Goal: Task Accomplishment & Management: Manage account settings

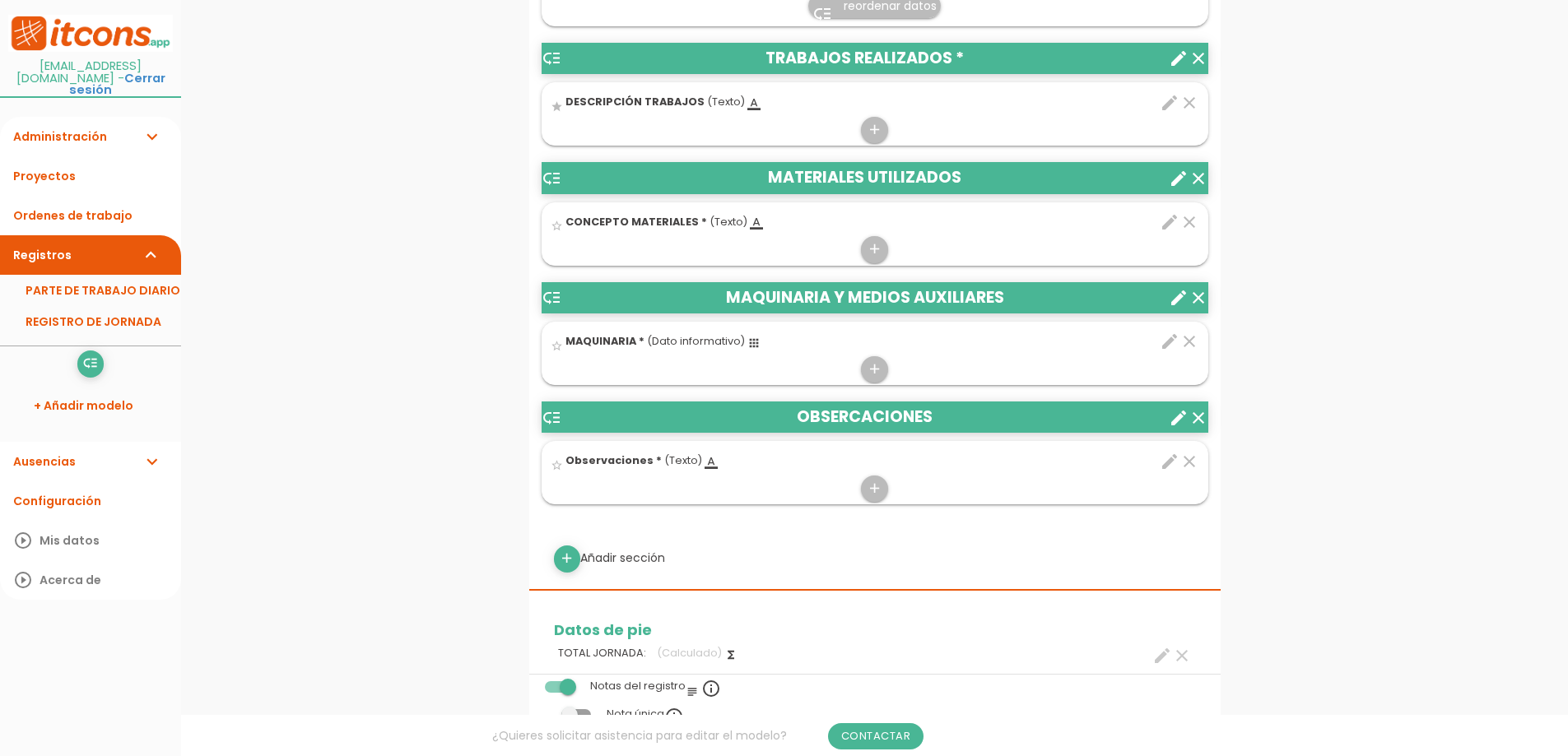
scroll to position [823, 0]
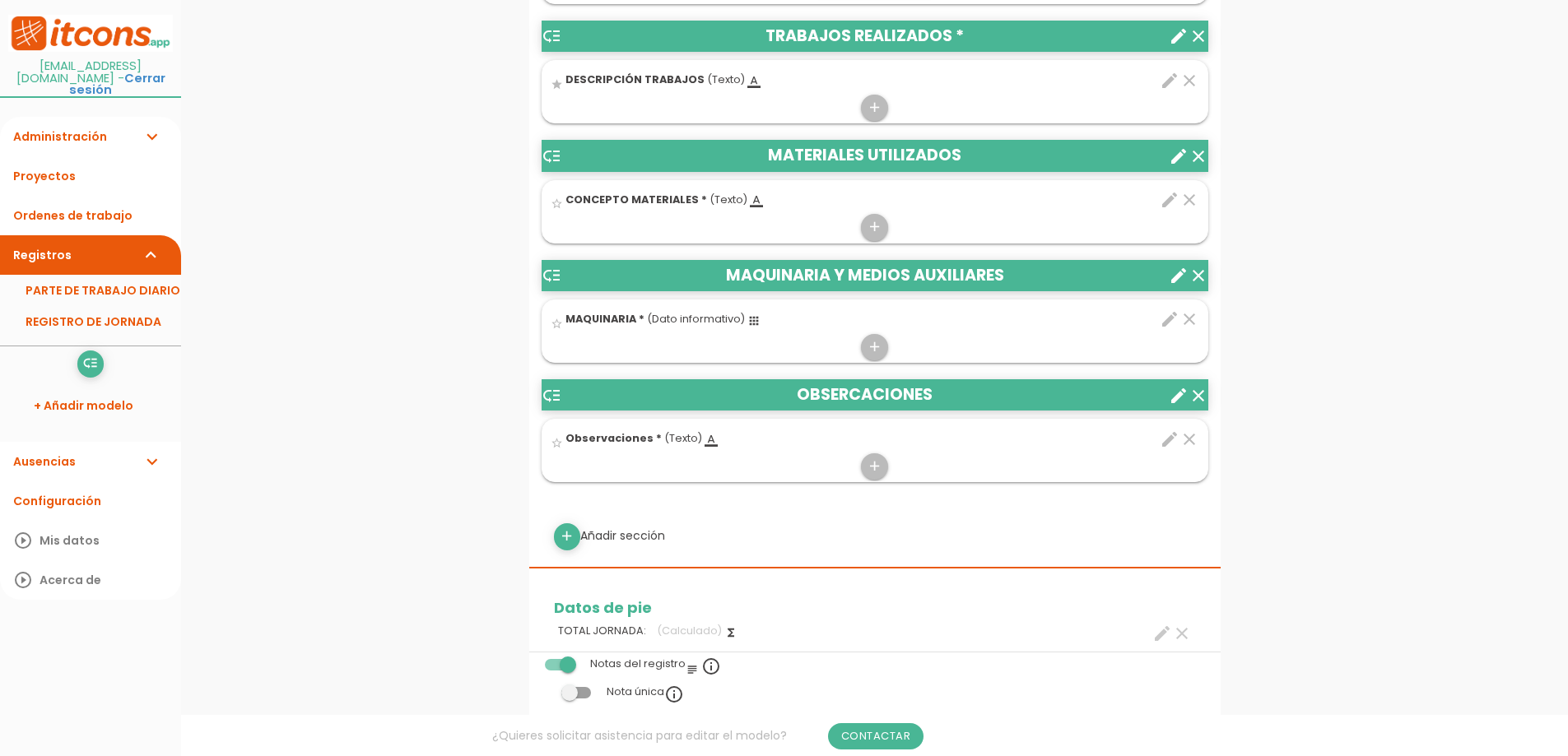
click at [627, 536] on div "add Añadir sección" at bounding box center [875, 536] width 666 height 26
click at [576, 536] on link "add" at bounding box center [567, 536] width 26 height 26
select select
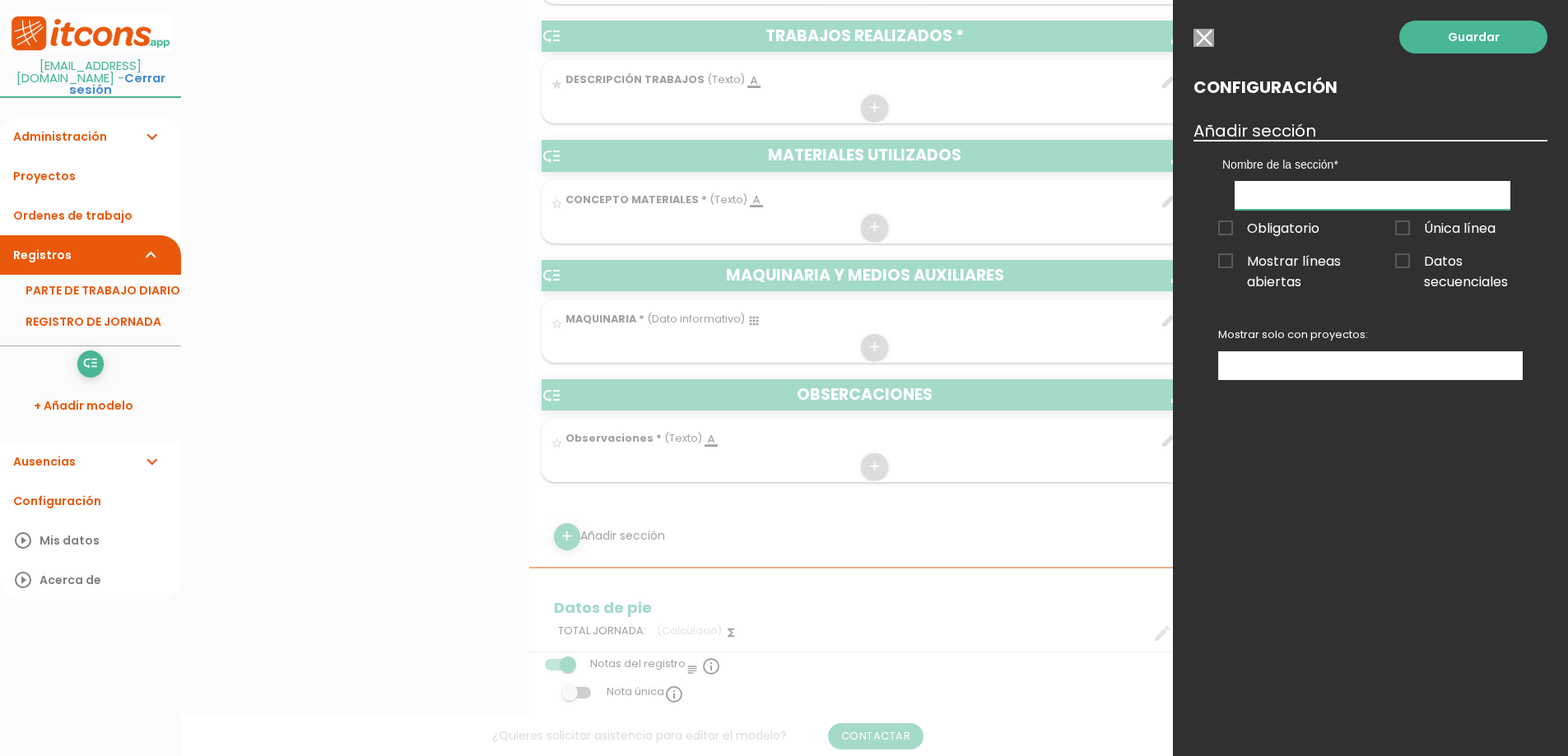
click at [1361, 191] on input "text" at bounding box center [1372, 196] width 275 height 29
type input "MOTIVO VISITA"
click at [1223, 239] on span "Obligatorio" at bounding box center [1268, 228] width 101 height 21
click at [0, 0] on input "Obligatorio" at bounding box center [0, 0] width 0 height 0
click at [1227, 262] on span "Mostrar líneas abiertas" at bounding box center [1282, 261] width 127 height 21
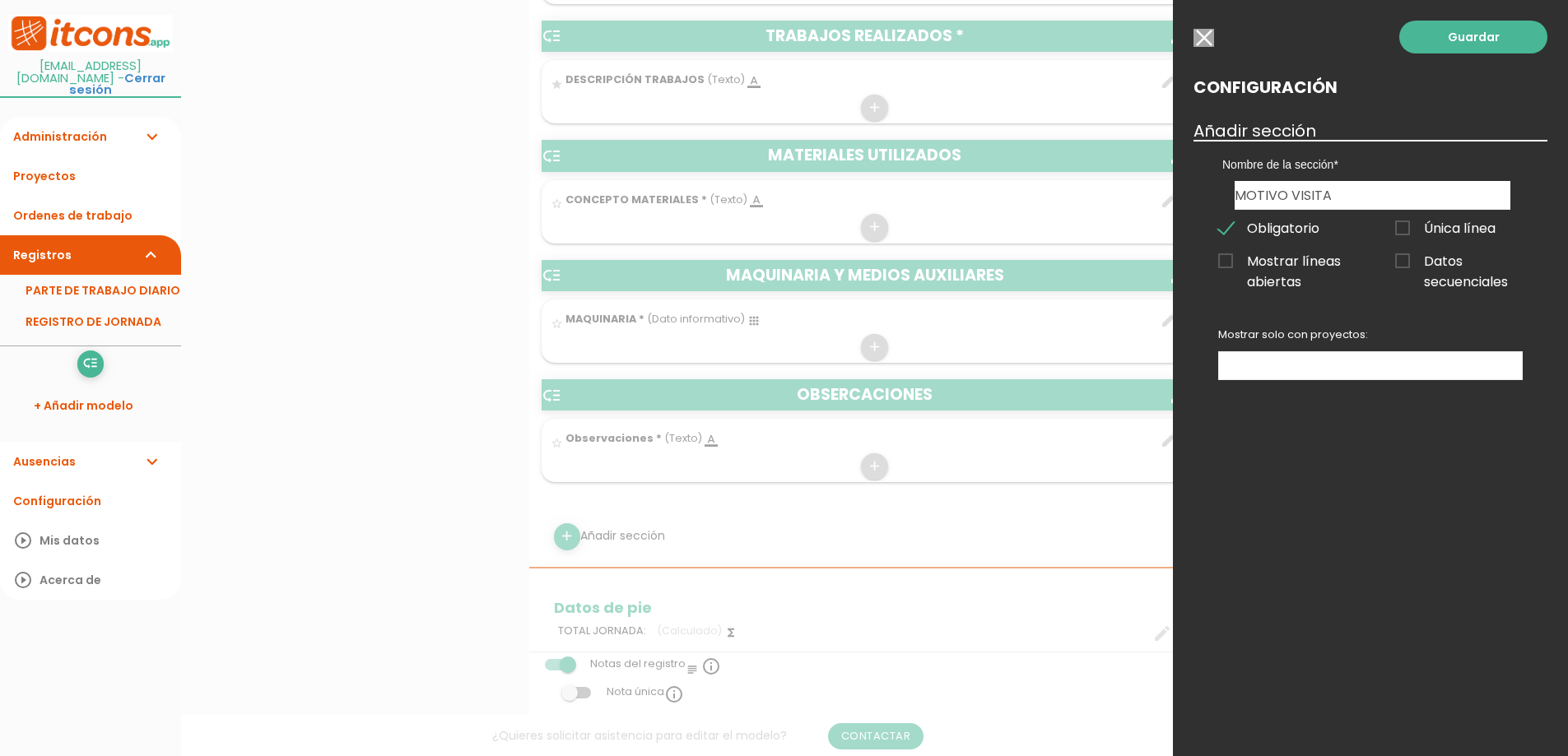
click at [0, 0] on input "Mostrar líneas abiertas" at bounding box center [0, 0] width 0 height 0
click at [1484, 40] on link "Guardar" at bounding box center [1473, 37] width 148 height 33
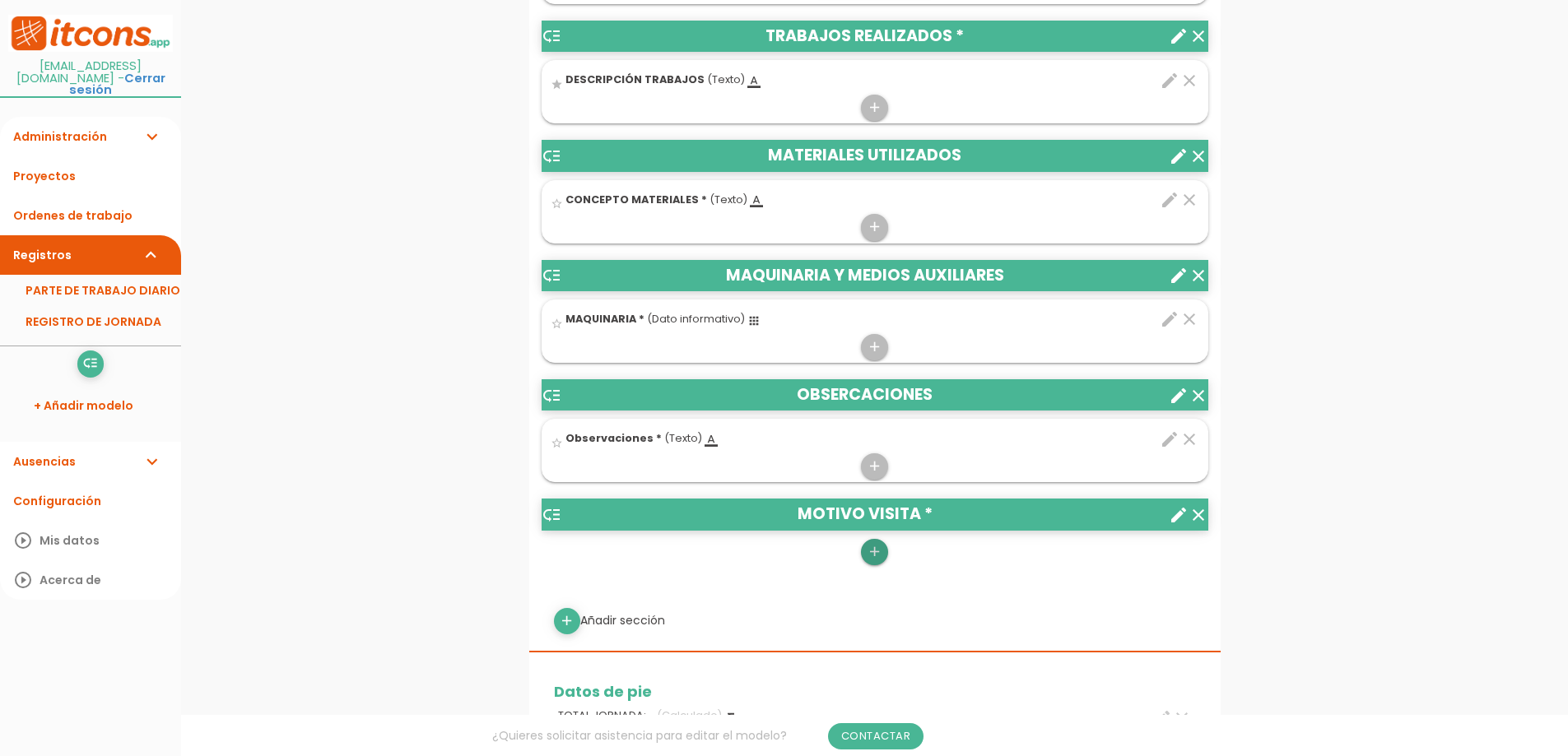
click at [875, 554] on icon "add" at bounding box center [874, 552] width 15 height 26
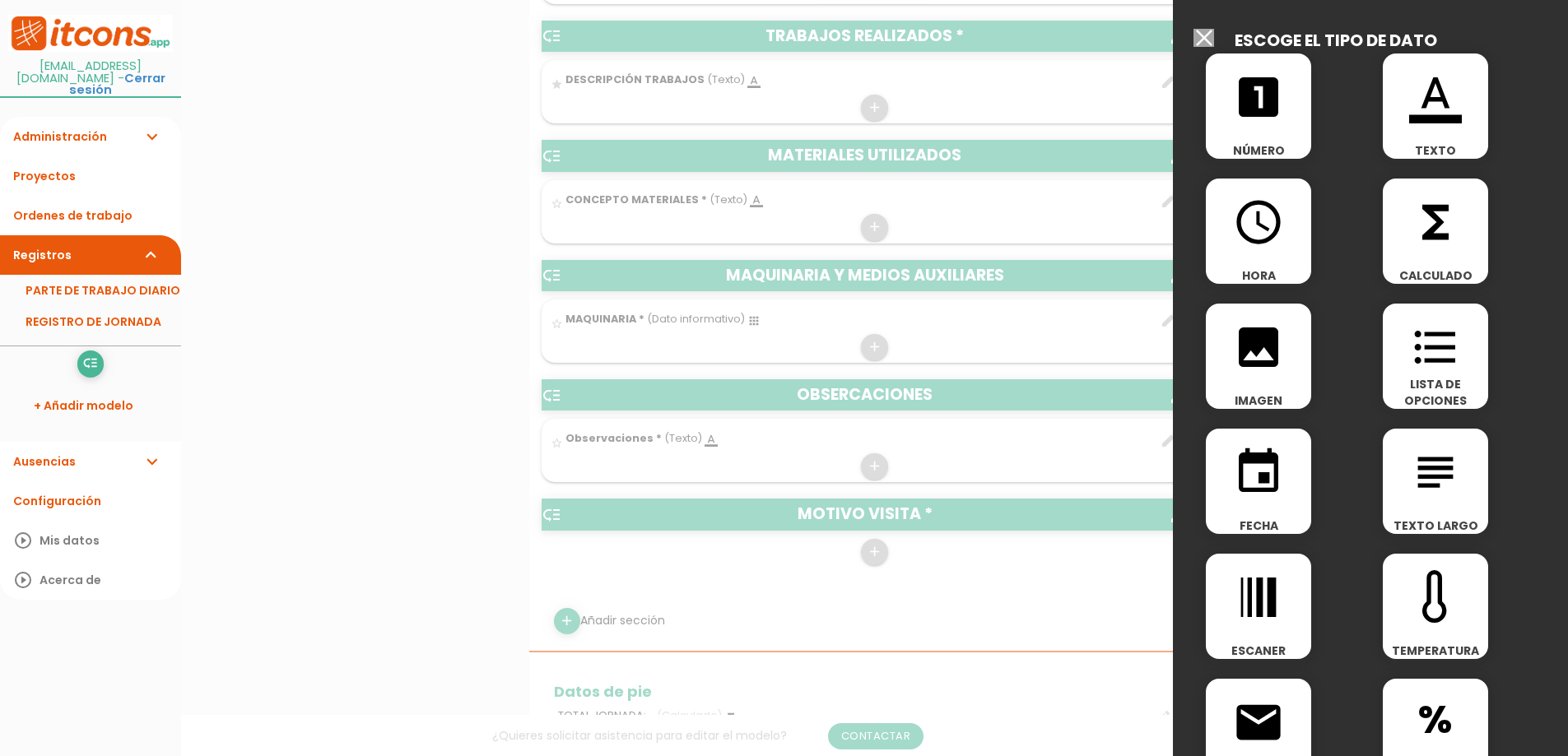
click at [1432, 103] on icon "format_color_text" at bounding box center [1435, 97] width 53 height 53
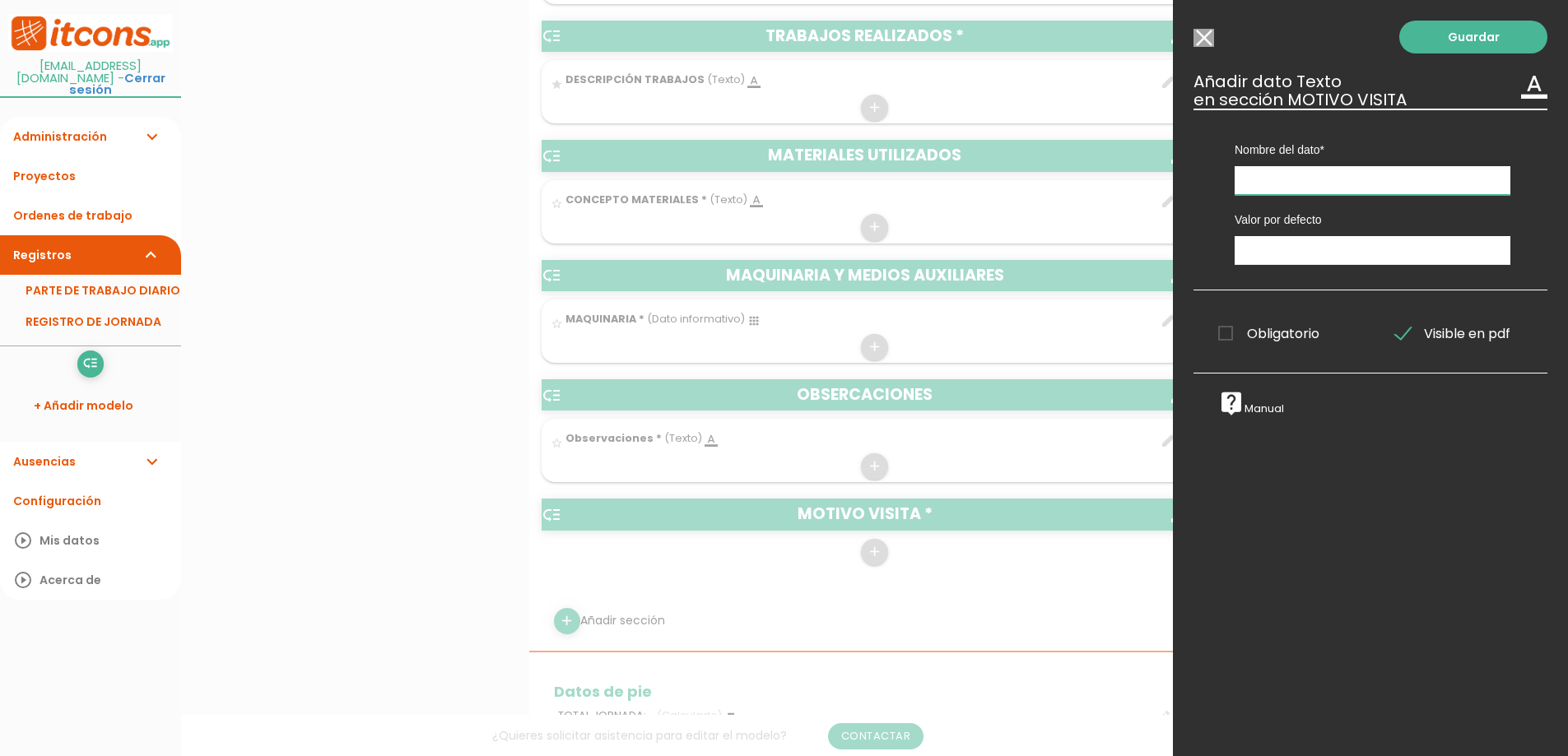
click at [1301, 181] on input "text" at bounding box center [1372, 180] width 275 height 29
type input "MOTIVO VISITA"
click at [1232, 335] on span "Obligatorio" at bounding box center [1268, 334] width 101 height 21
click at [0, 0] on input "Obligatorio" at bounding box center [0, 0] width 0 height 0
click at [1436, 42] on link "Guardar" at bounding box center [1473, 37] width 148 height 33
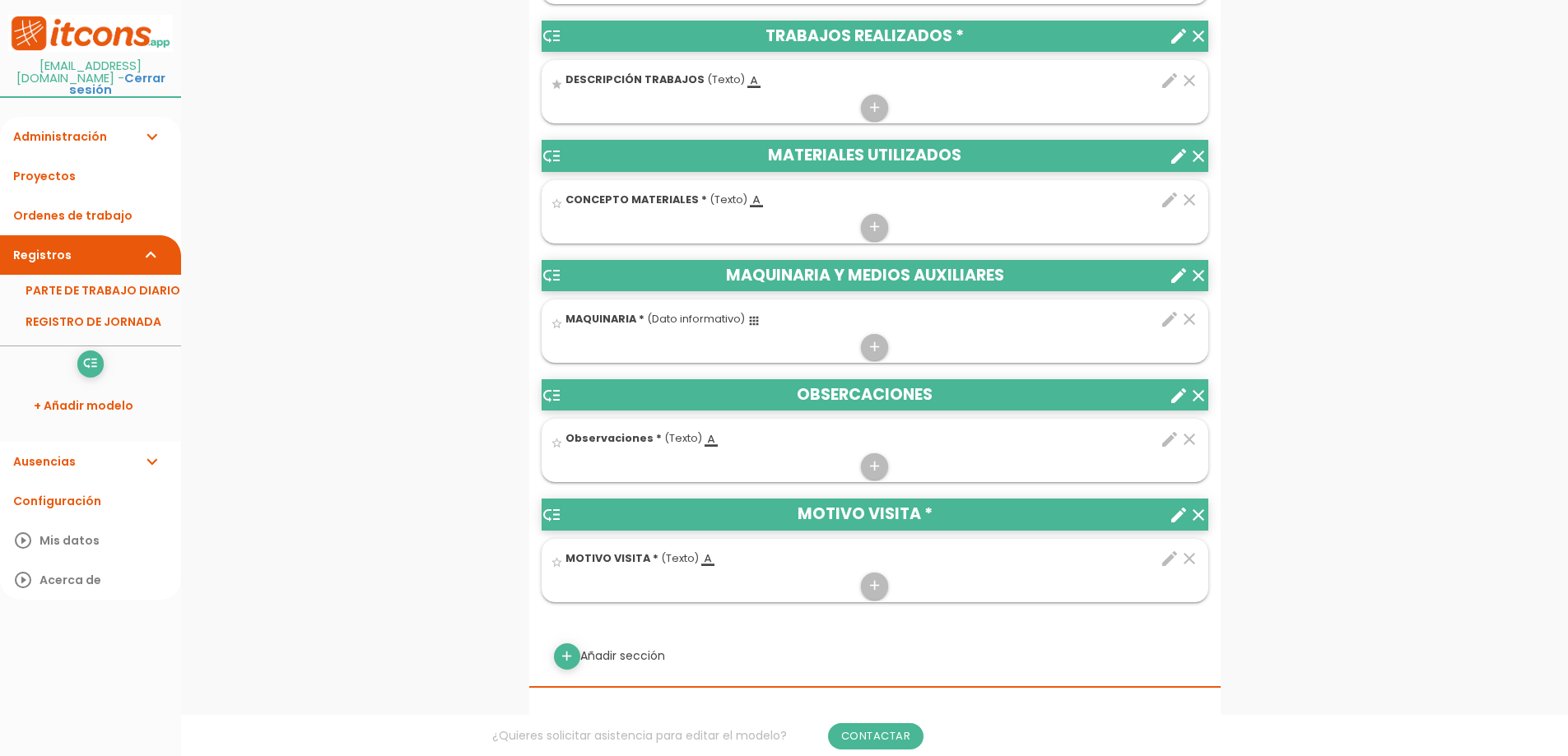
drag, startPoint x: 959, startPoint y: 517, endPoint x: 954, endPoint y: 475, distance: 42.3
click at [954, 475] on div "low_priority JORNADA * clear create star_border ENTRADA * (Hora) access_time" at bounding box center [875, 206] width 666 height 792
click at [550, 517] on icon "low_priority" at bounding box center [552, 516] width 20 height 20
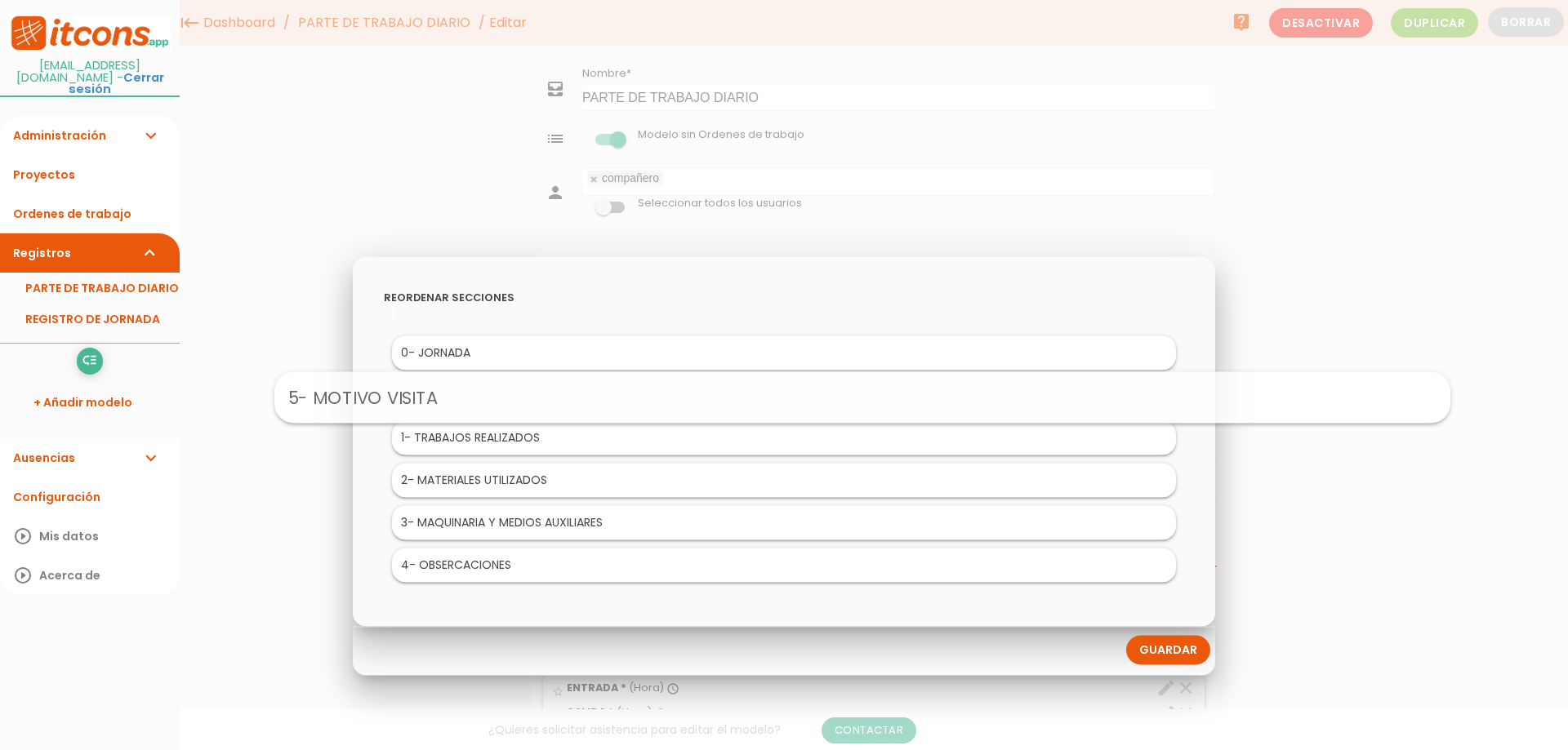
drag, startPoint x: 483, startPoint y: 561, endPoint x: 562, endPoint y: 391, distance: 187.5
click at [1179, 648] on link "Guardar" at bounding box center [1168, 649] width 85 height 29
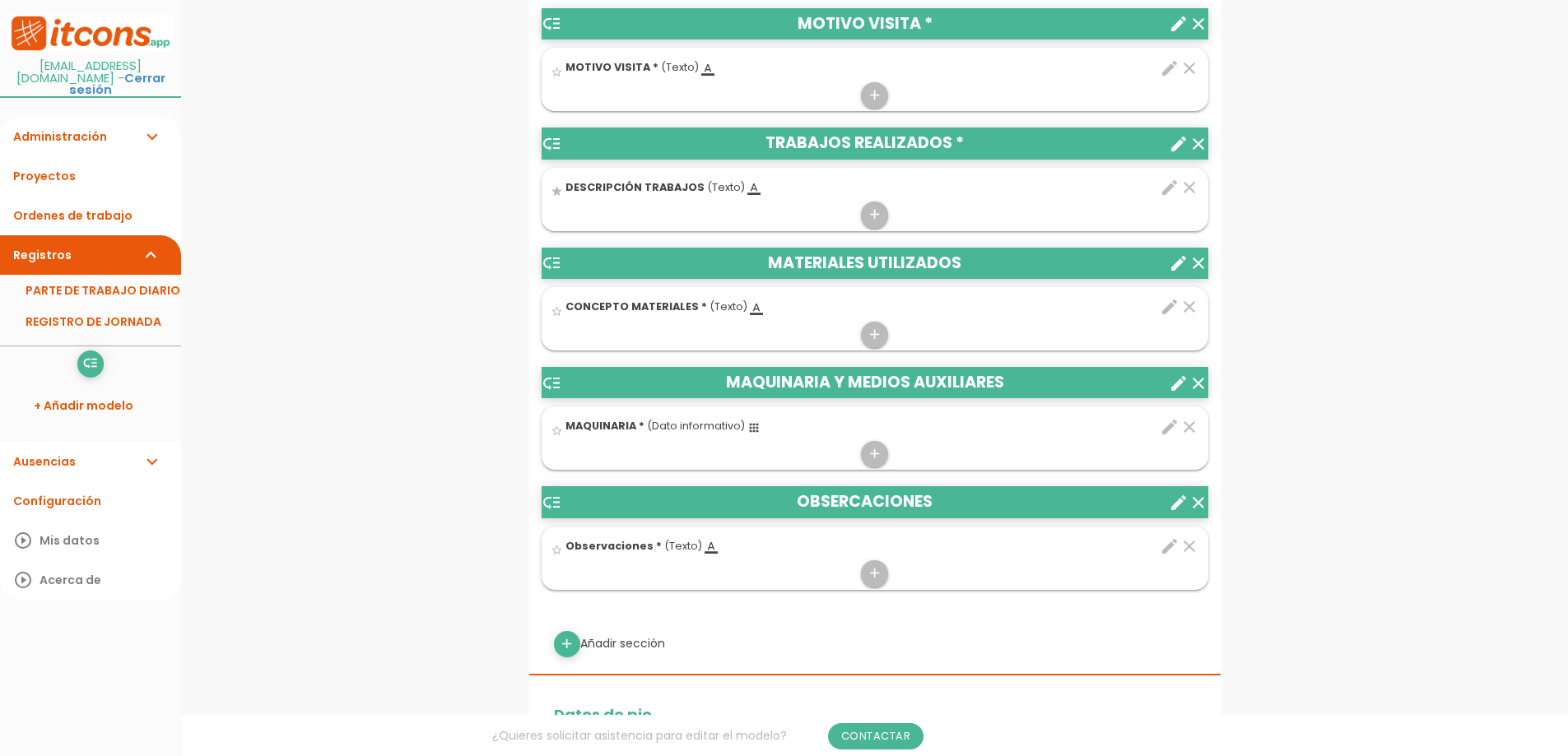
scroll to position [865, 0]
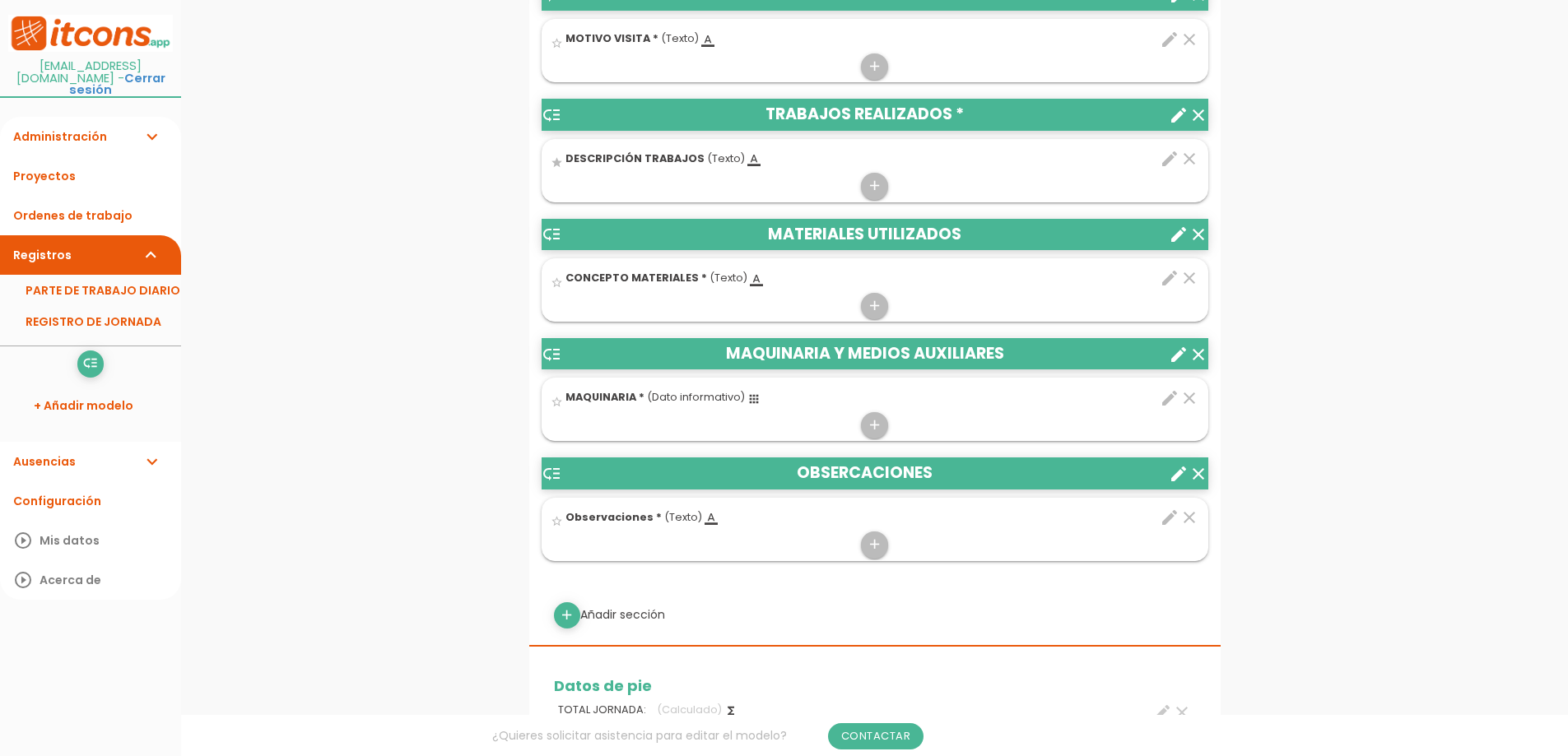
click at [1179, 474] on icon "create" at bounding box center [1179, 474] width 20 height 20
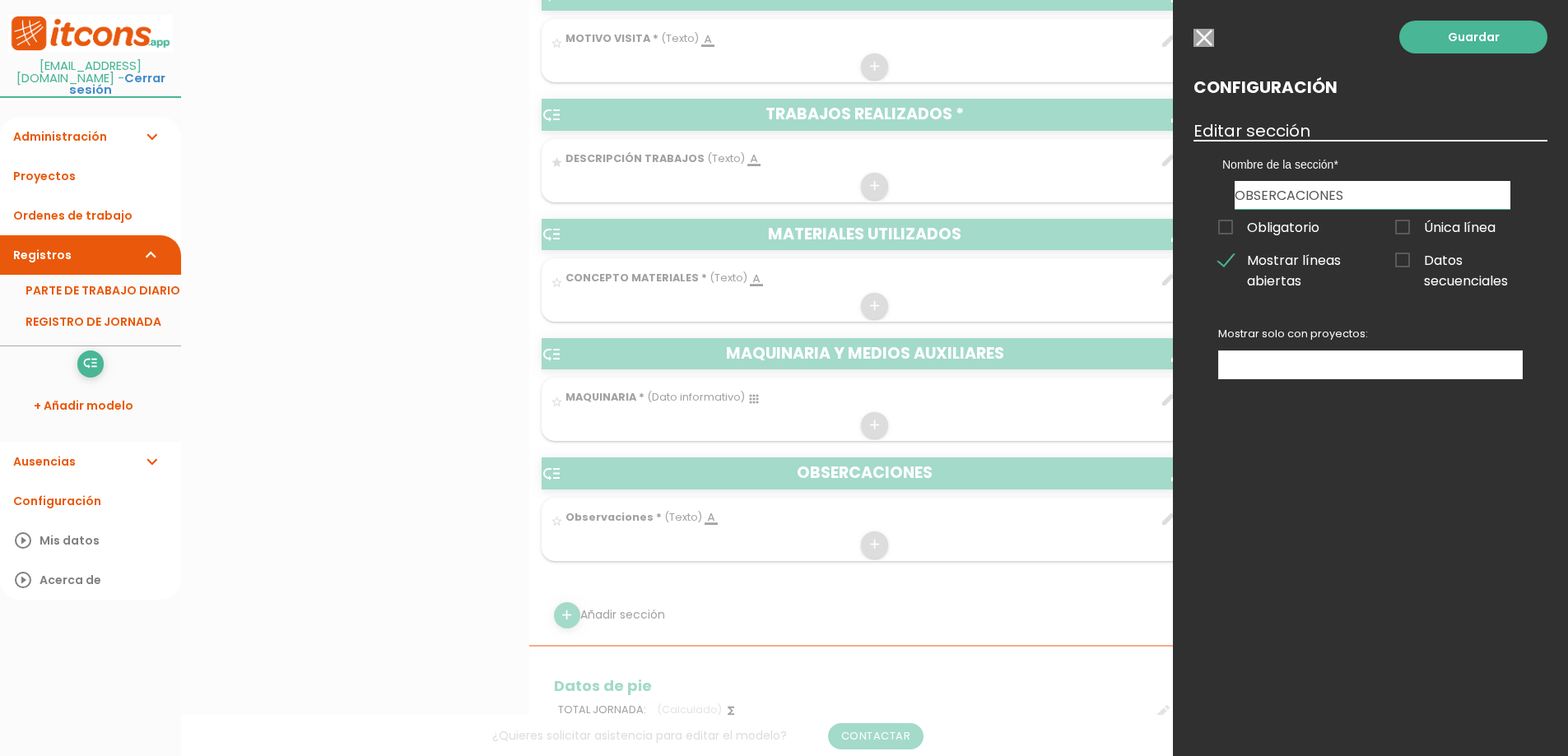
click at [1287, 198] on input "OBSERCACIONES" at bounding box center [1372, 195] width 275 height 28
drag, startPoint x: 1372, startPoint y: 194, endPoint x: 1224, endPoint y: 175, distance: 149.2
click at [1224, 175] on div "Nombre de la sección JORNADA MOTIVO VISITA TRABAJOS REALIZADOS MATERIALES UTILI…" at bounding box center [1372, 174] width 326 height 69
type input "OBSERVACIONES"
click at [1491, 36] on link "Guardar" at bounding box center [1473, 37] width 148 height 33
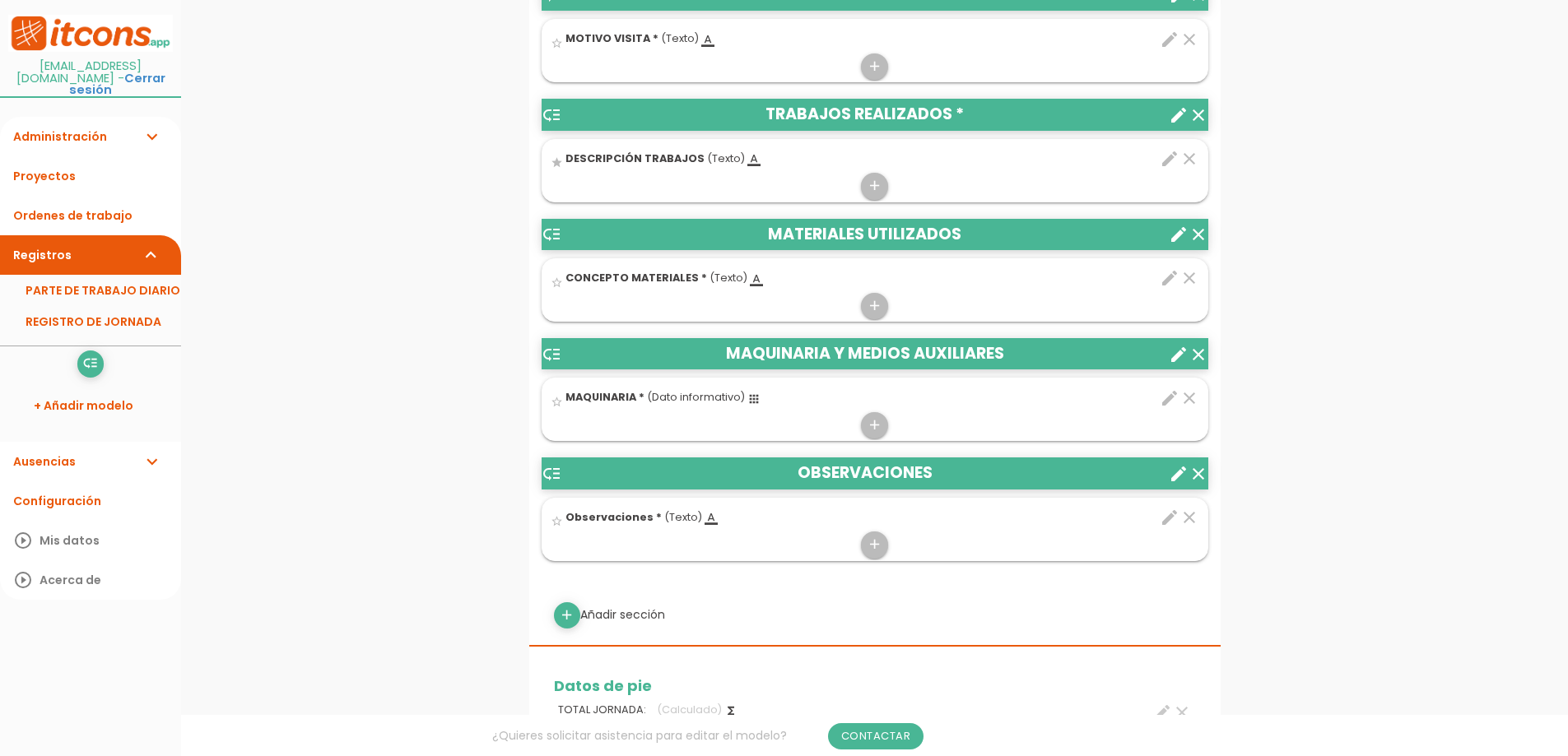
click at [1168, 282] on icon "edit" at bounding box center [1170, 278] width 20 height 20
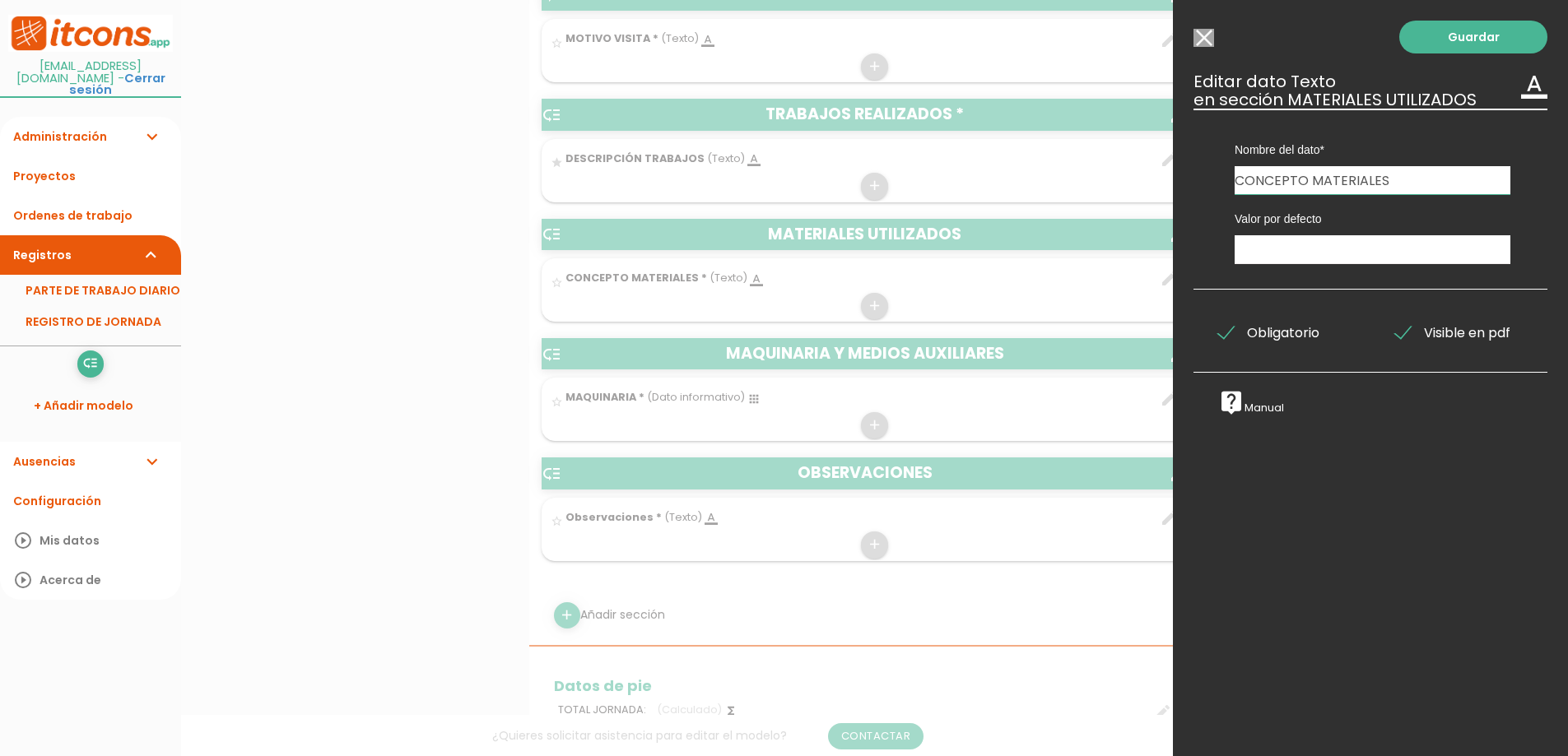
click at [1030, 646] on div at bounding box center [784, 283] width 1568 height 946
click at [1487, 41] on link "Guardar" at bounding box center [1473, 37] width 148 height 33
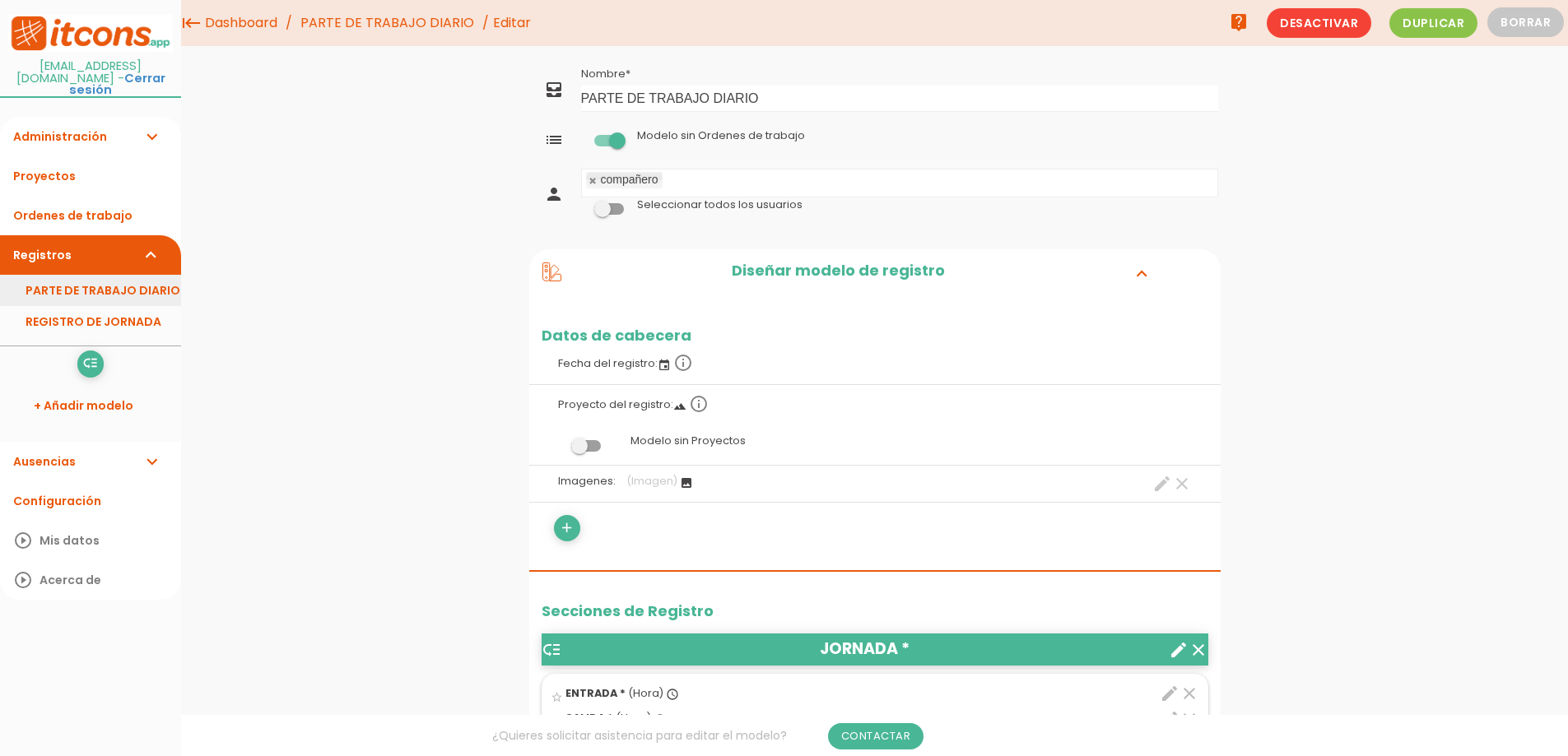
click at [46, 275] on link "PARTE DE TRABAJO DIARIO" at bounding box center [91, 291] width 181 height 31
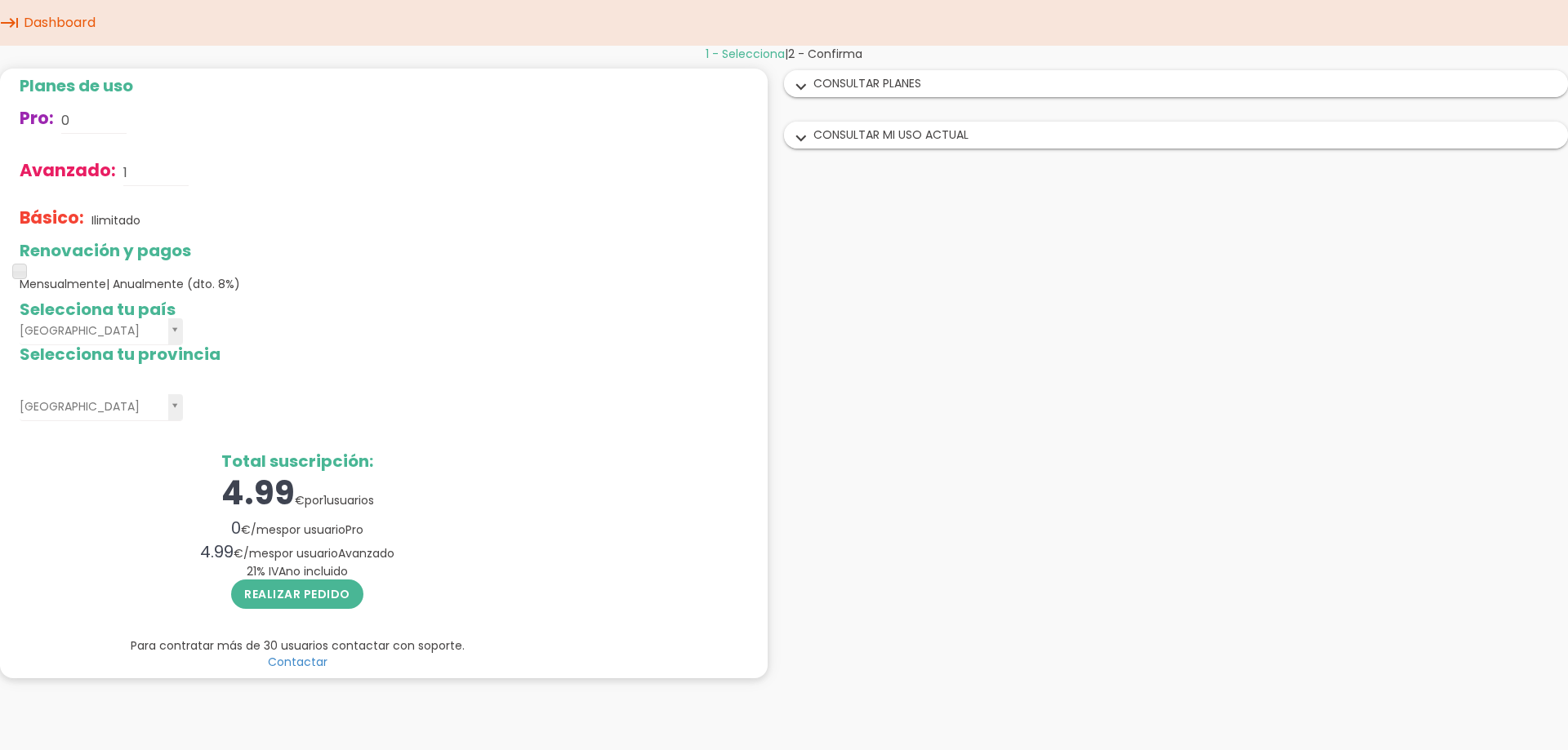
click at [61, 89] on h2 "Planes de uso" at bounding box center [297, 85] width 555 height 18
click at [16, 28] on icon "keyboard_tab" at bounding box center [10, 22] width 20 height 45
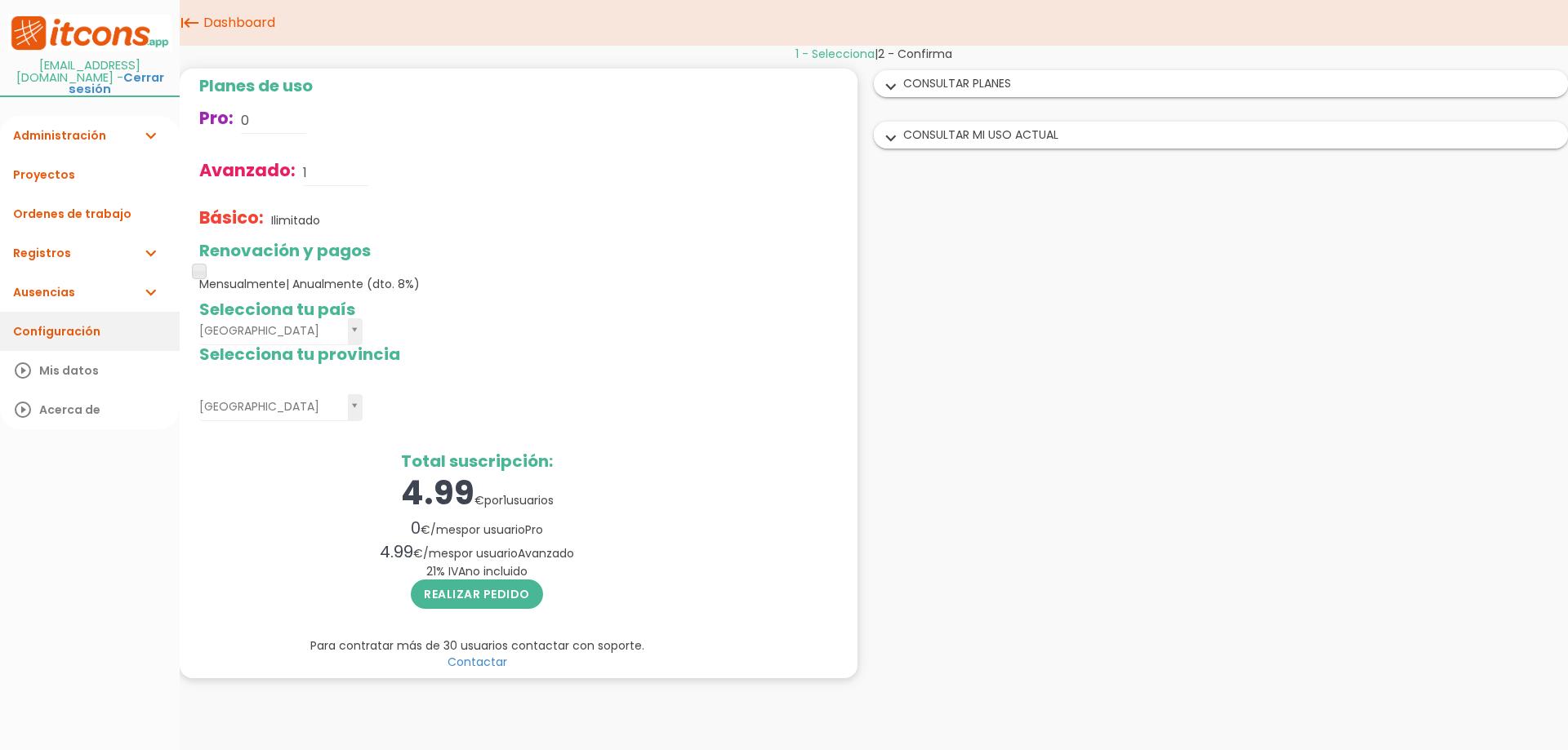
click at [74, 319] on link "Configuración" at bounding box center [90, 332] width 180 height 39
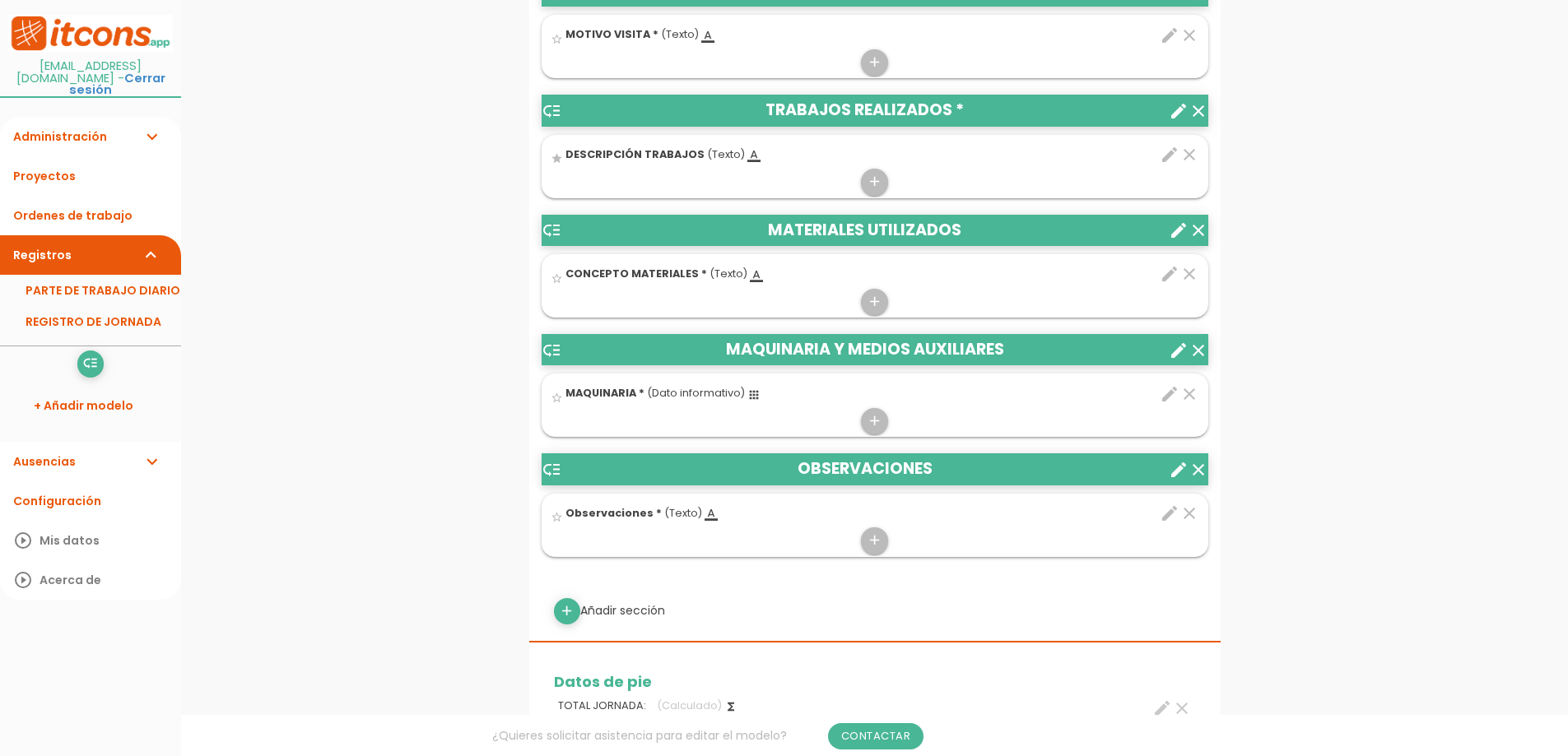
scroll to position [906, 0]
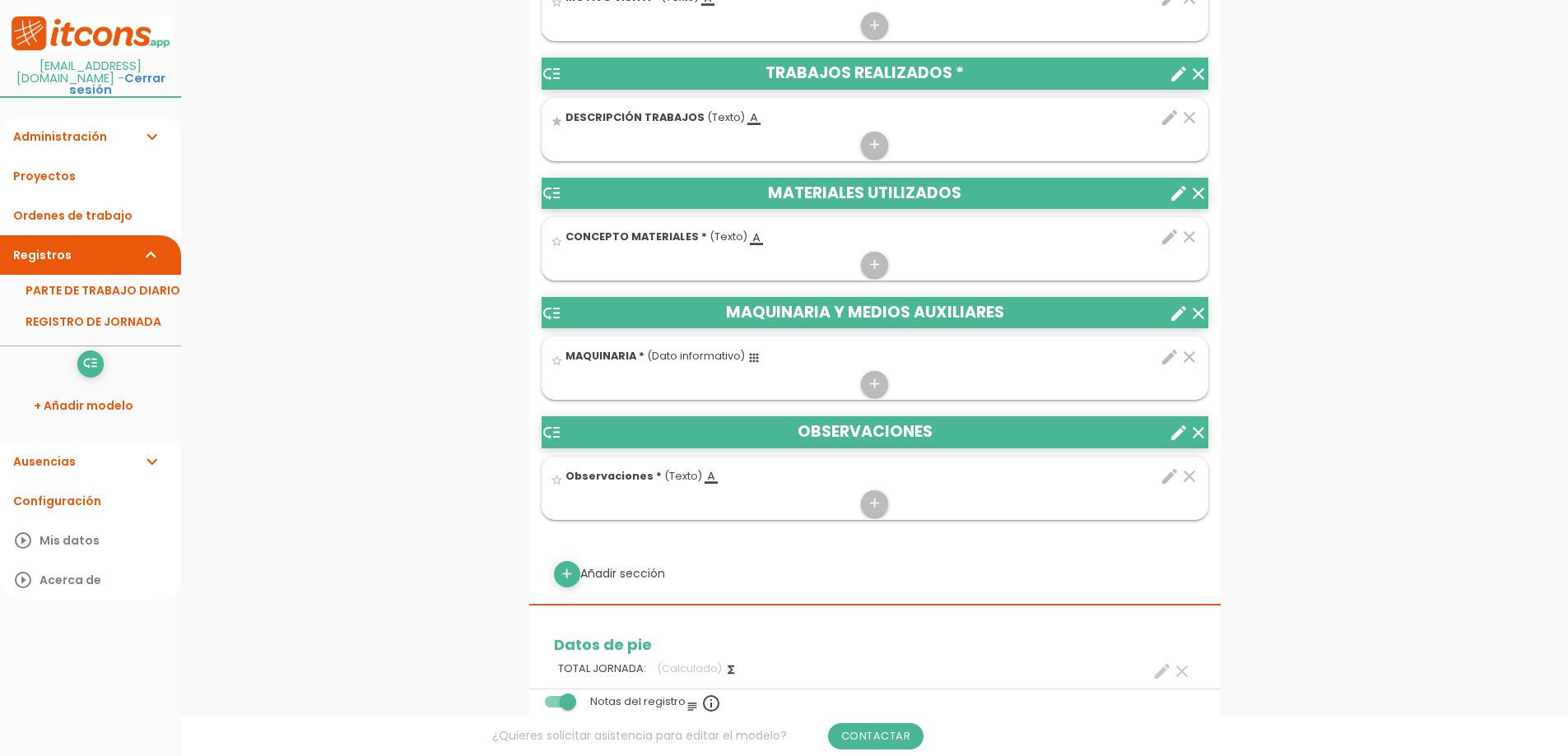
click at [1163, 241] on icon "edit" at bounding box center [1170, 237] width 20 height 20
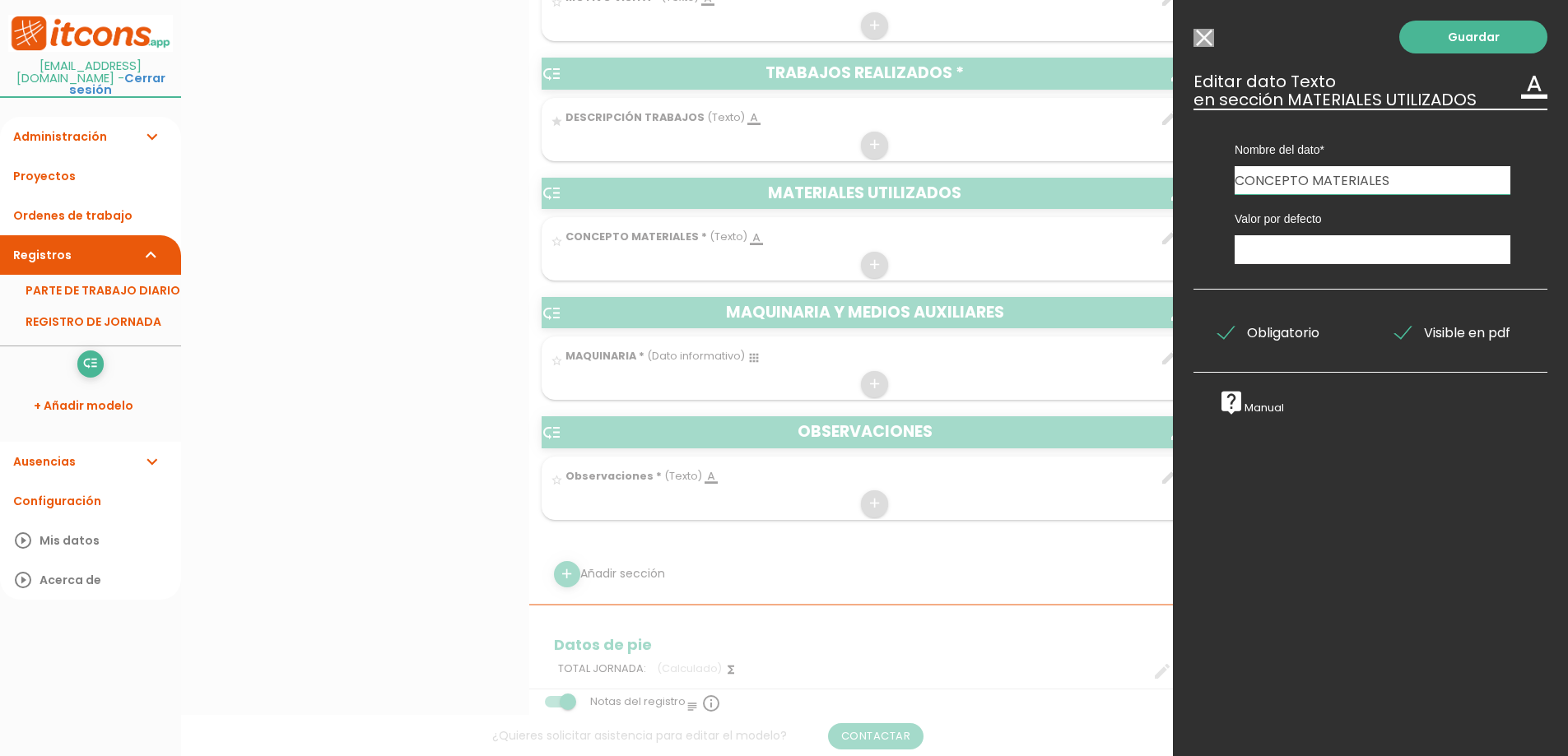
click at [1530, 86] on icon "format_color_text" at bounding box center [1534, 85] width 26 height 26
click at [1397, 83] on h3 "Editar dato Texto format_color_text en sección MATERIALES UTILIZADOS" at bounding box center [1371, 91] width 354 height 36
click at [1318, 83] on h3 "Editar dato Texto format_color_text en sección MATERIALES UTILIZADOS" at bounding box center [1371, 91] width 354 height 36
click at [1216, 43] on div "Guardar ESCOGE EL TIPO DE DATO looks_one NÚMERO format_color_text TEXTO access_…" at bounding box center [1371, 378] width 396 height 756
click at [1207, 41] on input "Modelo sin Ordenes de trabajo" at bounding box center [1204, 38] width 21 height 18
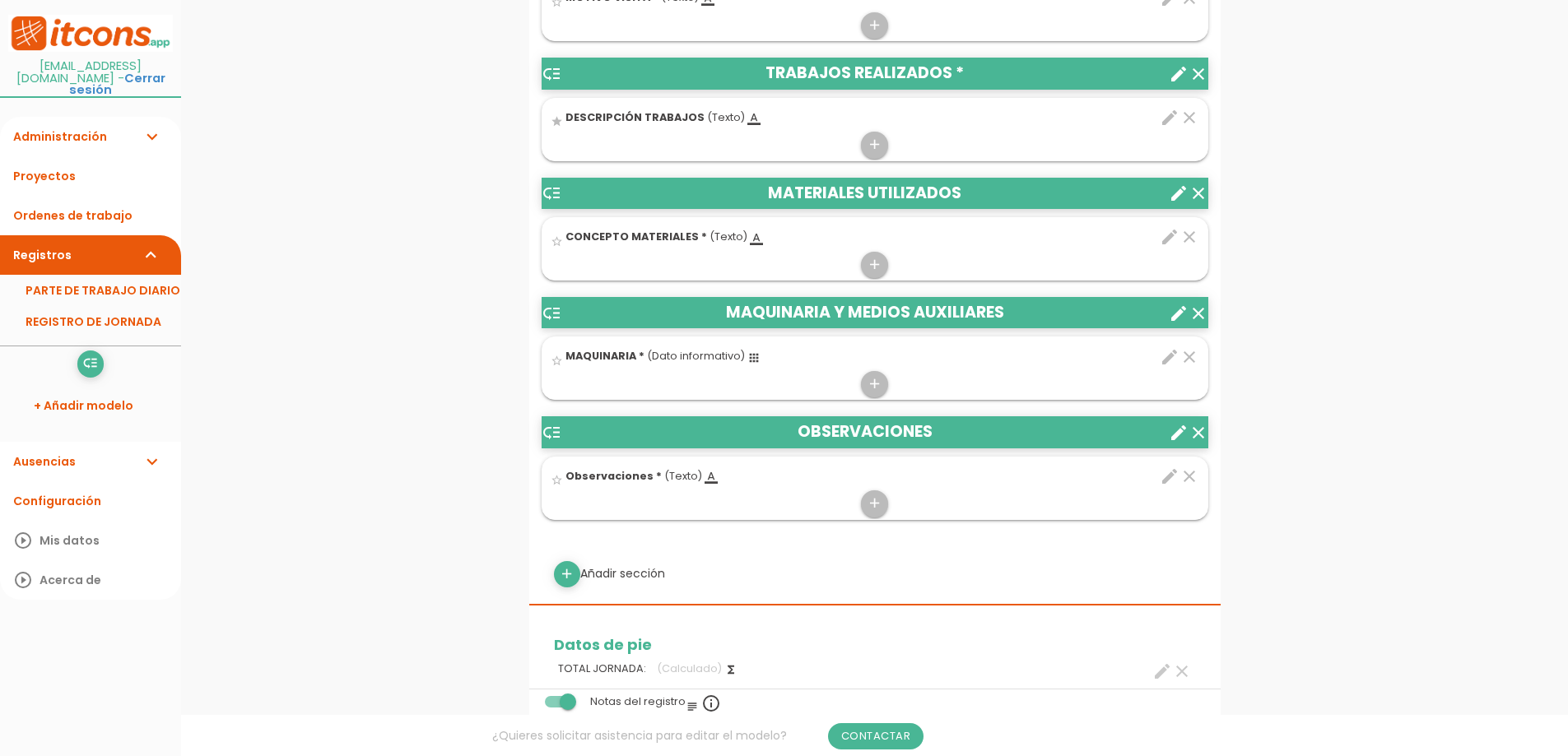
click at [1173, 240] on icon "edit" at bounding box center [1170, 237] width 20 height 20
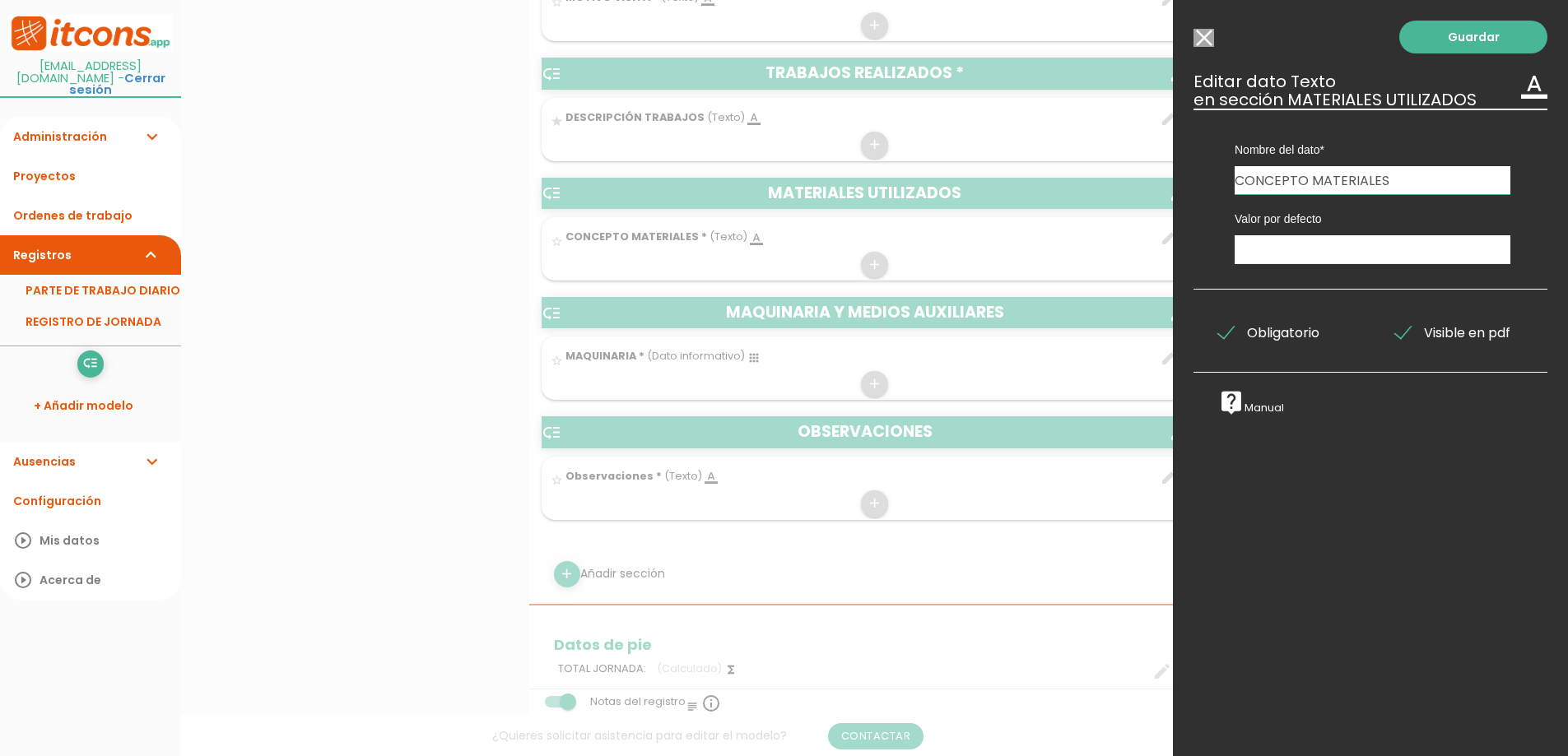
click at [1347, 194] on input "CONCEPTO MATERIALES" at bounding box center [1372, 179] width 275 height 28
click at [1315, 241] on input "text" at bounding box center [1372, 249] width 275 height 29
click at [1523, 93] on icon "format_color_text" at bounding box center [1534, 85] width 26 height 26
click at [1443, 91] on h3 "Editar dato Texto format_color_text en sección MATERIALES UTILIZADOS" at bounding box center [1371, 91] width 354 height 36
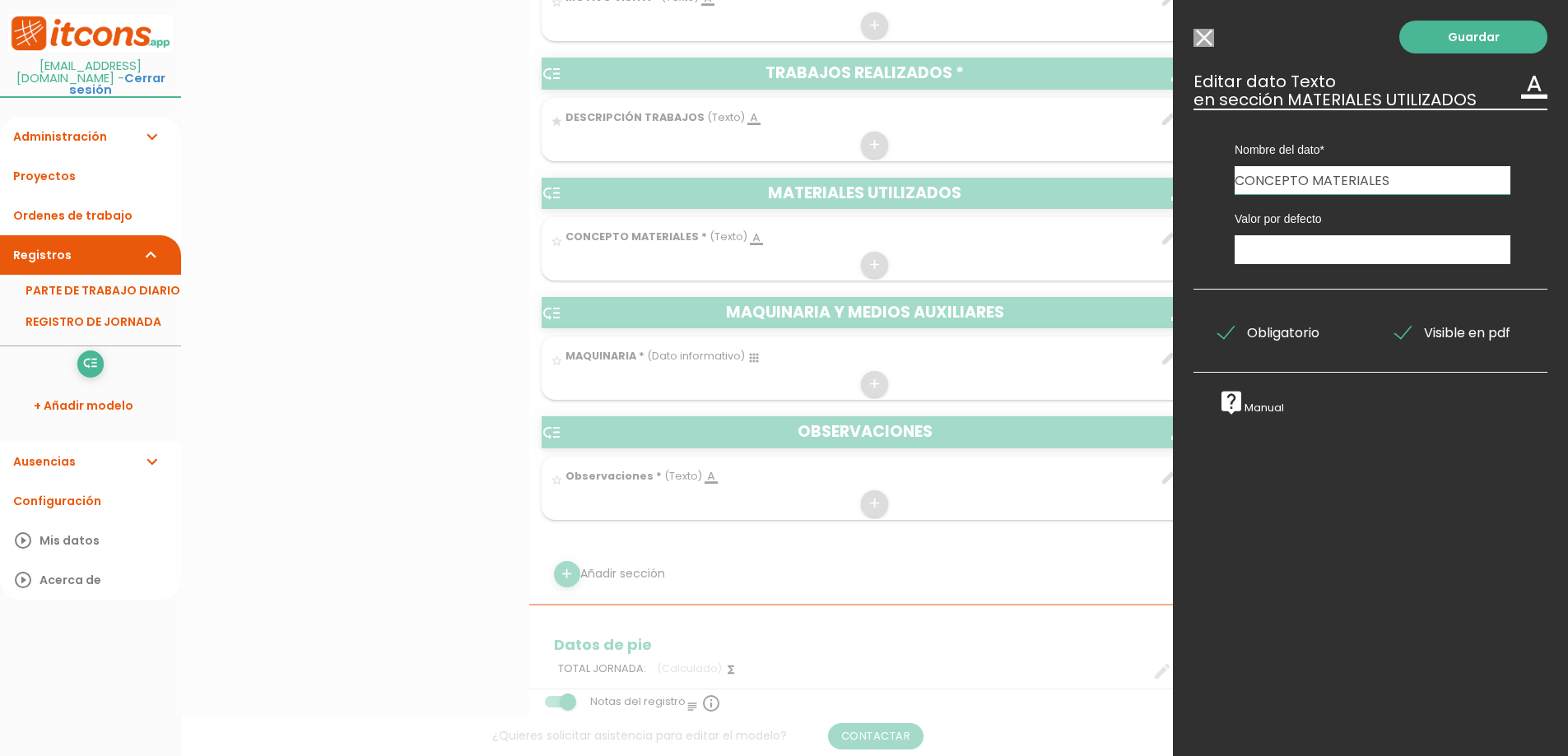
click at [1253, 405] on link "live_help Manual" at bounding box center [1250, 408] width 65 height 14
click at [1023, 629] on div at bounding box center [784, 283] width 1568 height 946
click at [1494, 33] on link "Guardar" at bounding box center [1473, 37] width 148 height 33
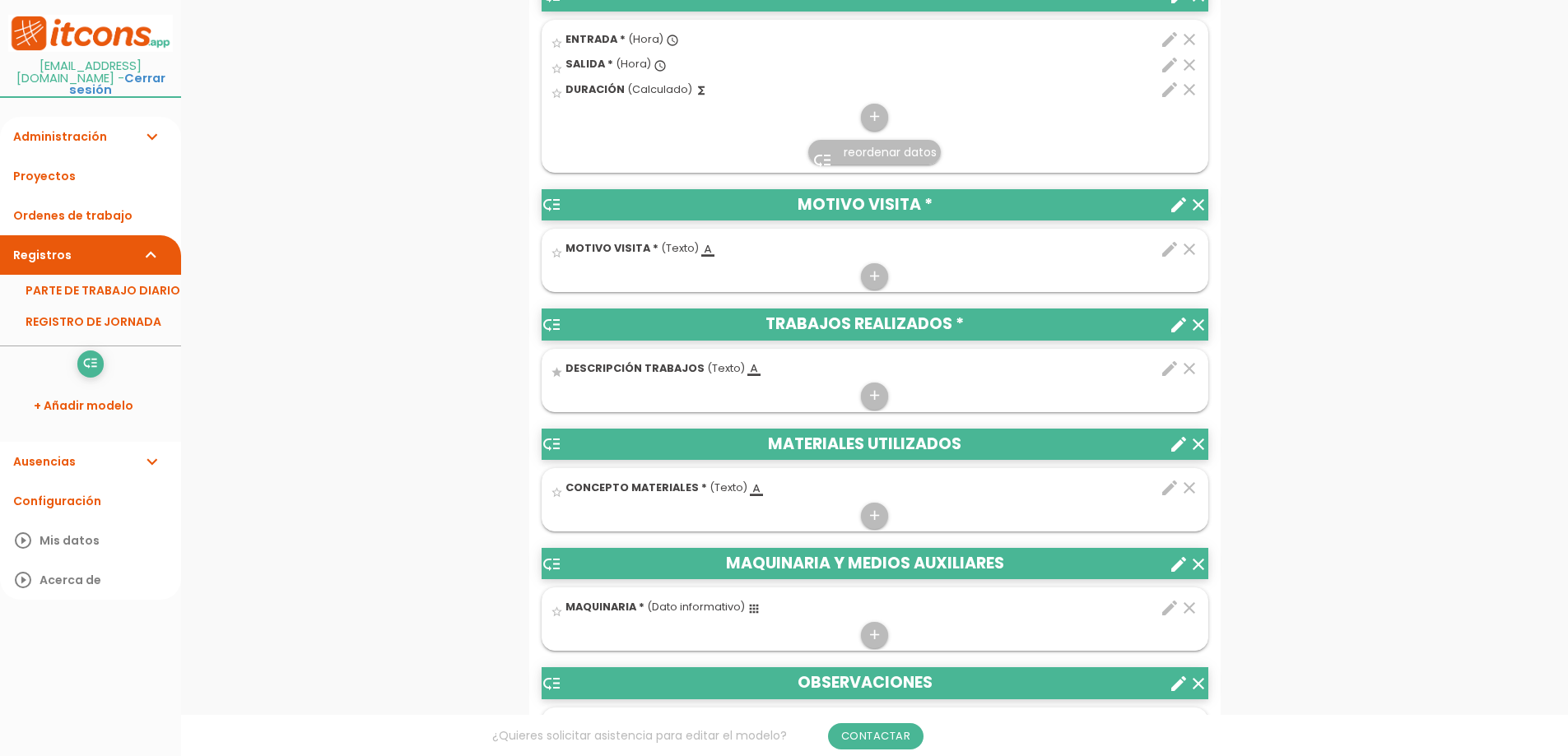
scroll to position [736, 0]
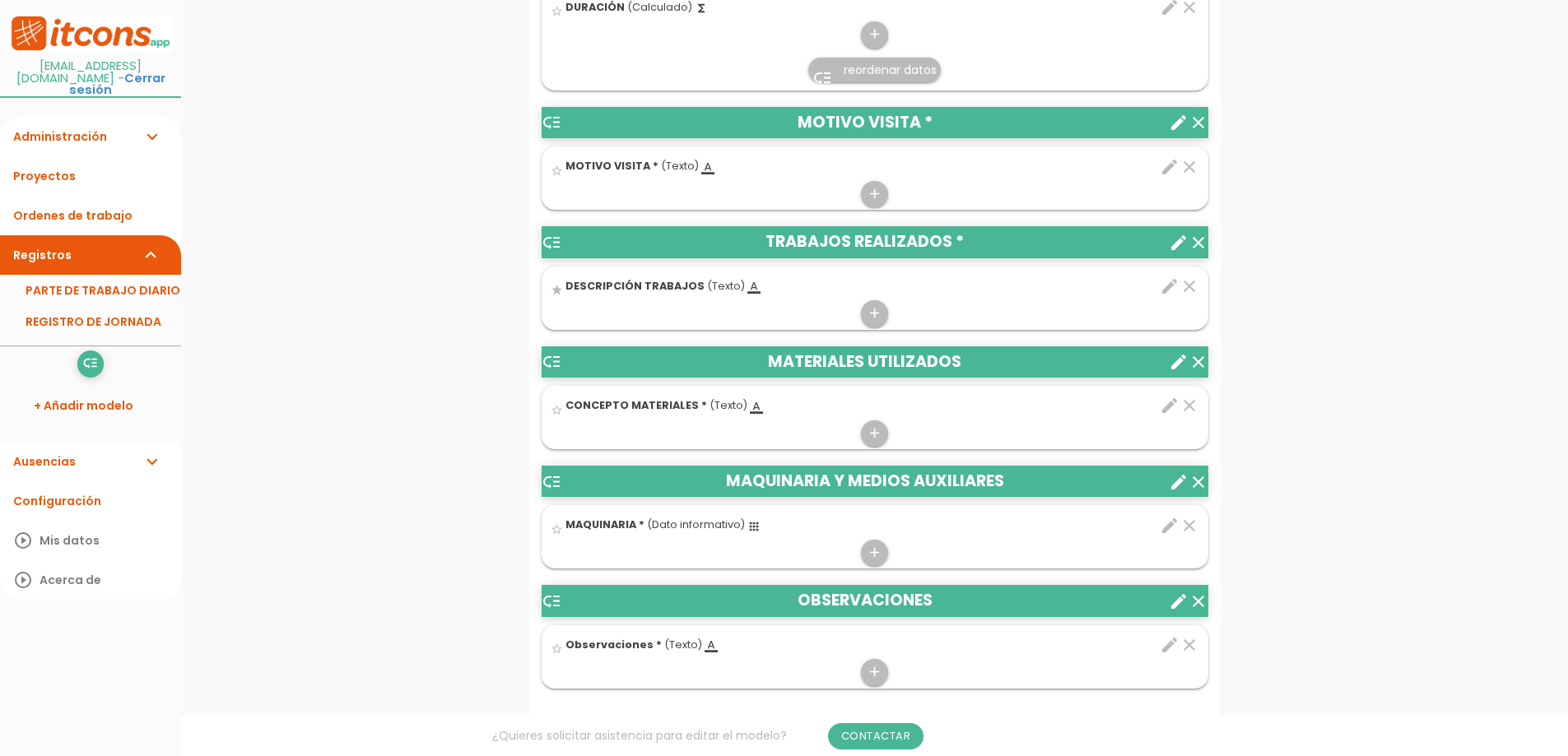
click at [1202, 362] on icon "clear" at bounding box center [1198, 362] width 20 height 20
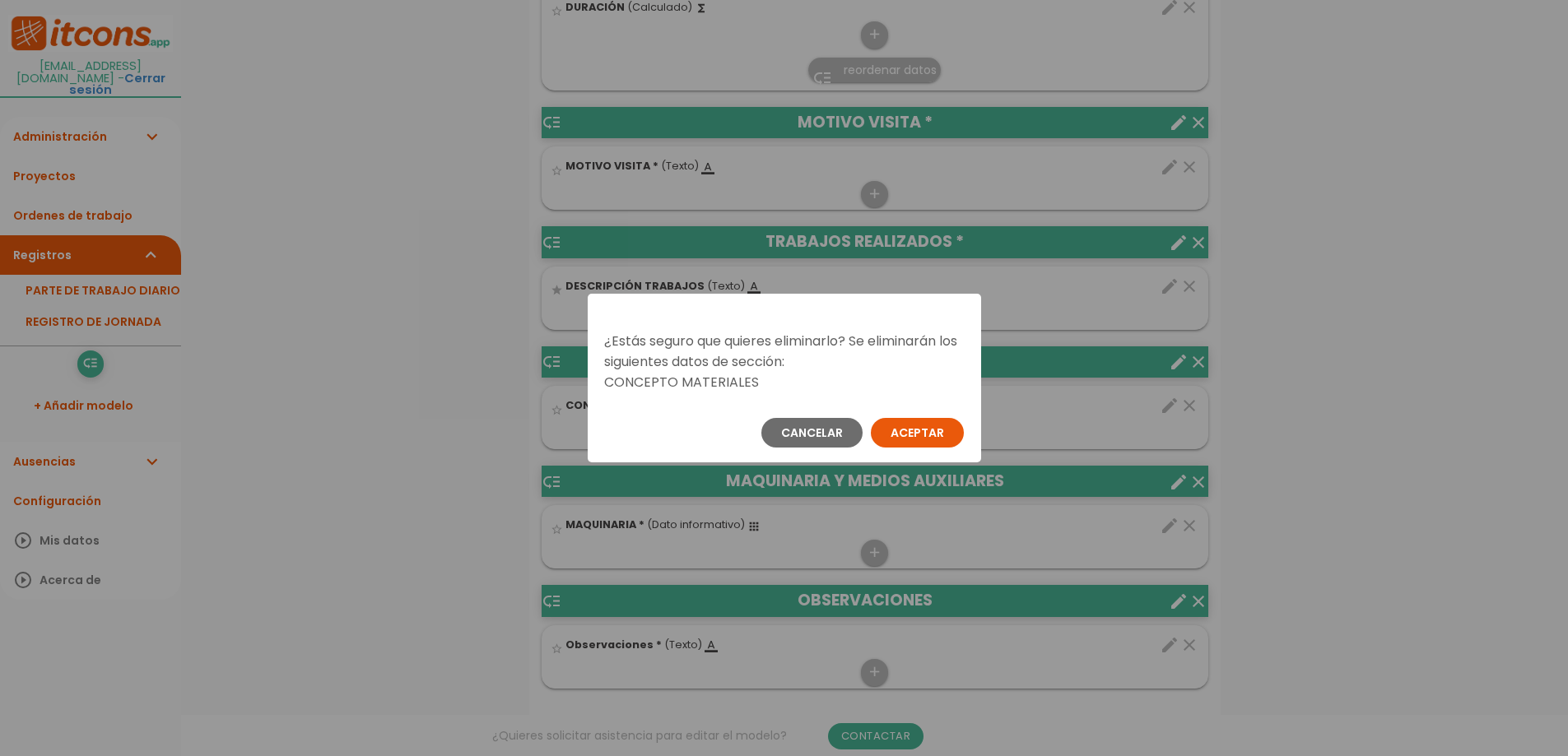
scroll to position [0, 0]
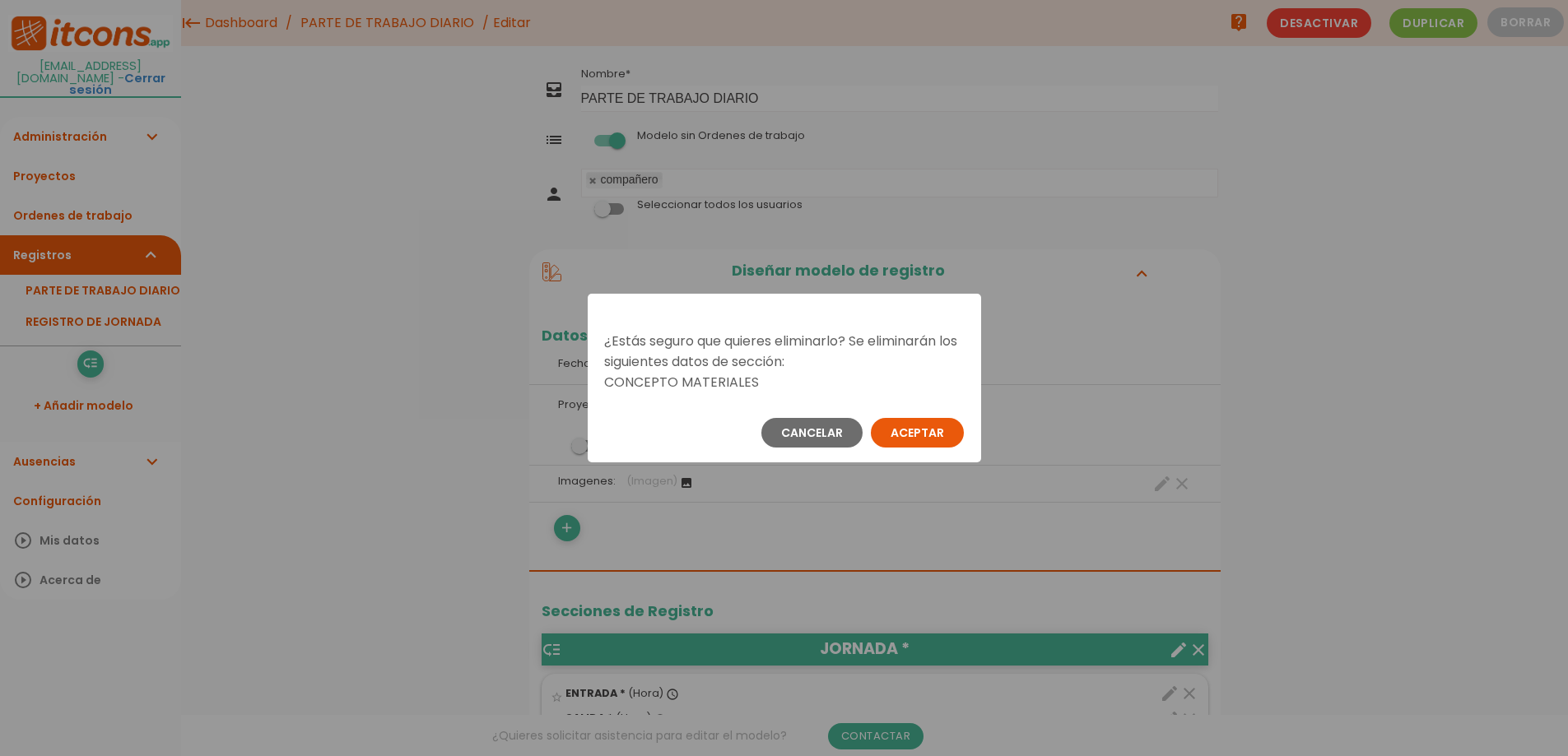
click at [942, 430] on button "Aceptar" at bounding box center [918, 432] width 93 height 30
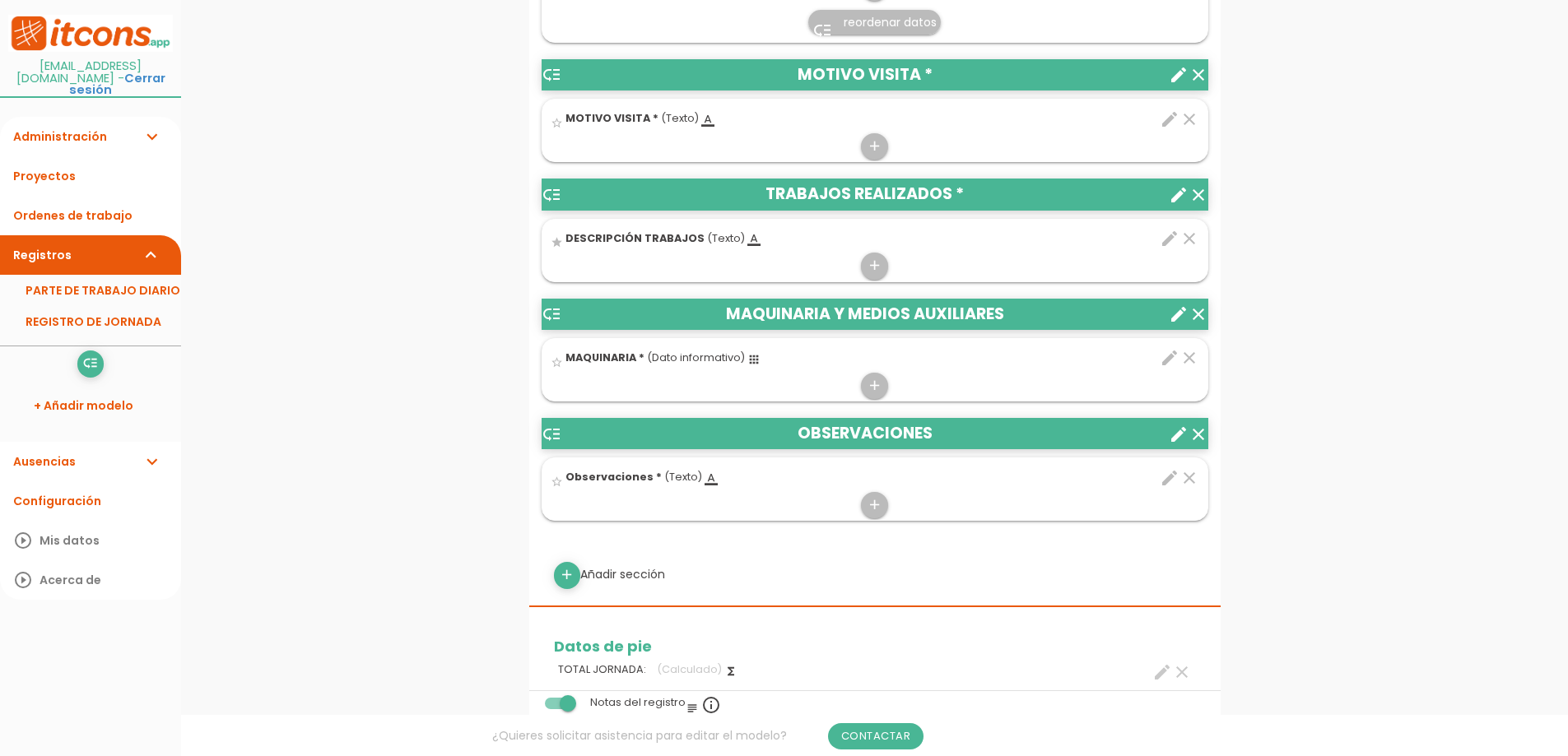
scroll to position [823, 0]
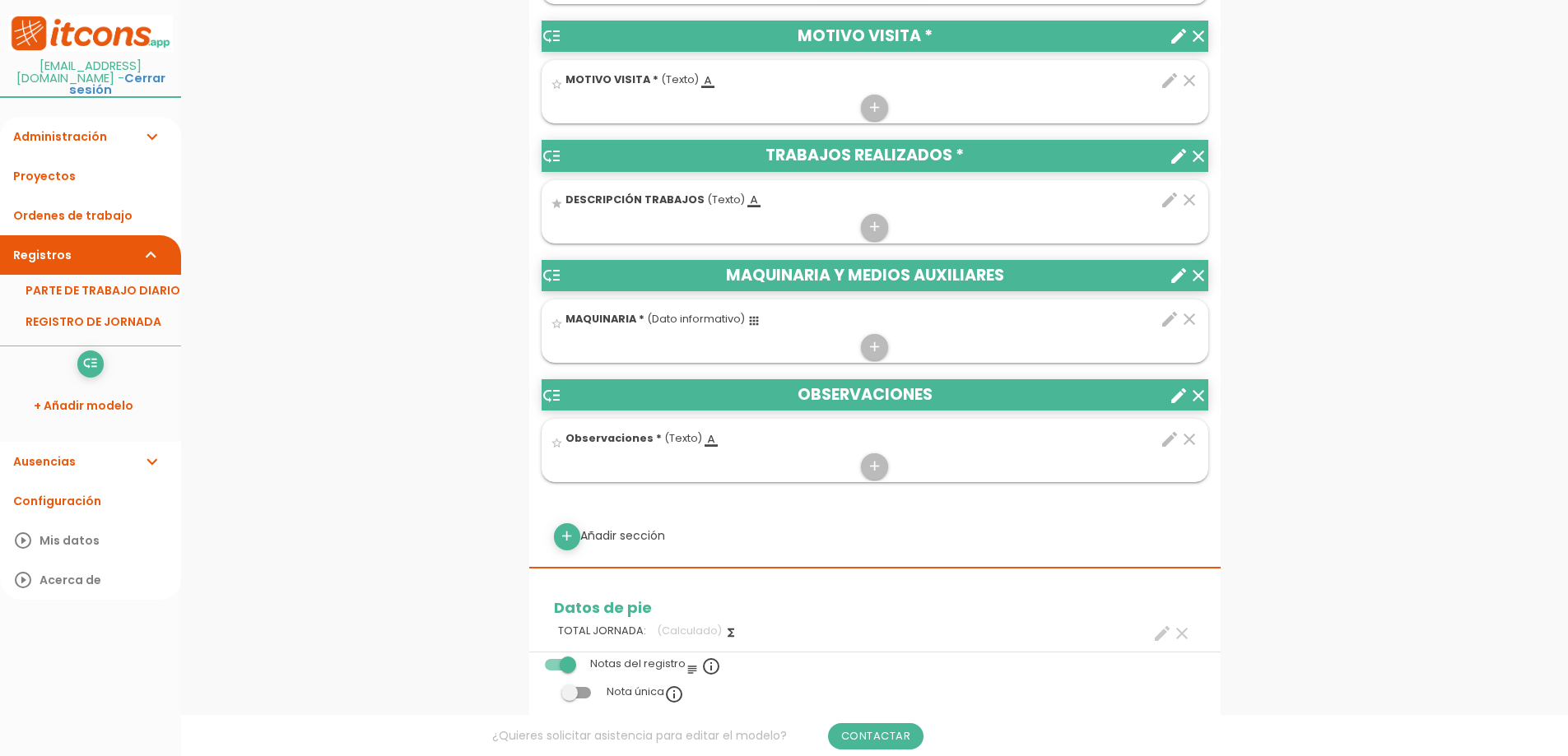
click at [623, 534] on div "add Añadir sección" at bounding box center [875, 536] width 666 height 26
click at [563, 535] on icon "add" at bounding box center [566, 536] width 15 height 26
select select
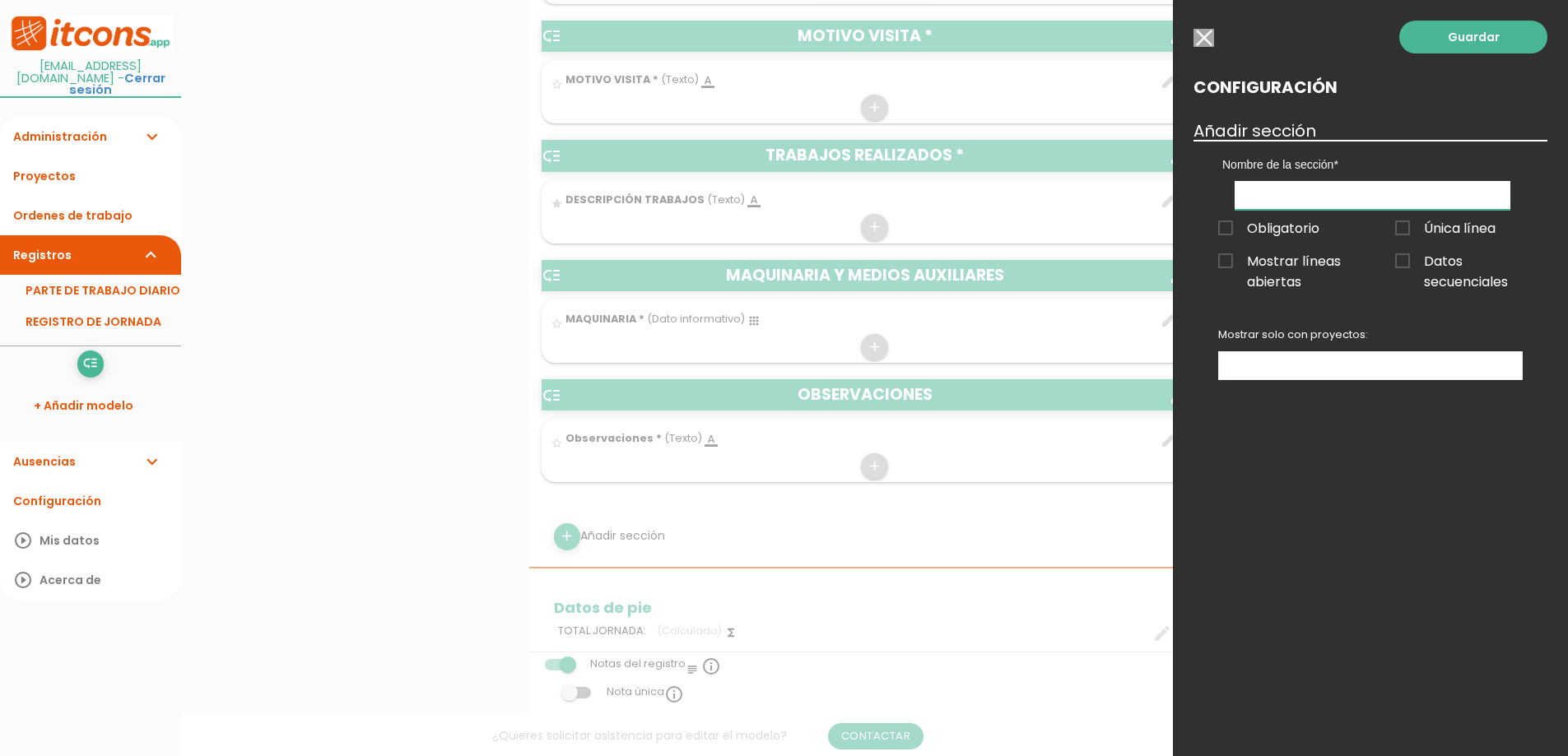
click at [1317, 196] on input "text" at bounding box center [1372, 196] width 275 height 29
type input "MATERIALES UTILIZADOS"
click at [1227, 260] on span "Mostrar líneas abiertas" at bounding box center [1282, 261] width 127 height 21
click at [0, 0] on input "Mostrar líneas abiertas" at bounding box center [0, 0] width 0 height 0
click at [1407, 263] on span "Datos secuenciales" at bounding box center [1459, 261] width 127 height 21
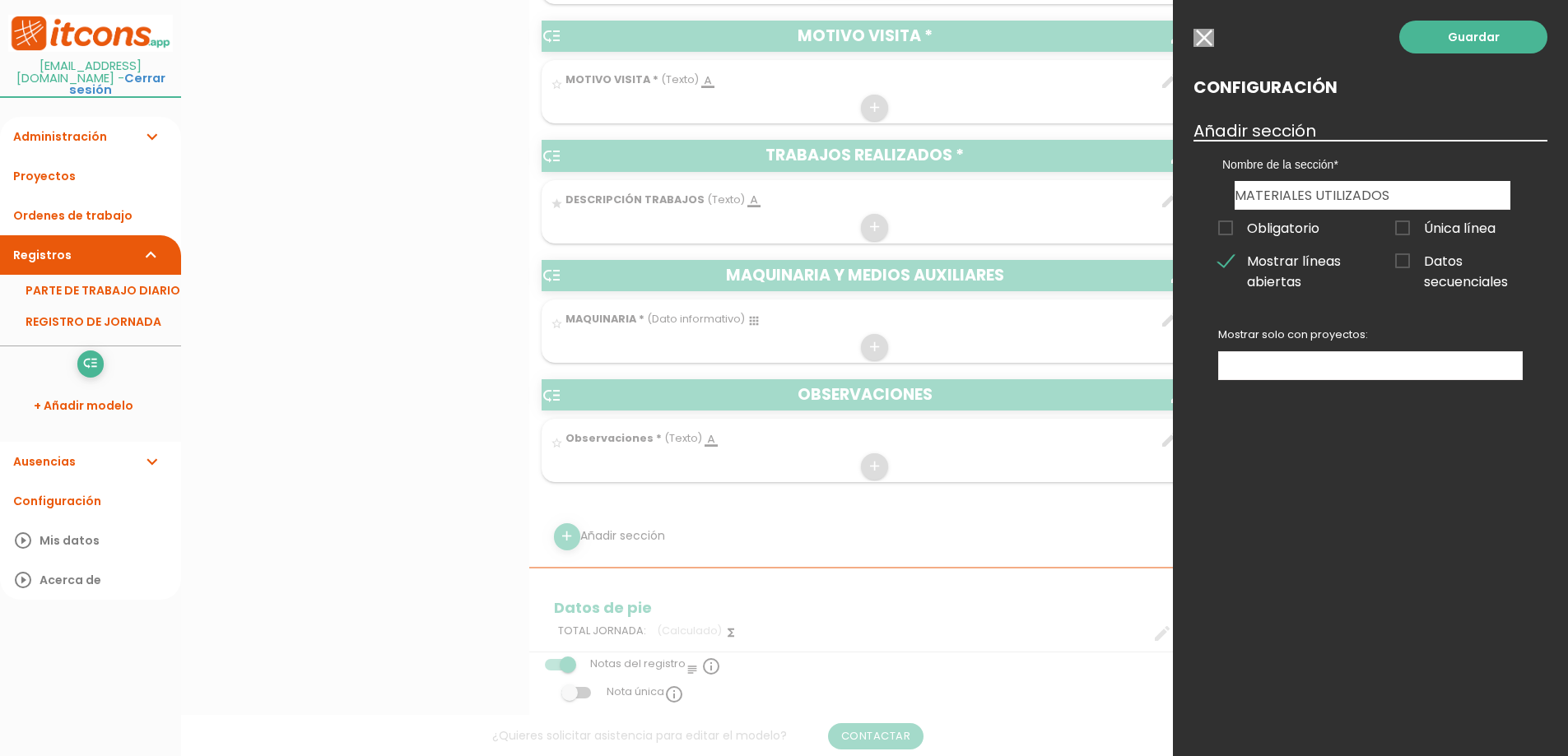
click at [0, 0] on input "Datos secuenciales" at bounding box center [0, 0] width 0 height 0
click at [1232, 229] on span "Obligatorio" at bounding box center [1268, 228] width 101 height 21
click at [0, 0] on input "Obligatorio" at bounding box center [0, 0] width 0 height 0
click at [1287, 130] on h3 "Añadir sección" at bounding box center [1371, 131] width 354 height 18
click at [1462, 43] on link "Guardar" at bounding box center [1473, 37] width 148 height 33
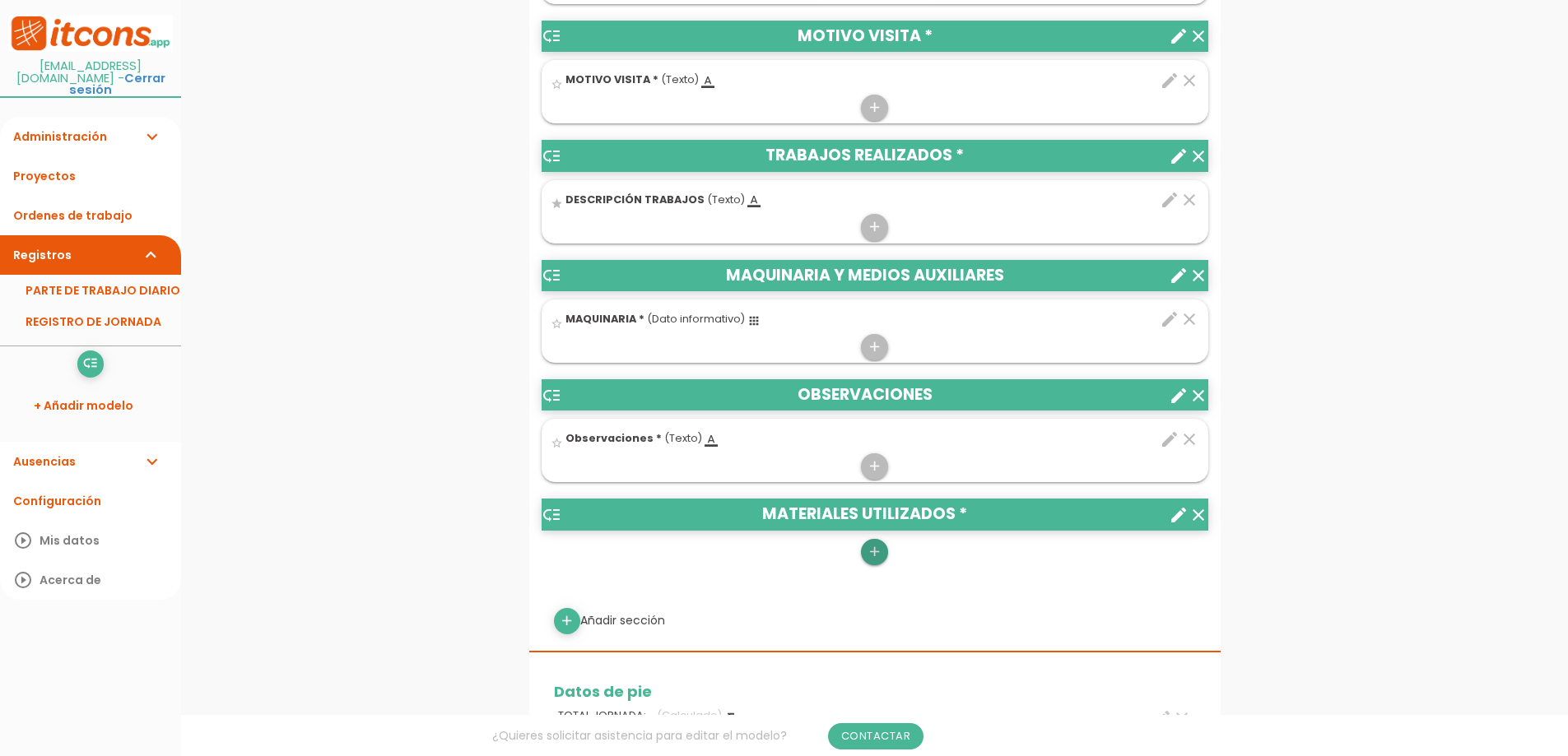
click at [875, 552] on icon "add" at bounding box center [874, 552] width 15 height 26
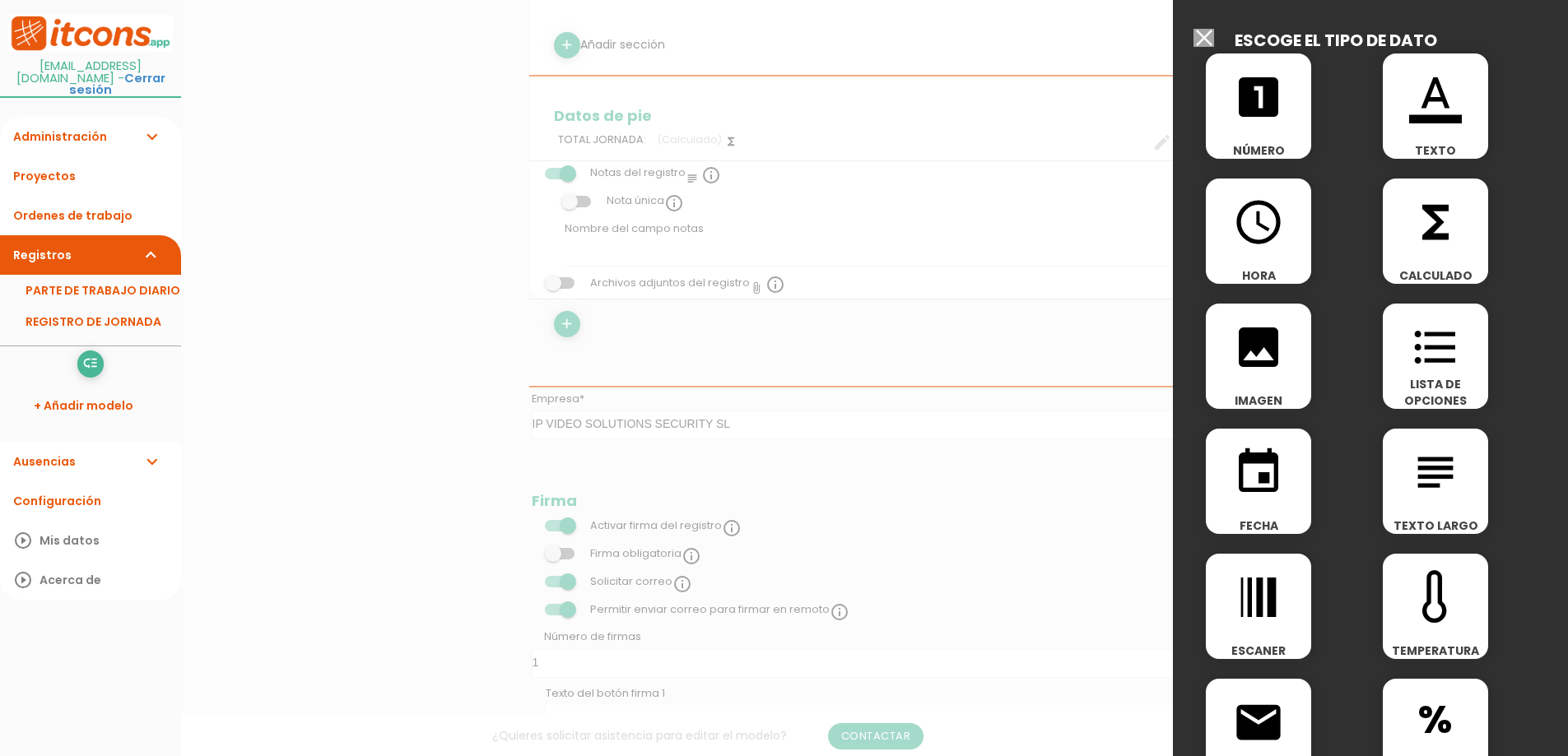
click at [1276, 133] on div "looks_one NÚMERO" at bounding box center [1259, 106] width 105 height 105
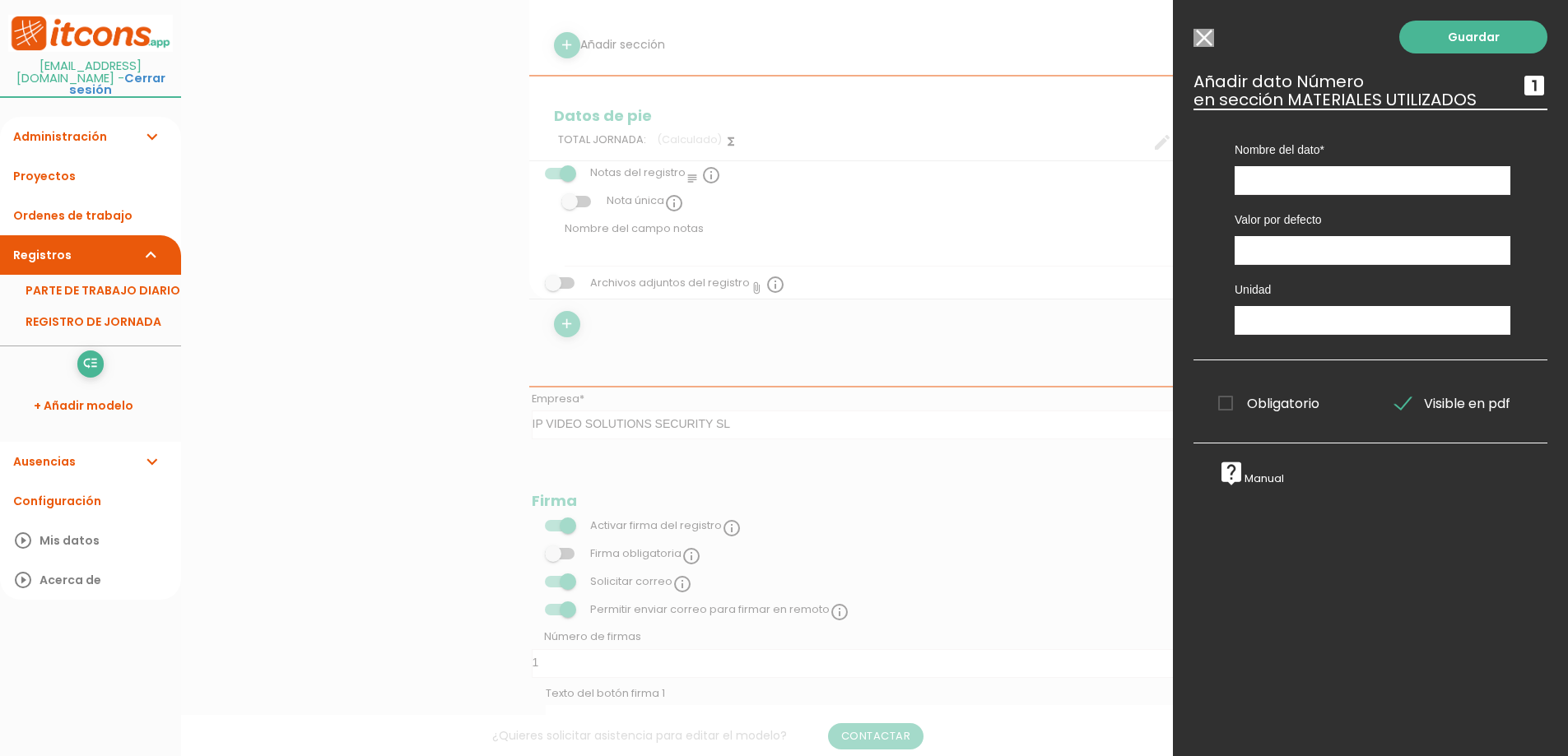
click at [1210, 45] on input "Modelo sin Ordenes de trabajo" at bounding box center [1204, 38] width 21 height 18
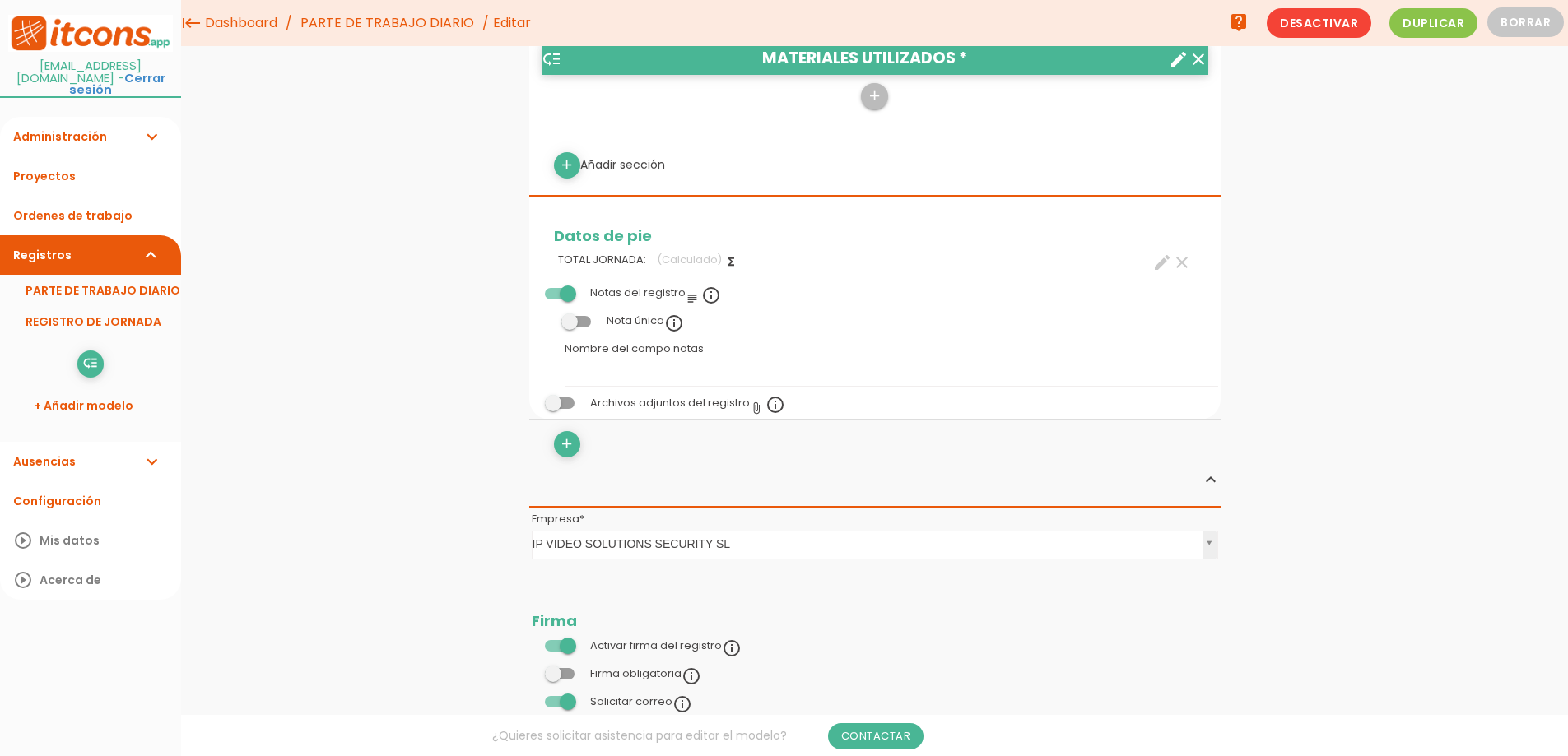
scroll to position [1118, 0]
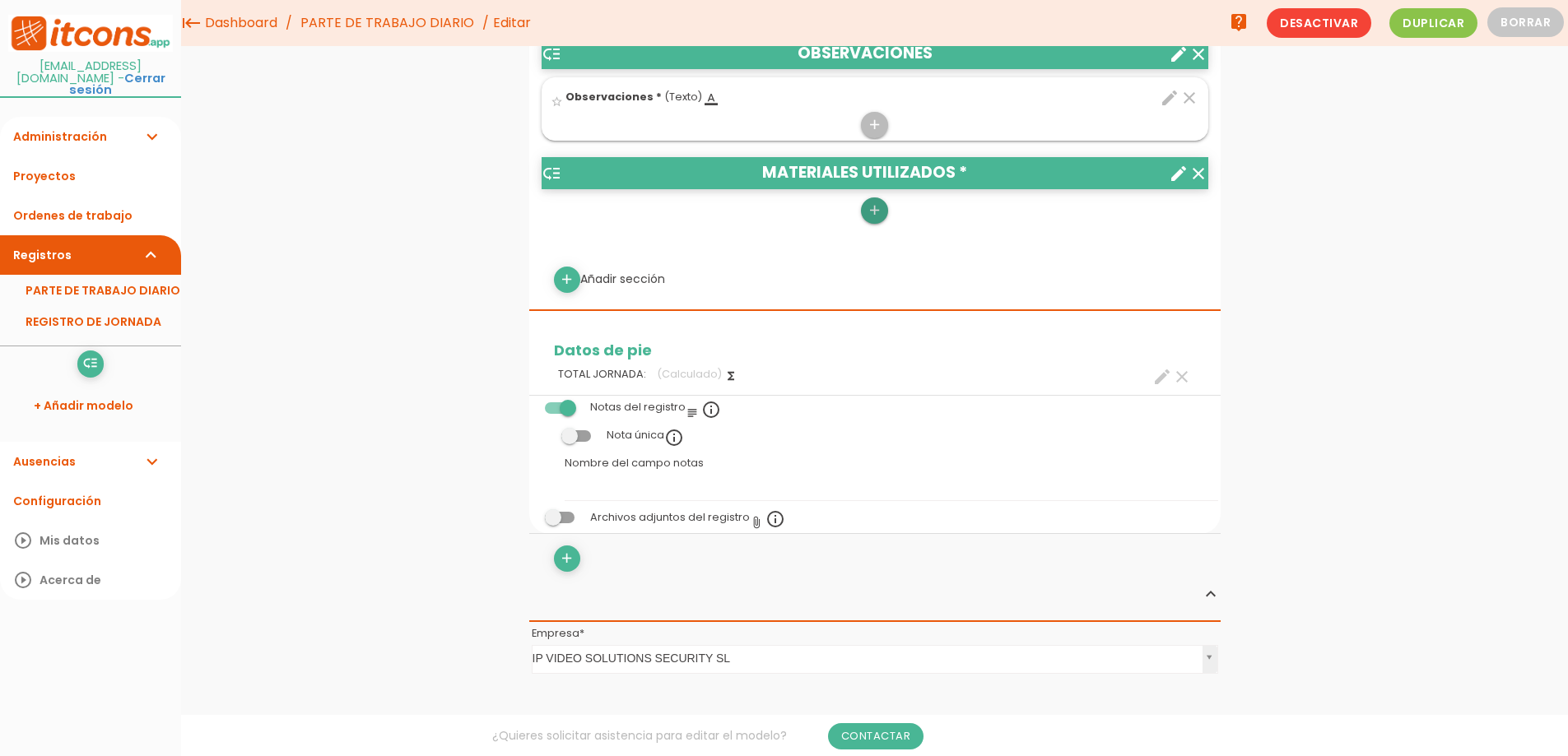
click at [862, 216] on link "add" at bounding box center [874, 210] width 26 height 26
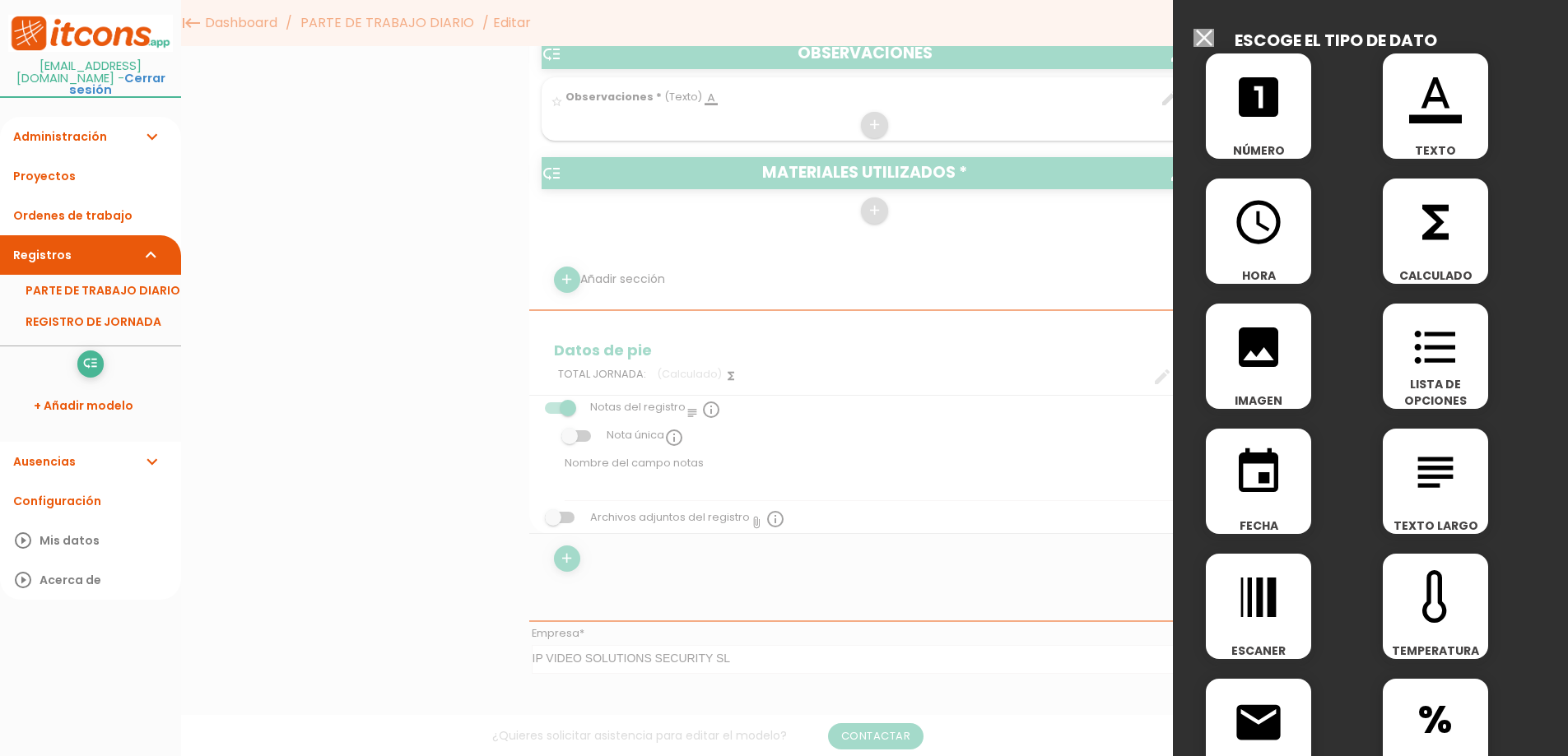
click at [1267, 123] on icon "looks_one" at bounding box center [1259, 97] width 53 height 53
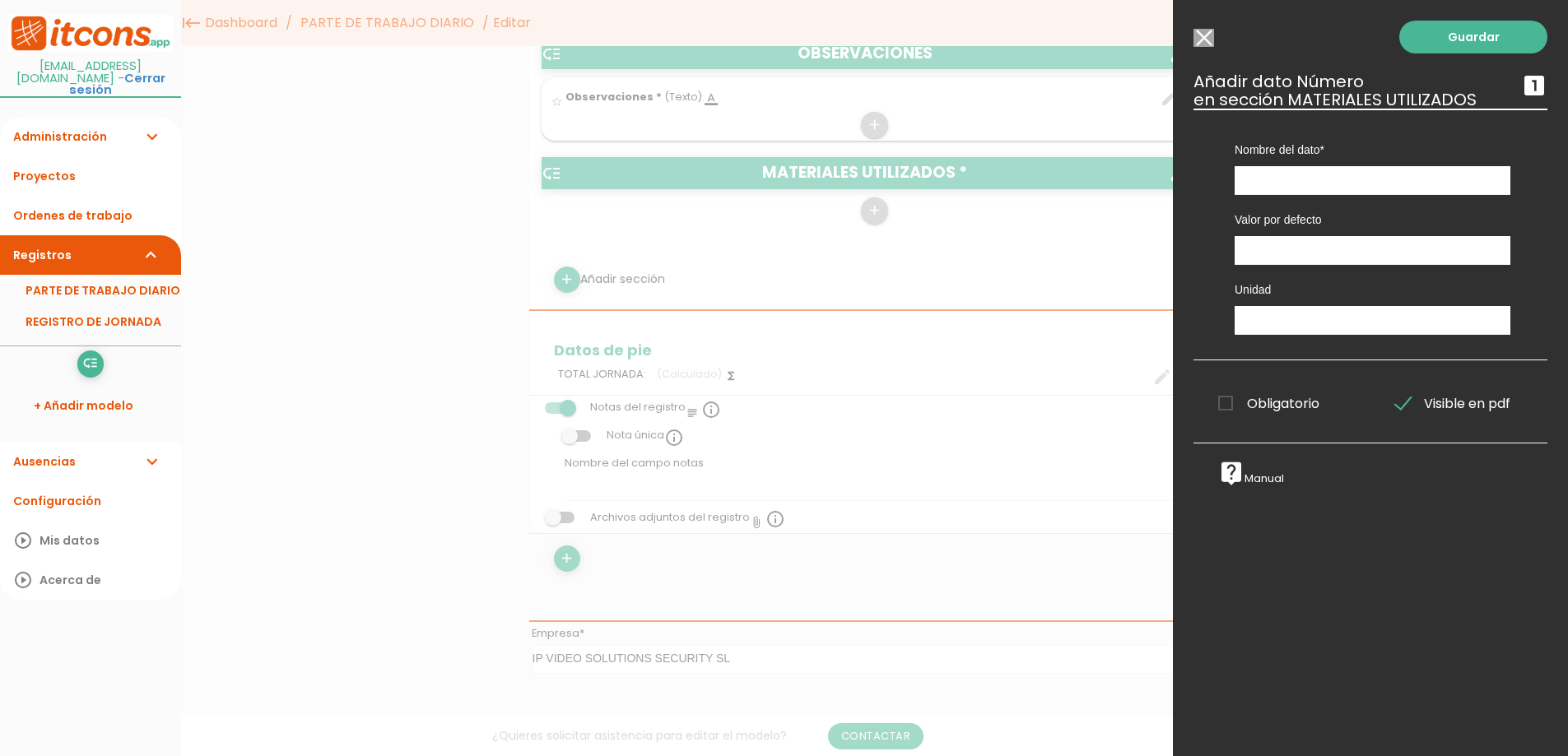
click at [1212, 39] on input "Modelo sin Ordenes de trabajo" at bounding box center [1204, 38] width 21 height 18
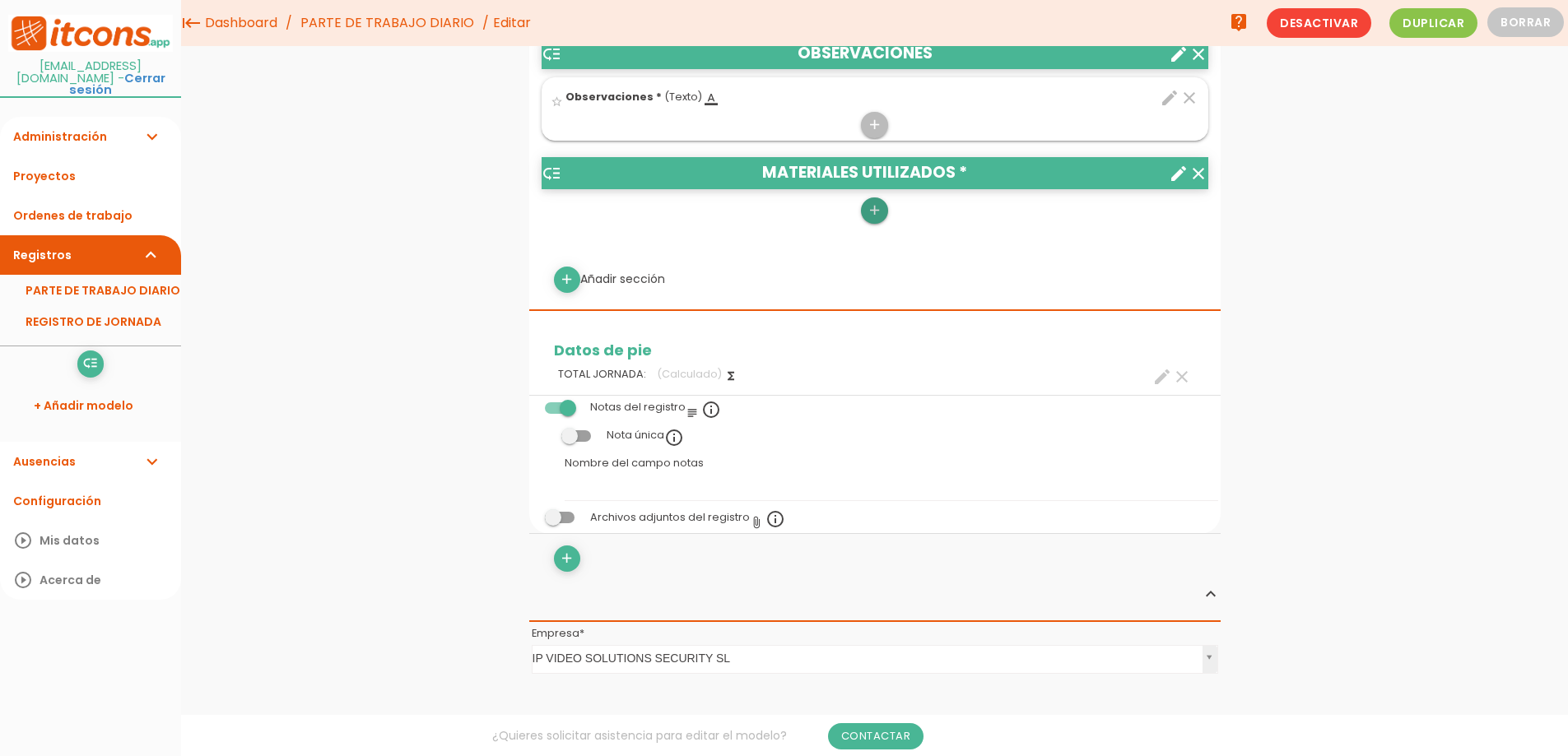
click at [875, 205] on icon "add" at bounding box center [874, 210] width 15 height 26
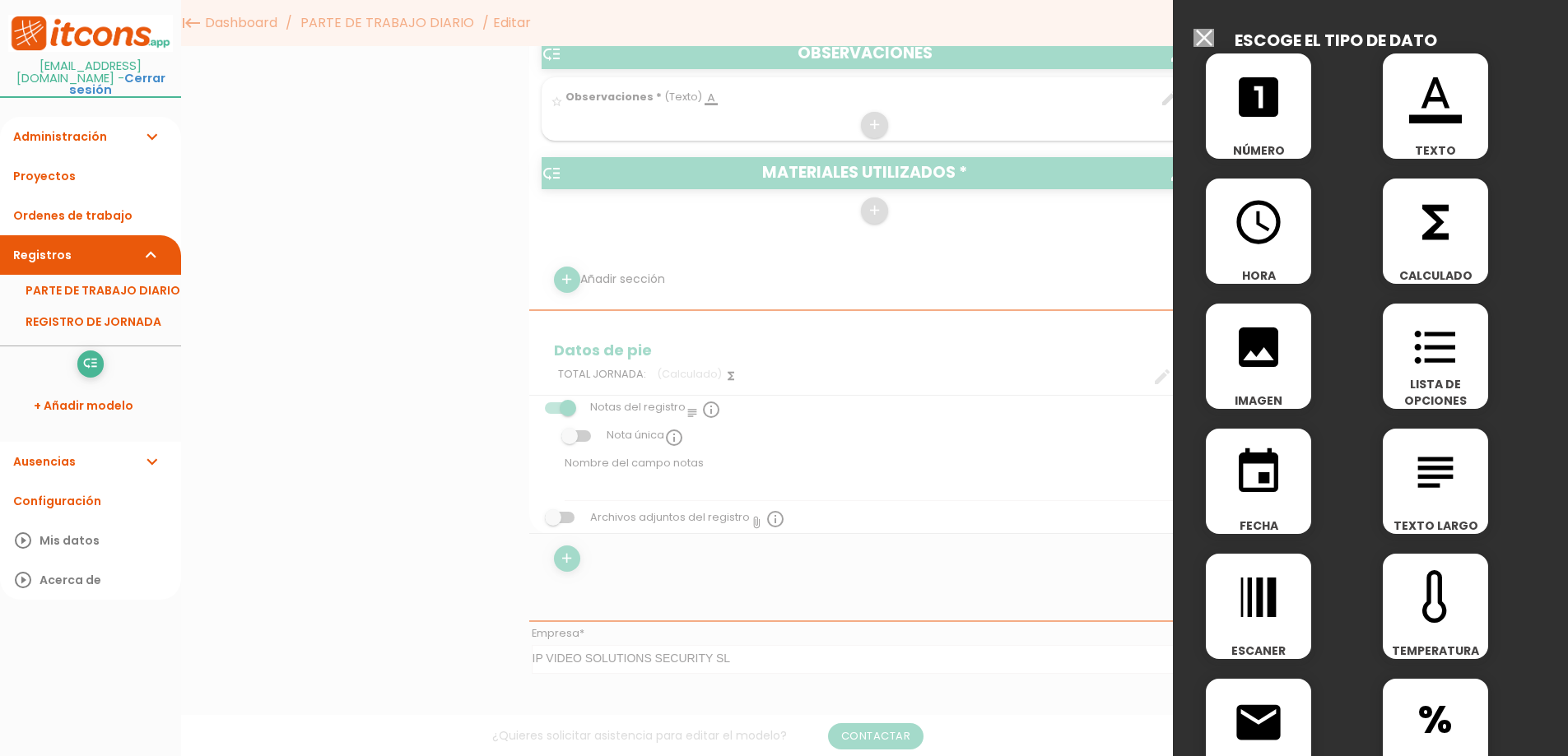
click at [1457, 365] on span "format_list_bulleted" at bounding box center [1435, 339] width 105 height 70
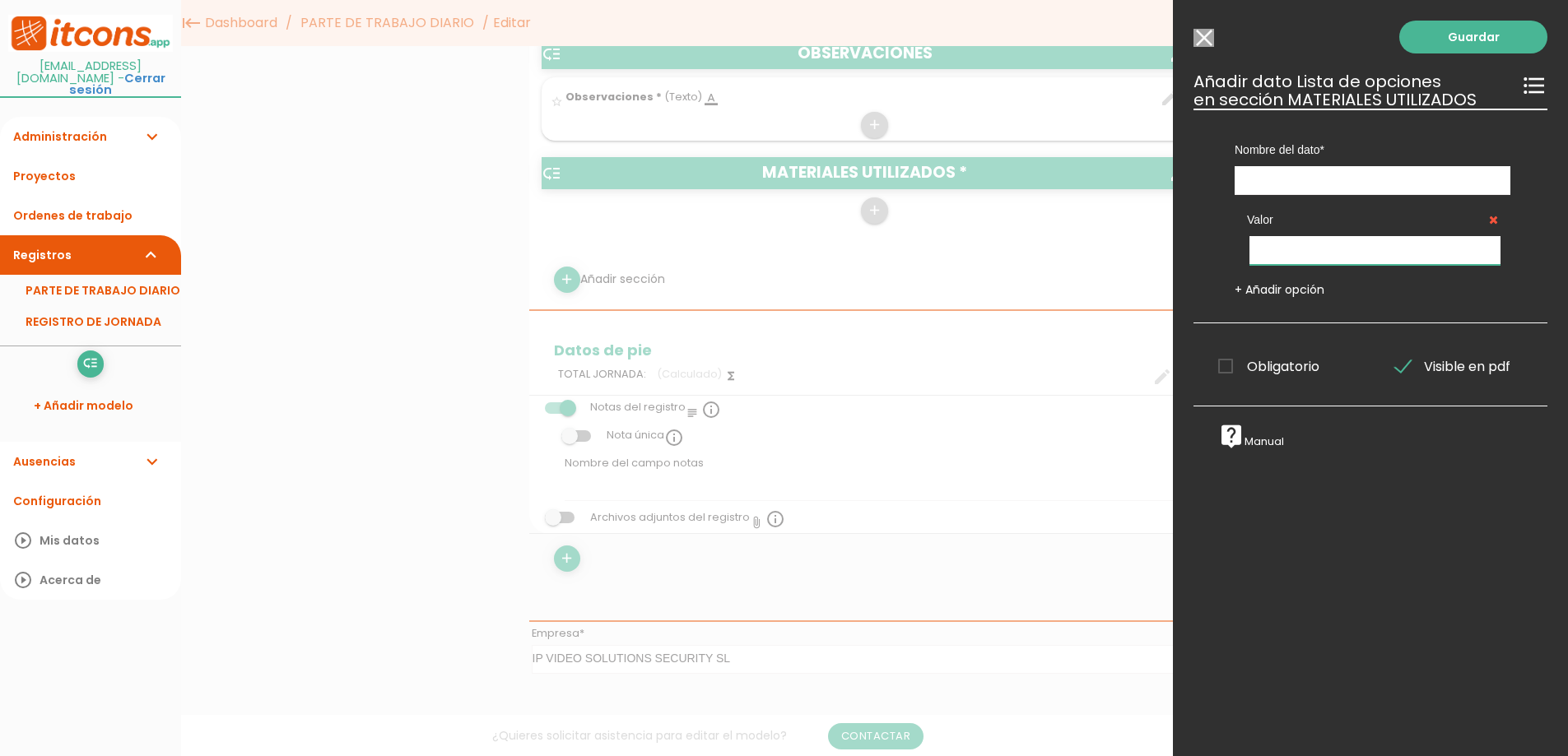
click at [1377, 248] on input "text" at bounding box center [1375, 250] width 251 height 29
click at [1291, 293] on link "+ Añadir opción" at bounding box center [1280, 290] width 90 height 16
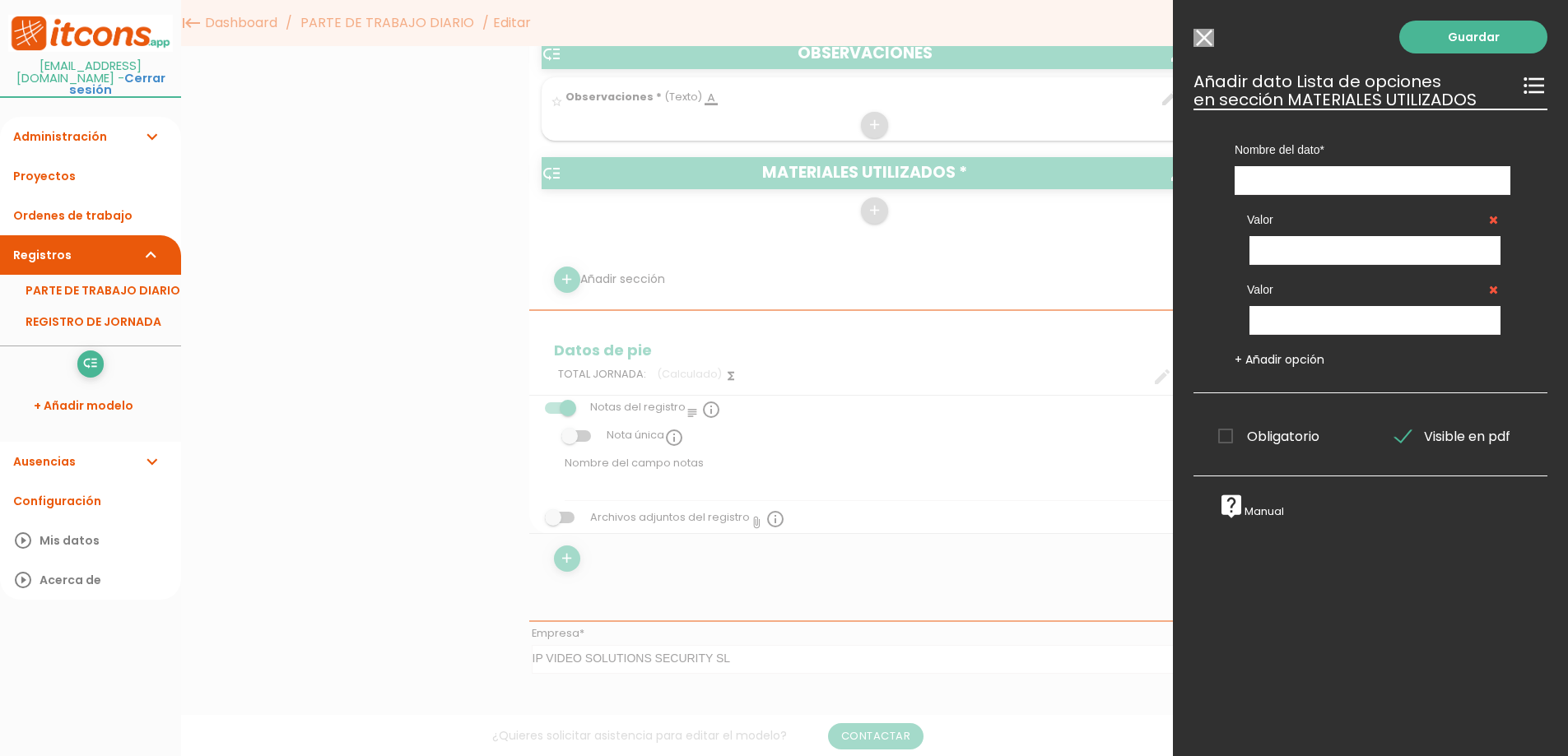
click at [1489, 289] on icon at bounding box center [1494, 290] width 9 height 12
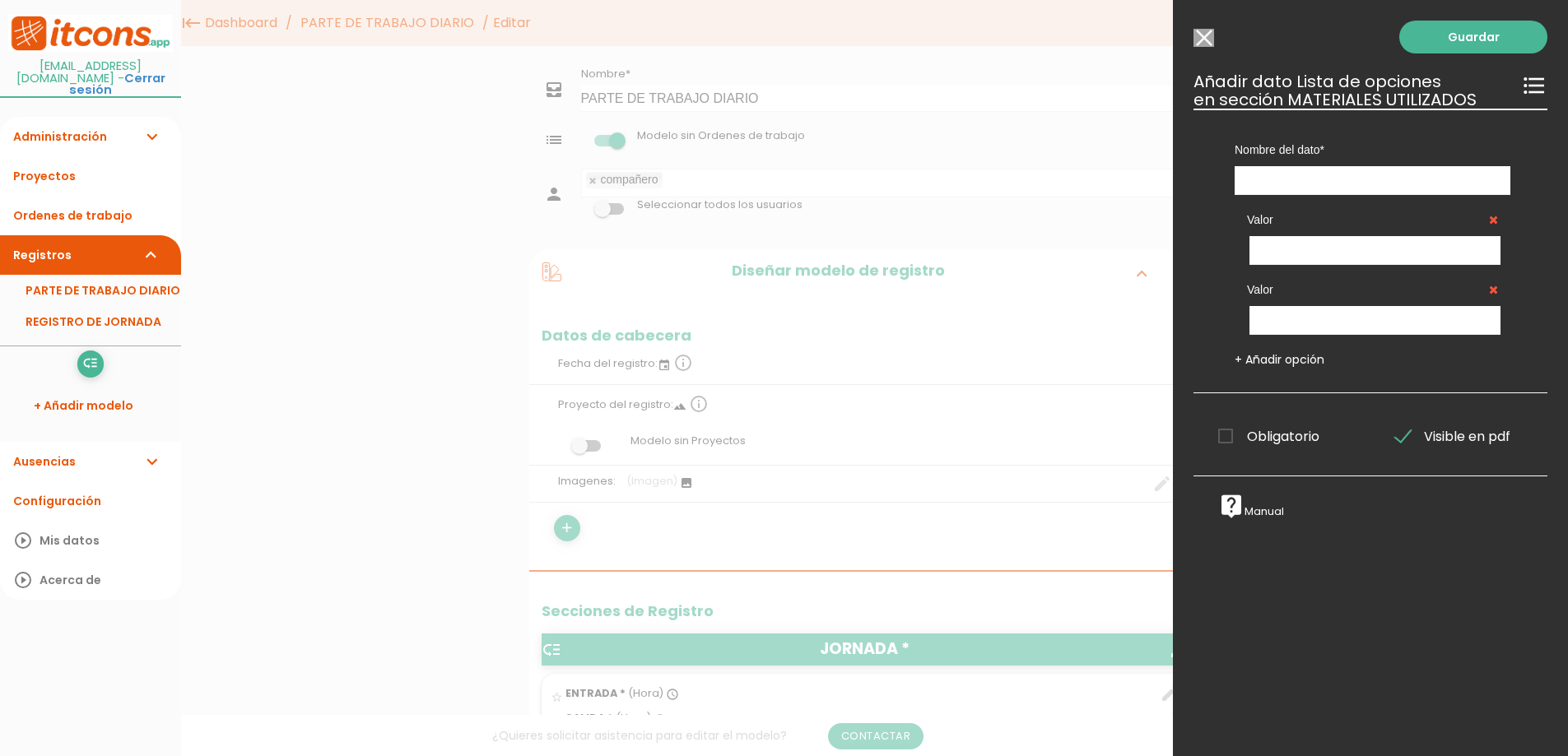
click at [1489, 222] on icon at bounding box center [1494, 220] width 9 height 12
click at [1486, 291] on div "Valor" at bounding box center [1372, 300] width 275 height 70
click at [1489, 292] on icon at bounding box center [1494, 290] width 9 height 12
click at [1331, 170] on input "text" at bounding box center [1372, 180] width 275 height 29
click at [1327, 177] on input "text" at bounding box center [1372, 180] width 275 height 29
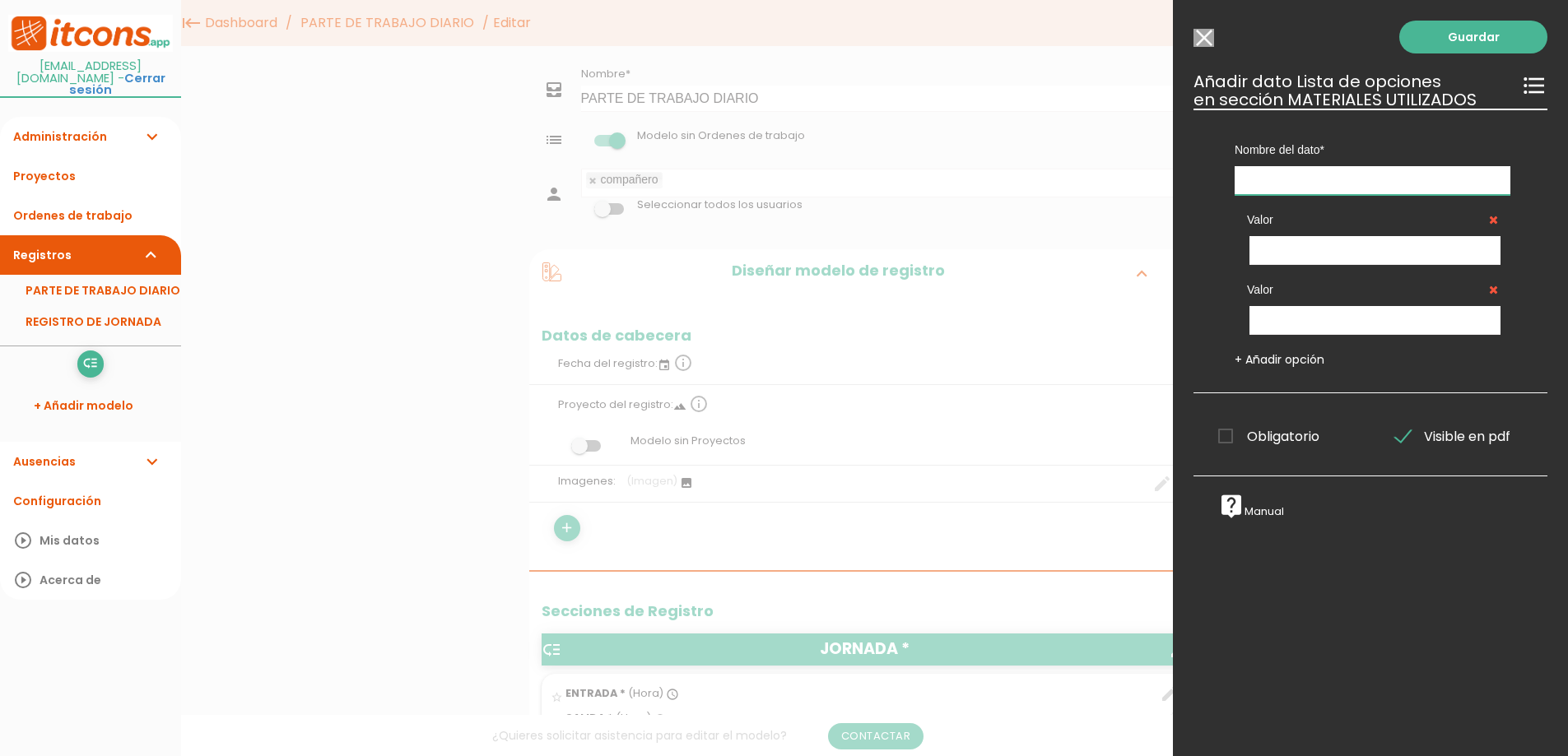
click at [1325, 179] on input "text" at bounding box center [1372, 180] width 275 height 29
click at [1523, 78] on icon "format_list_bulleted" at bounding box center [1534, 85] width 26 height 26
click at [1211, 41] on input "Modelo sin Ordenes de trabajo" at bounding box center [1204, 38] width 21 height 18
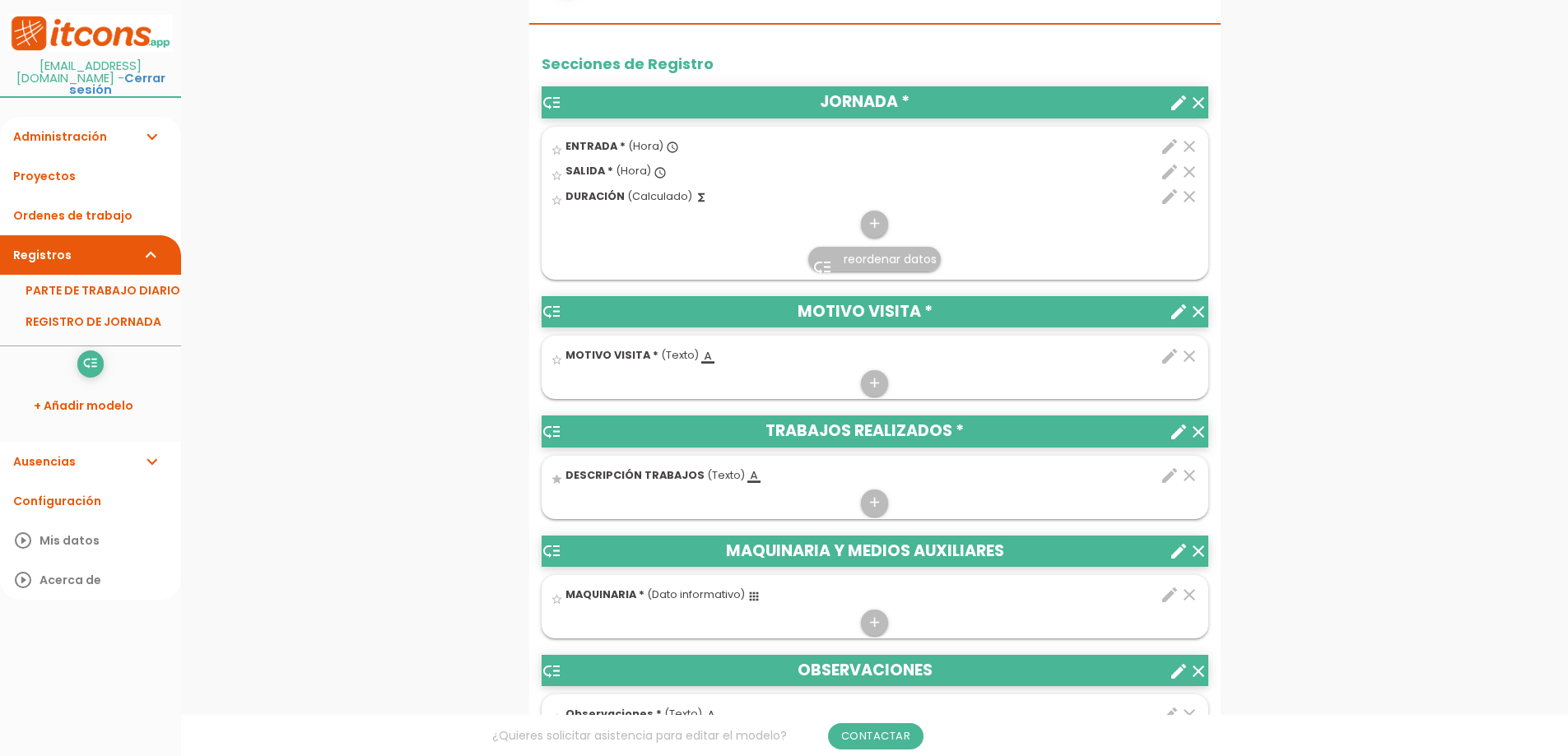
scroll to position [576, 0]
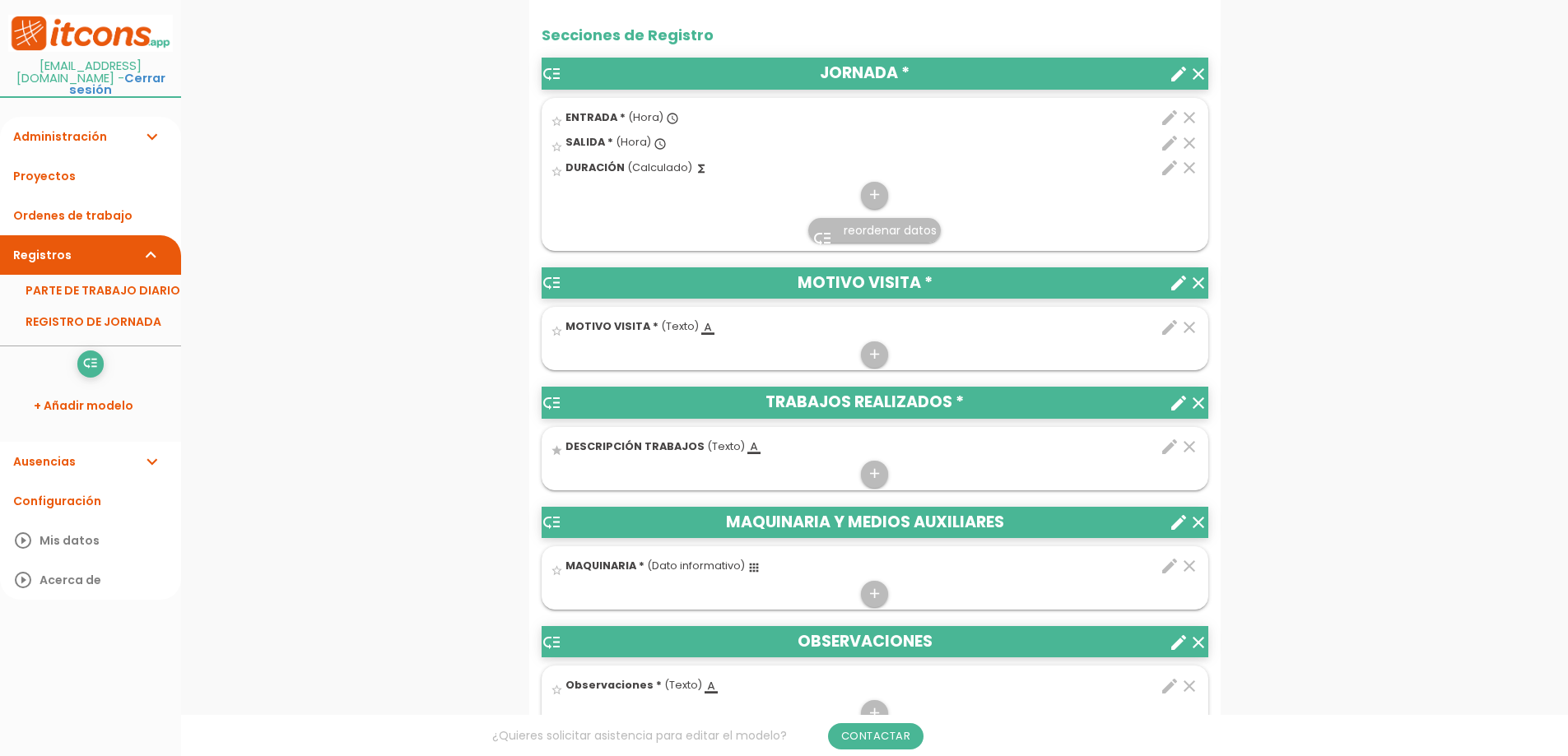
click at [1179, 75] on icon "create" at bounding box center [1179, 74] width 20 height 20
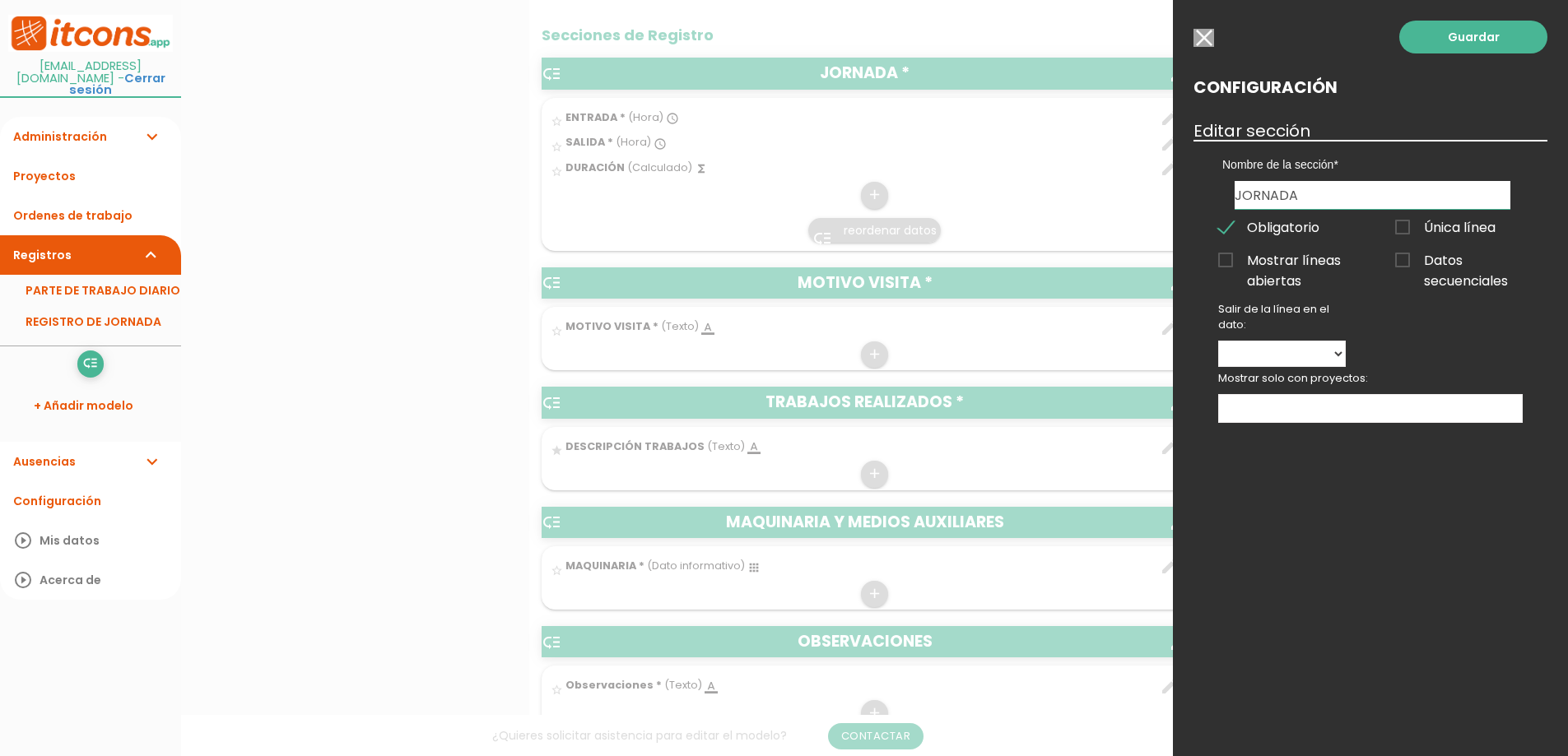
click at [1206, 36] on input "button" at bounding box center [1204, 38] width 21 height 18
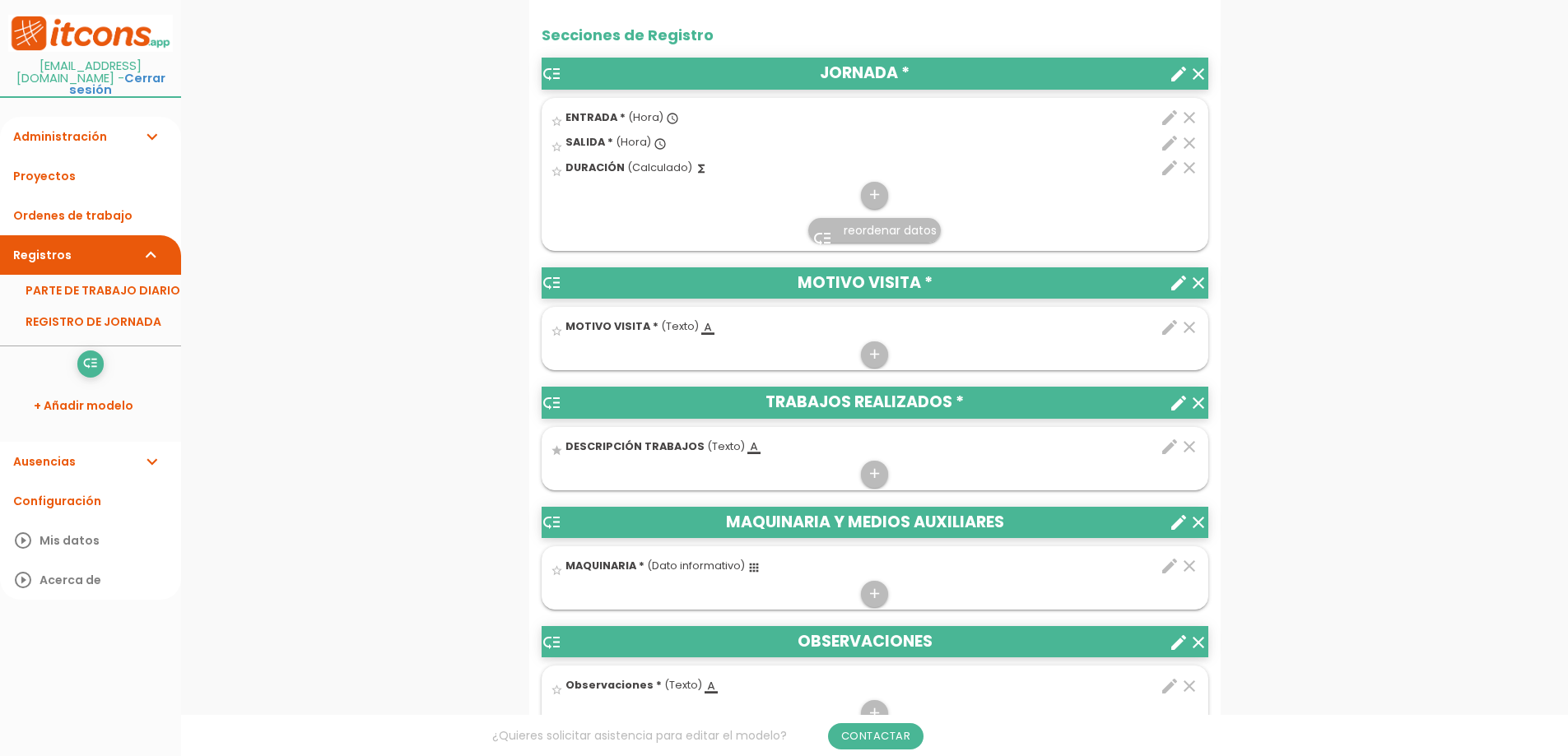
click at [1189, 448] on icon "clear" at bounding box center [1189, 447] width 20 height 20
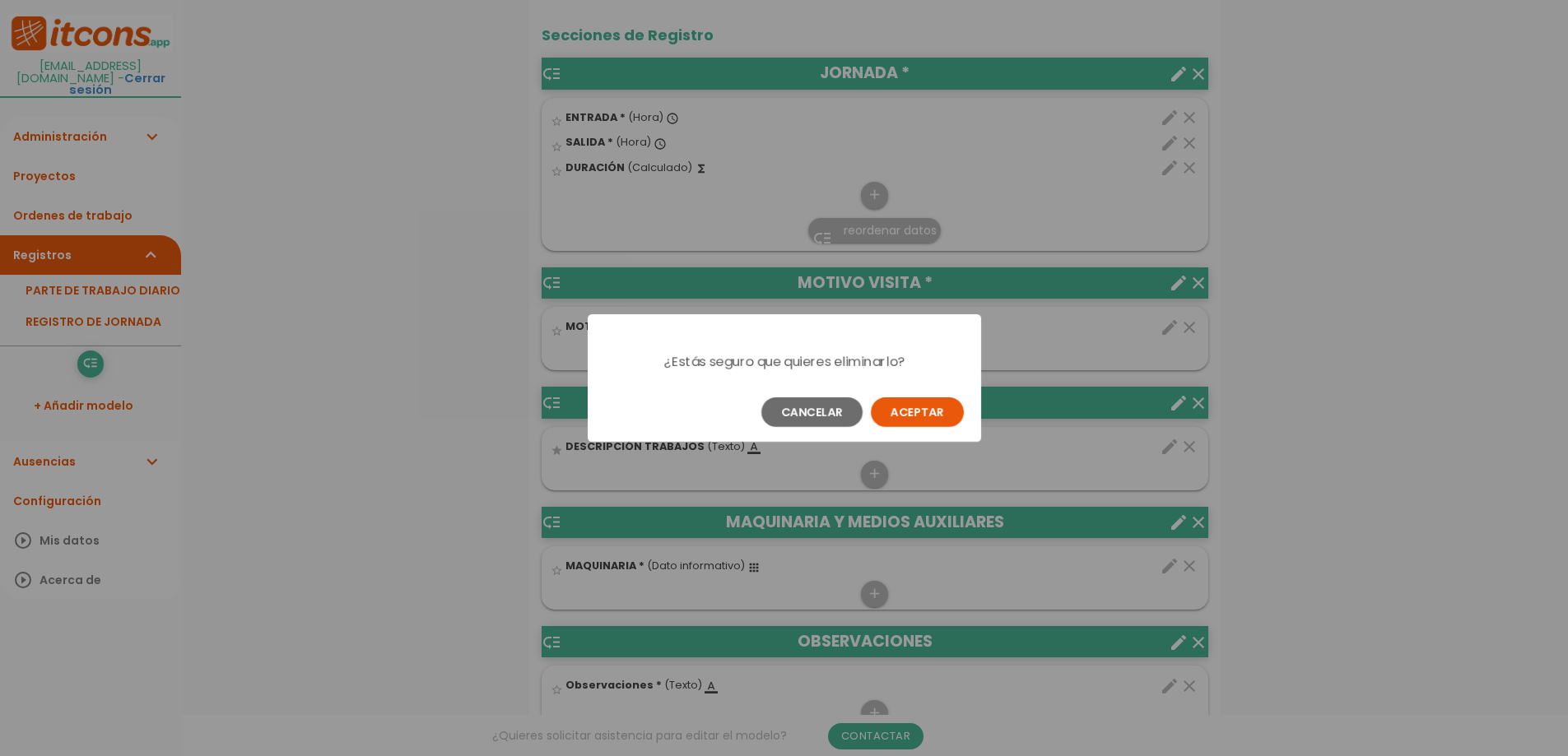
scroll to position [0, 0]
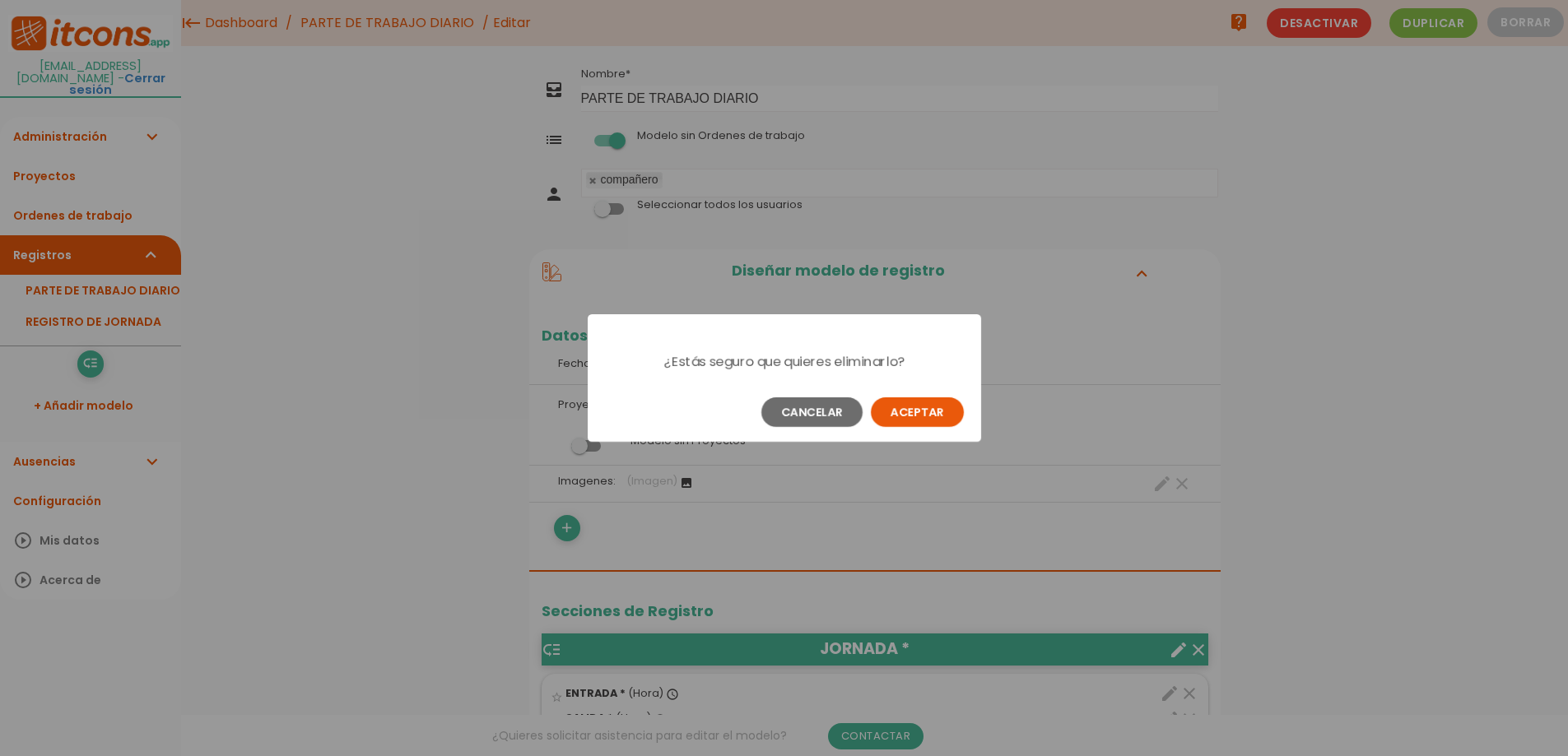
click at [944, 415] on button "Aceptar" at bounding box center [918, 412] width 93 height 30
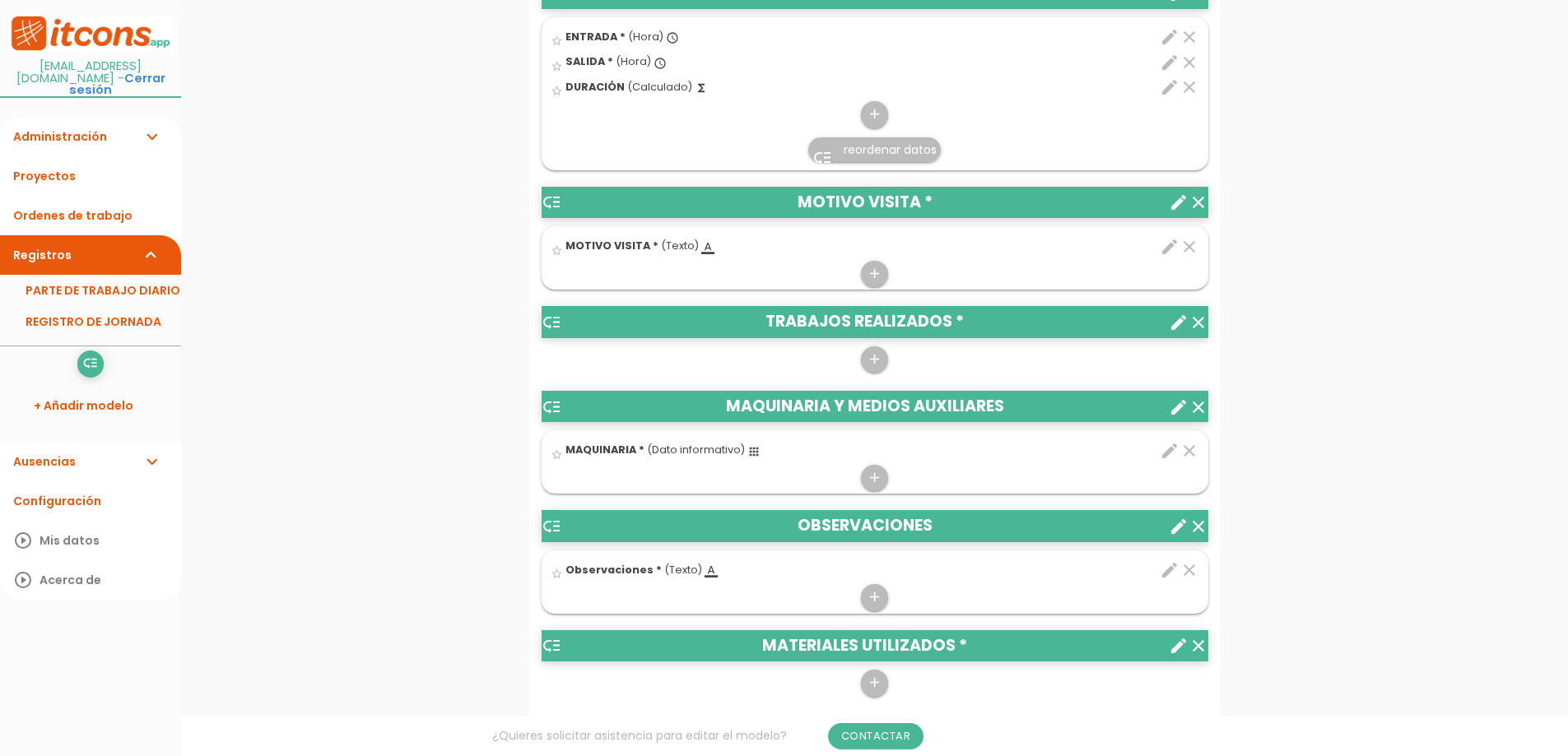
scroll to position [658, 0]
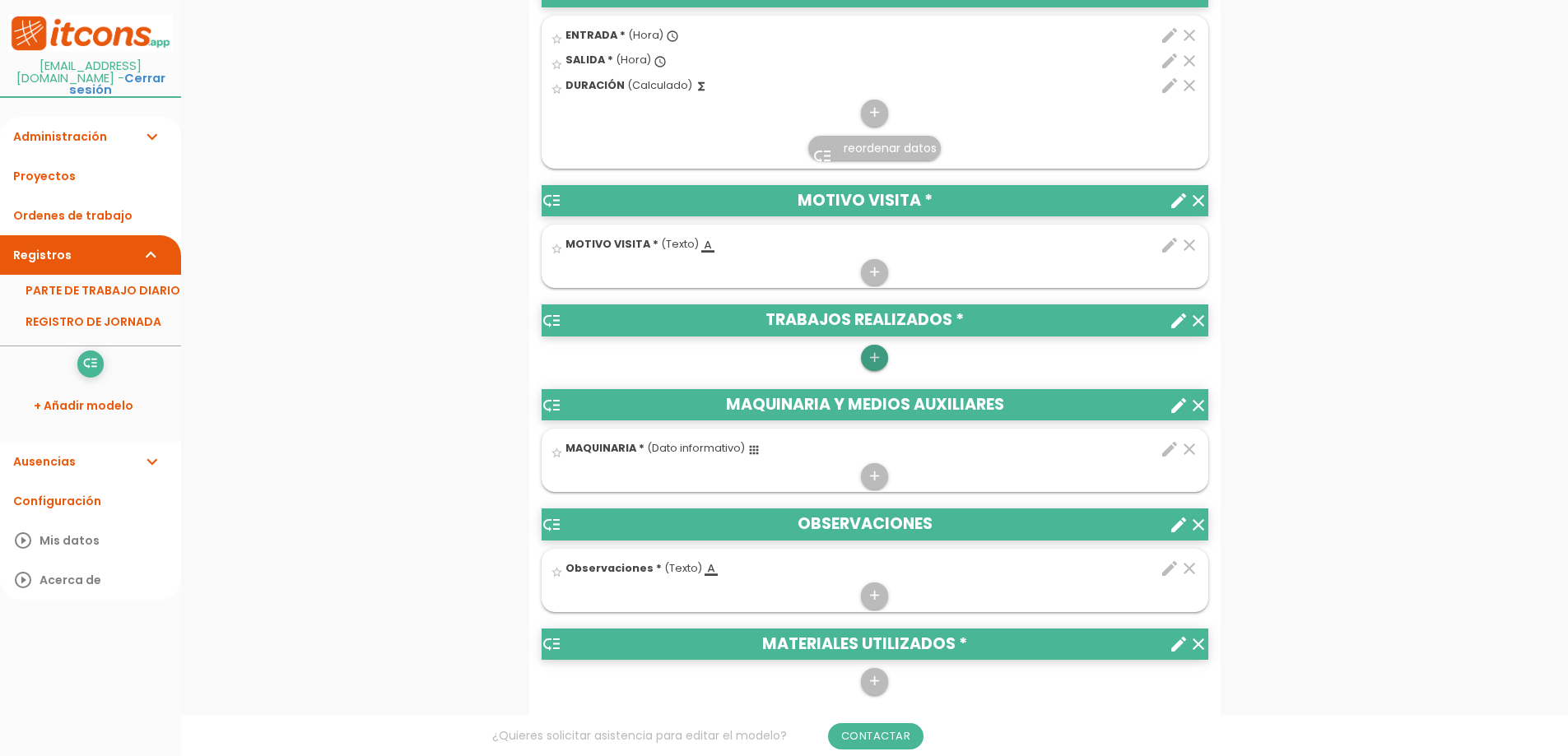
click at [876, 355] on icon "add" at bounding box center [874, 358] width 15 height 26
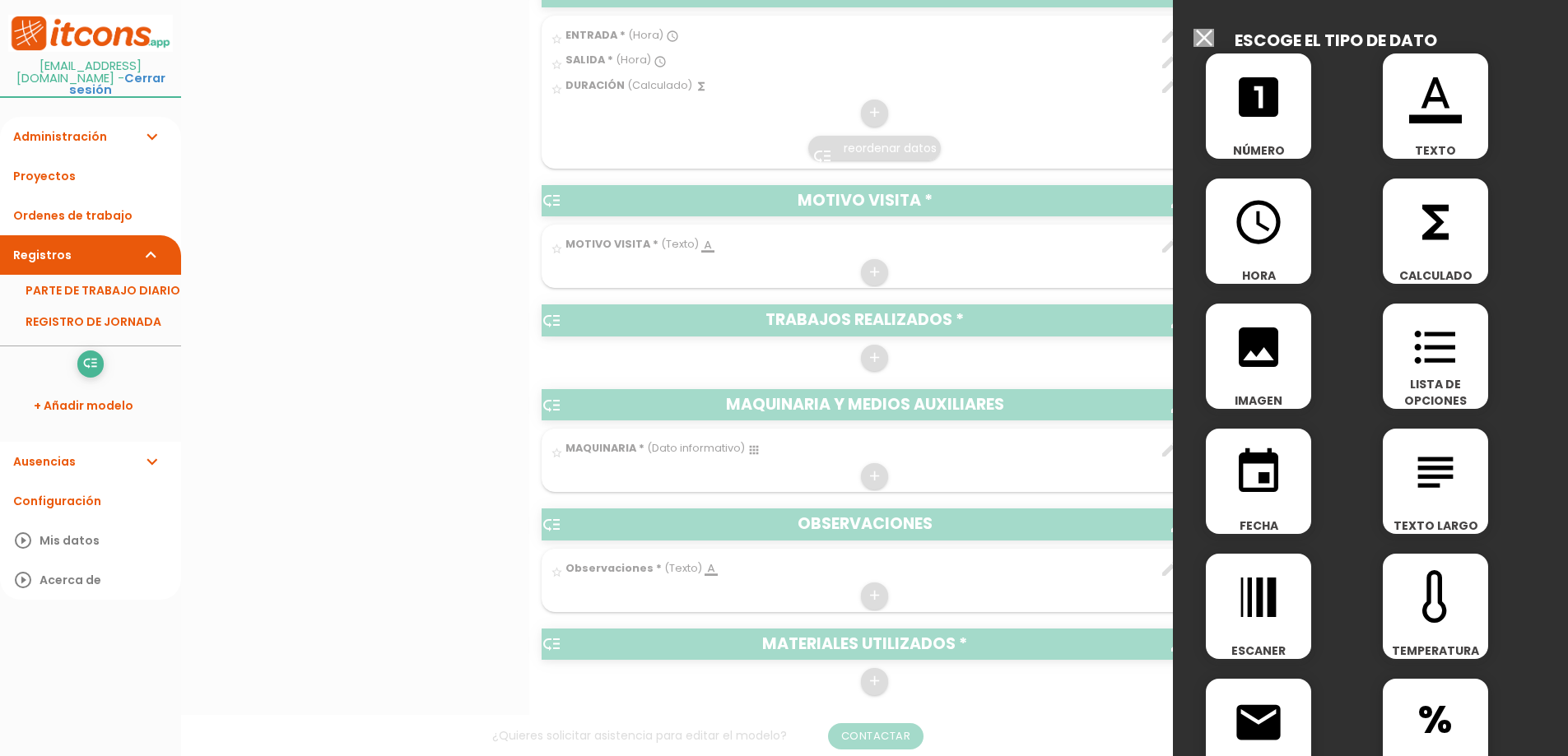
click at [1433, 482] on icon "subject" at bounding box center [1435, 472] width 53 height 53
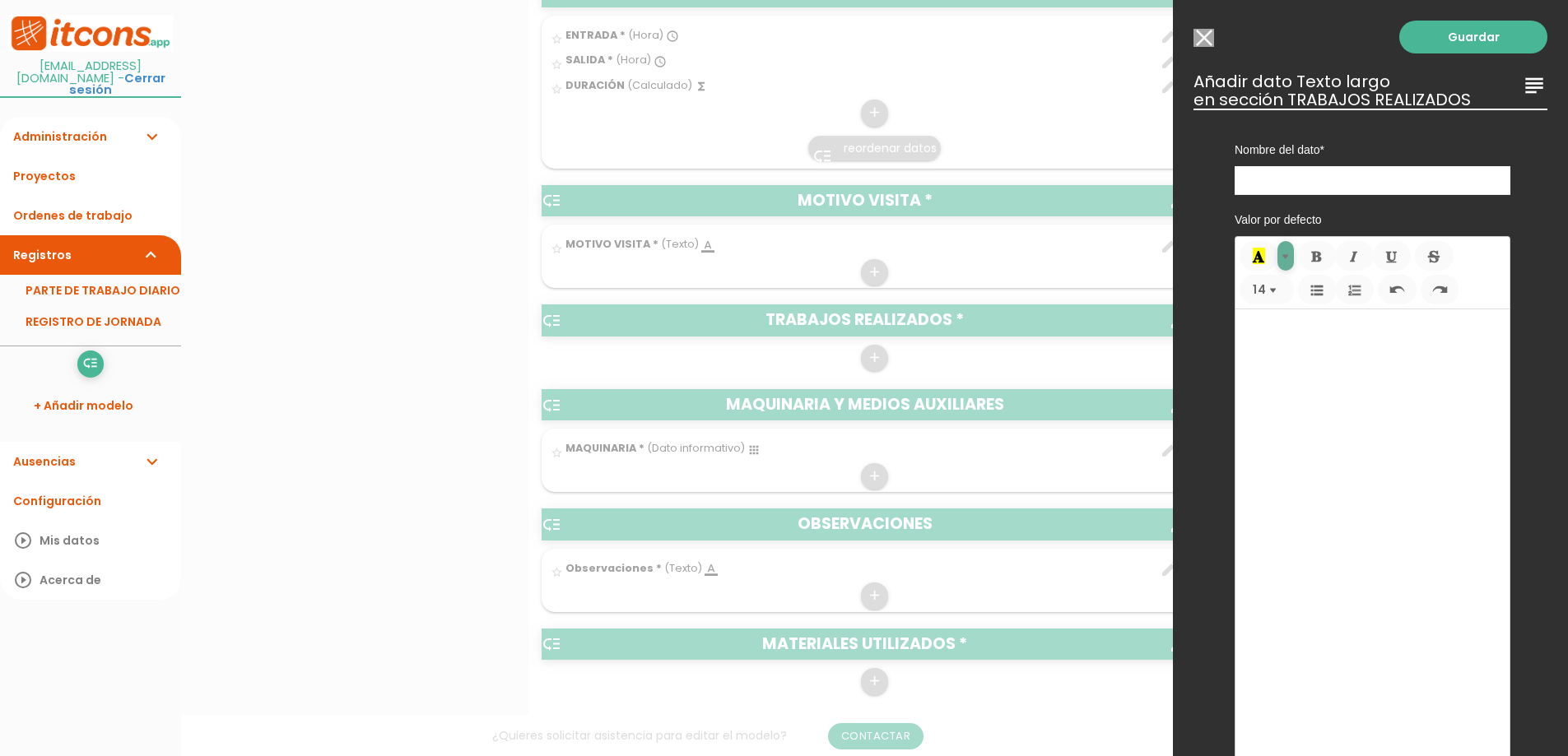
click at [1283, 256] on span "Más colores" at bounding box center [1288, 256] width 13 height 16
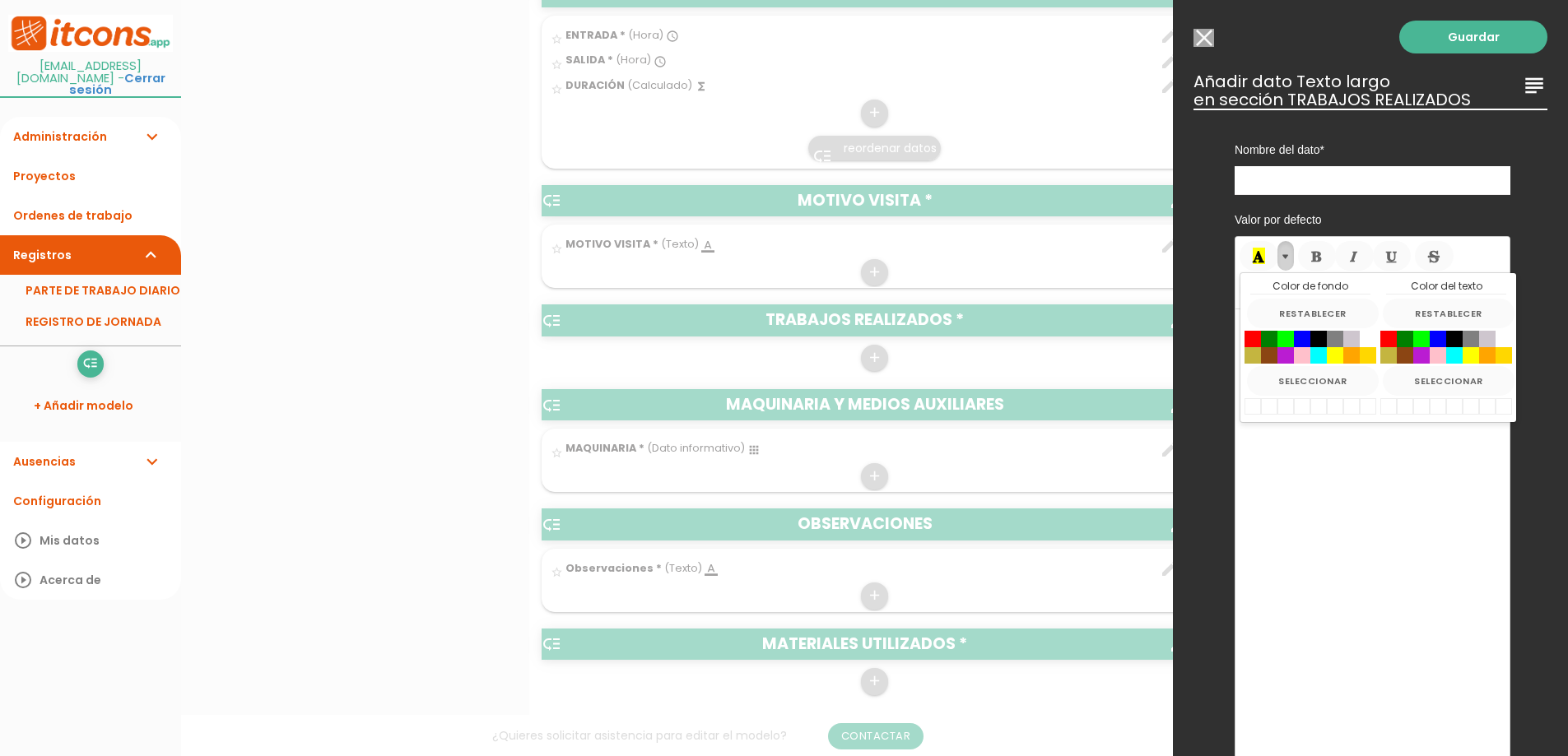
click at [1285, 256] on span "Más colores" at bounding box center [1288, 256] width 13 height 16
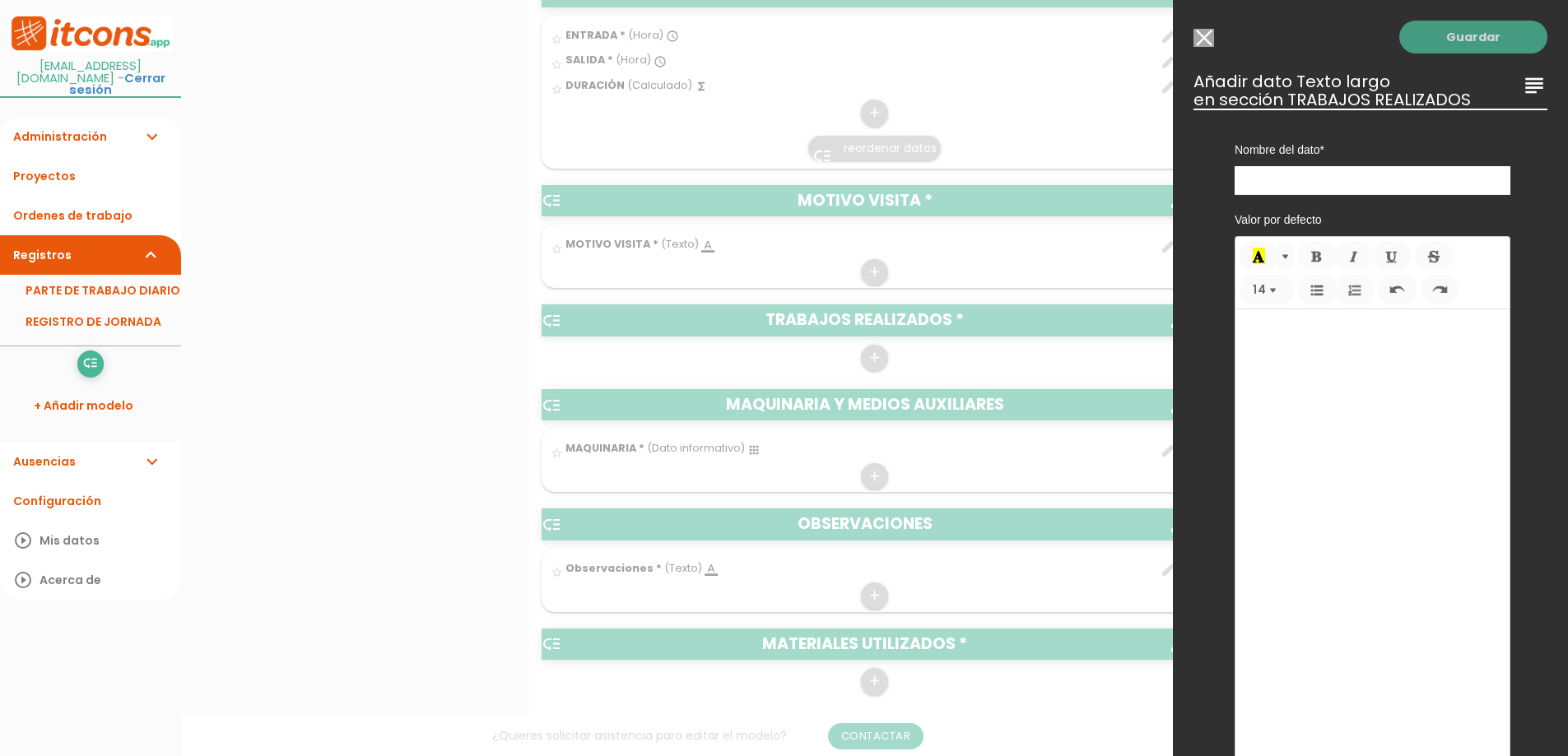
click at [1445, 39] on link "Guardar" at bounding box center [1473, 37] width 148 height 33
click at [1282, 172] on input "text" at bounding box center [1372, 180] width 275 height 29
type input "TRABAJO REALIZADO"
click at [1458, 40] on link "Guardar" at bounding box center [1473, 37] width 148 height 33
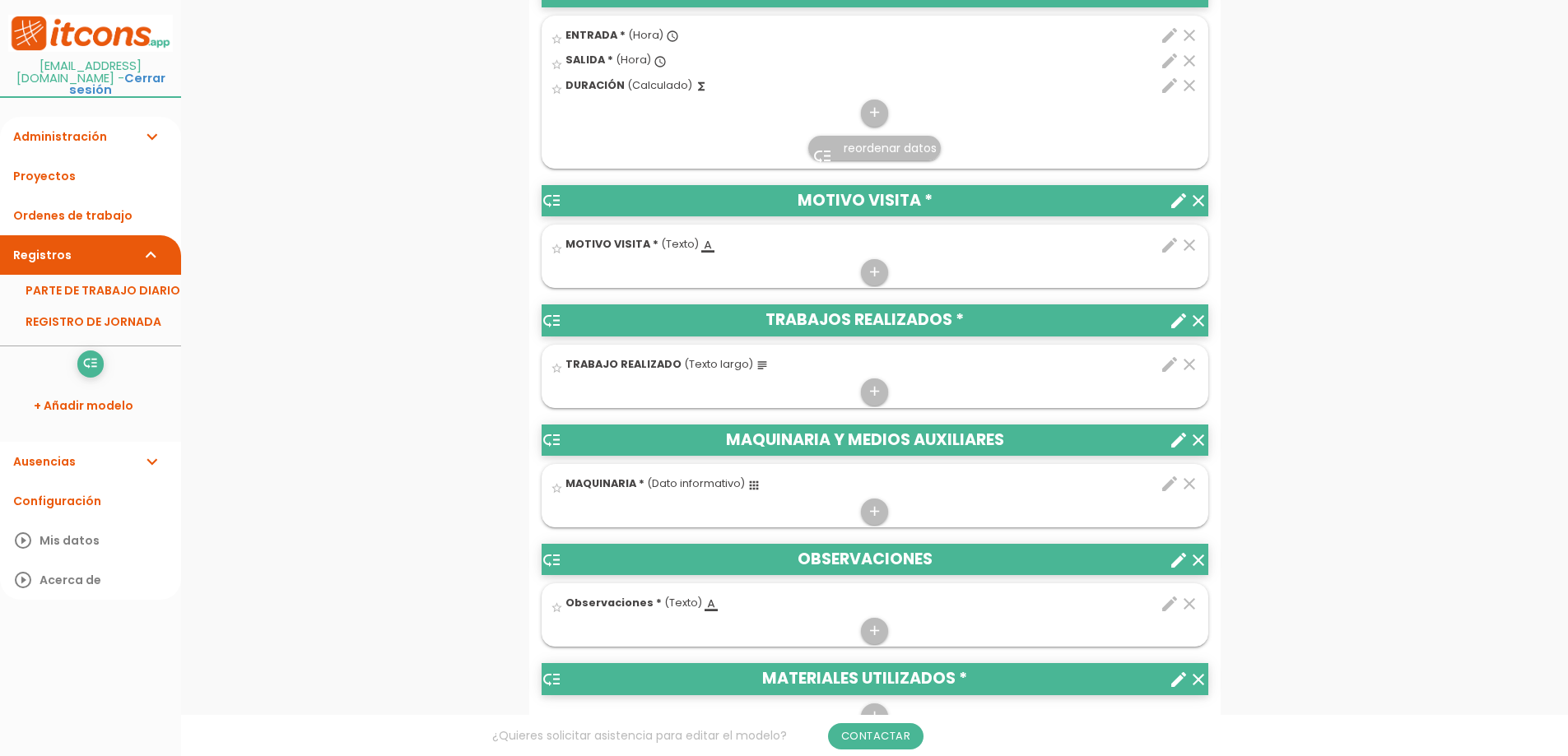
click at [1191, 243] on icon "clear" at bounding box center [1189, 245] width 20 height 20
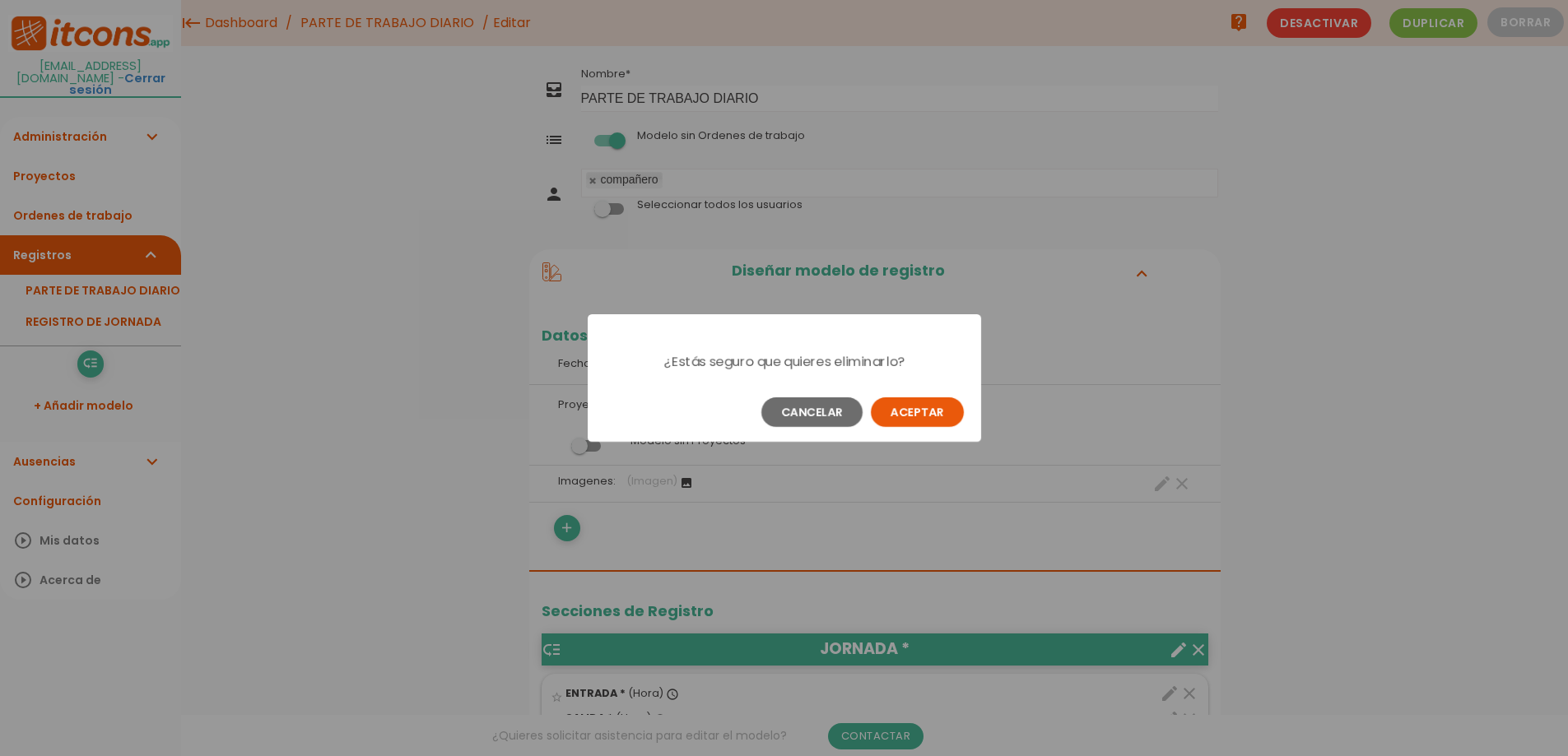
click at [923, 413] on button "Aceptar" at bounding box center [918, 412] width 93 height 30
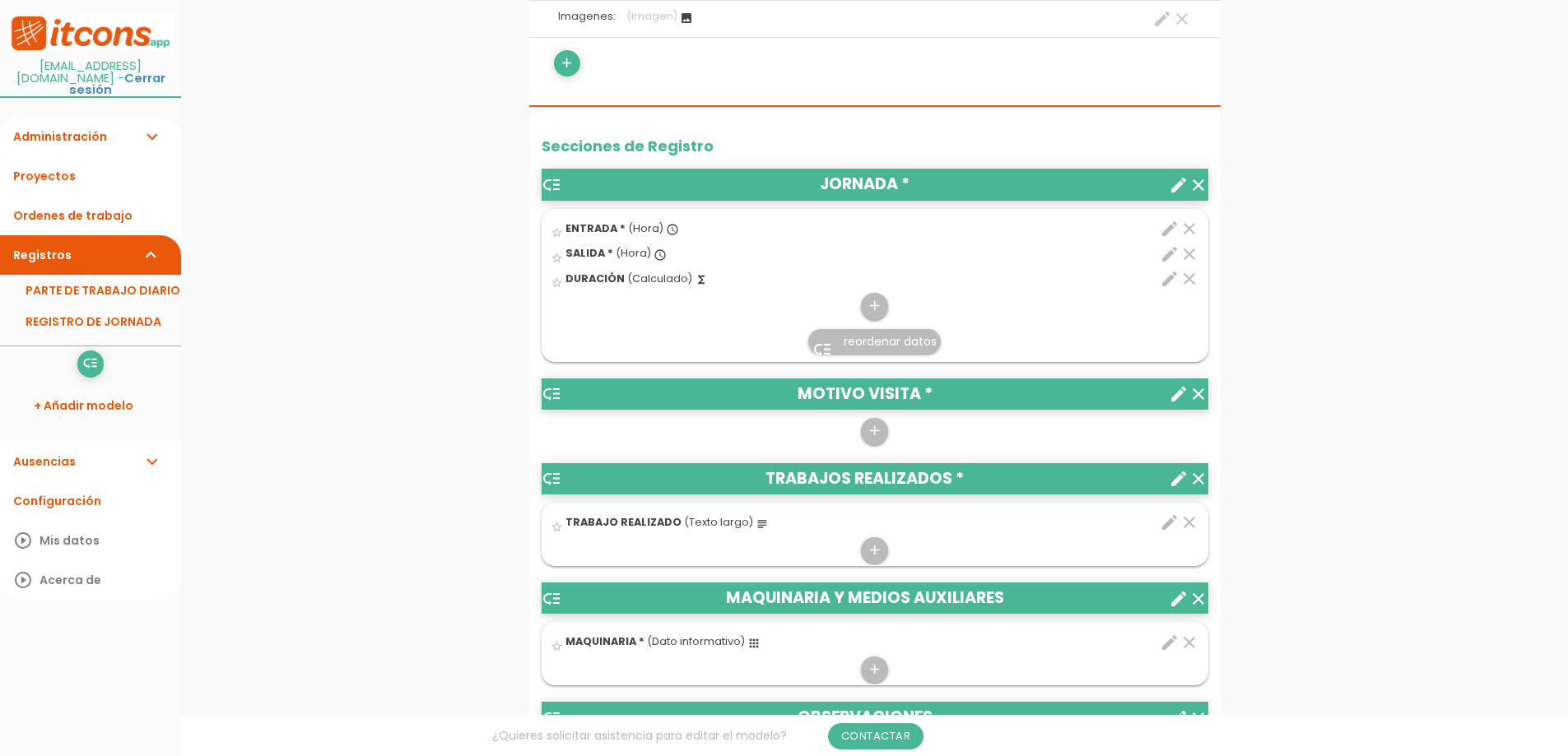
scroll to position [494, 0]
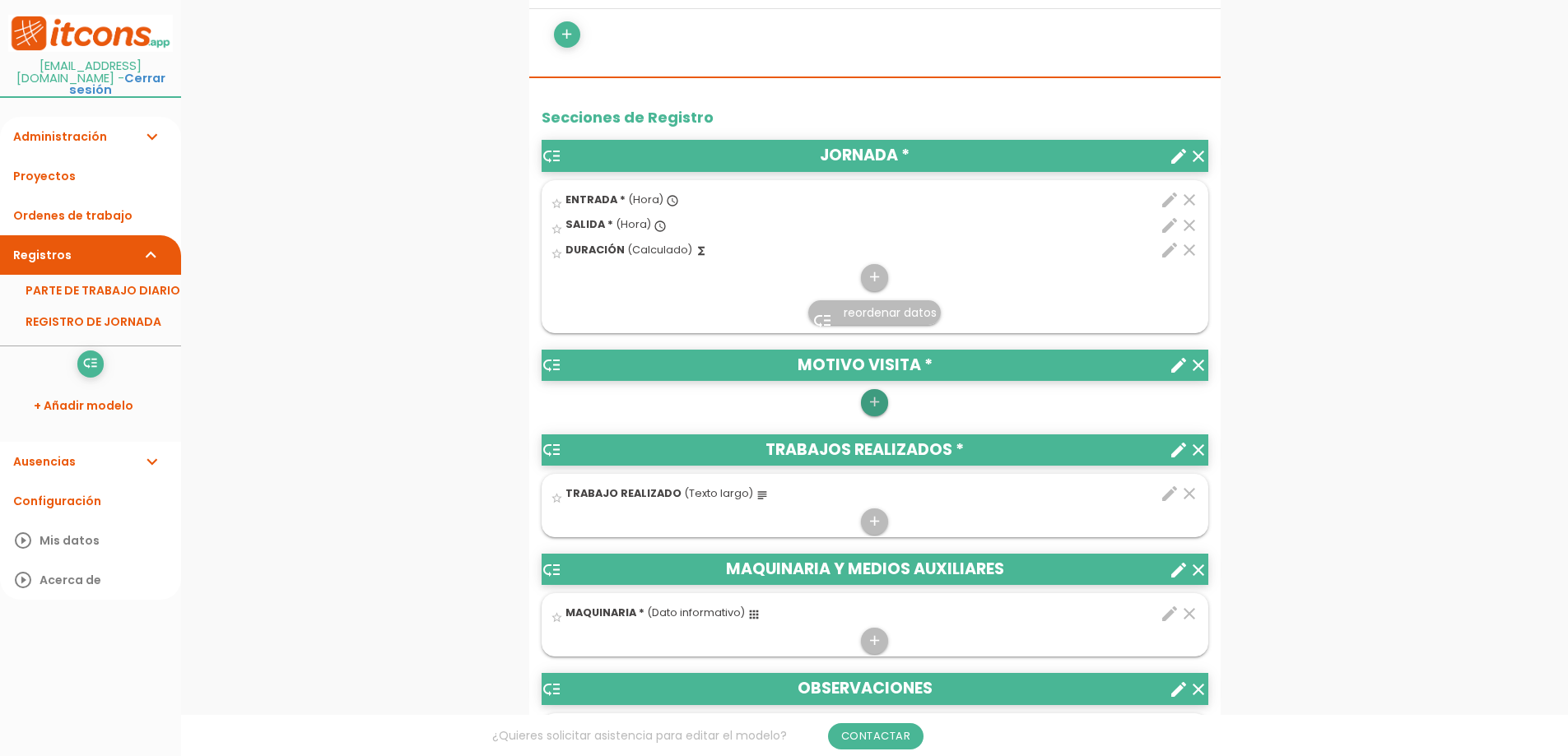
click at [876, 400] on icon "add" at bounding box center [874, 402] width 15 height 26
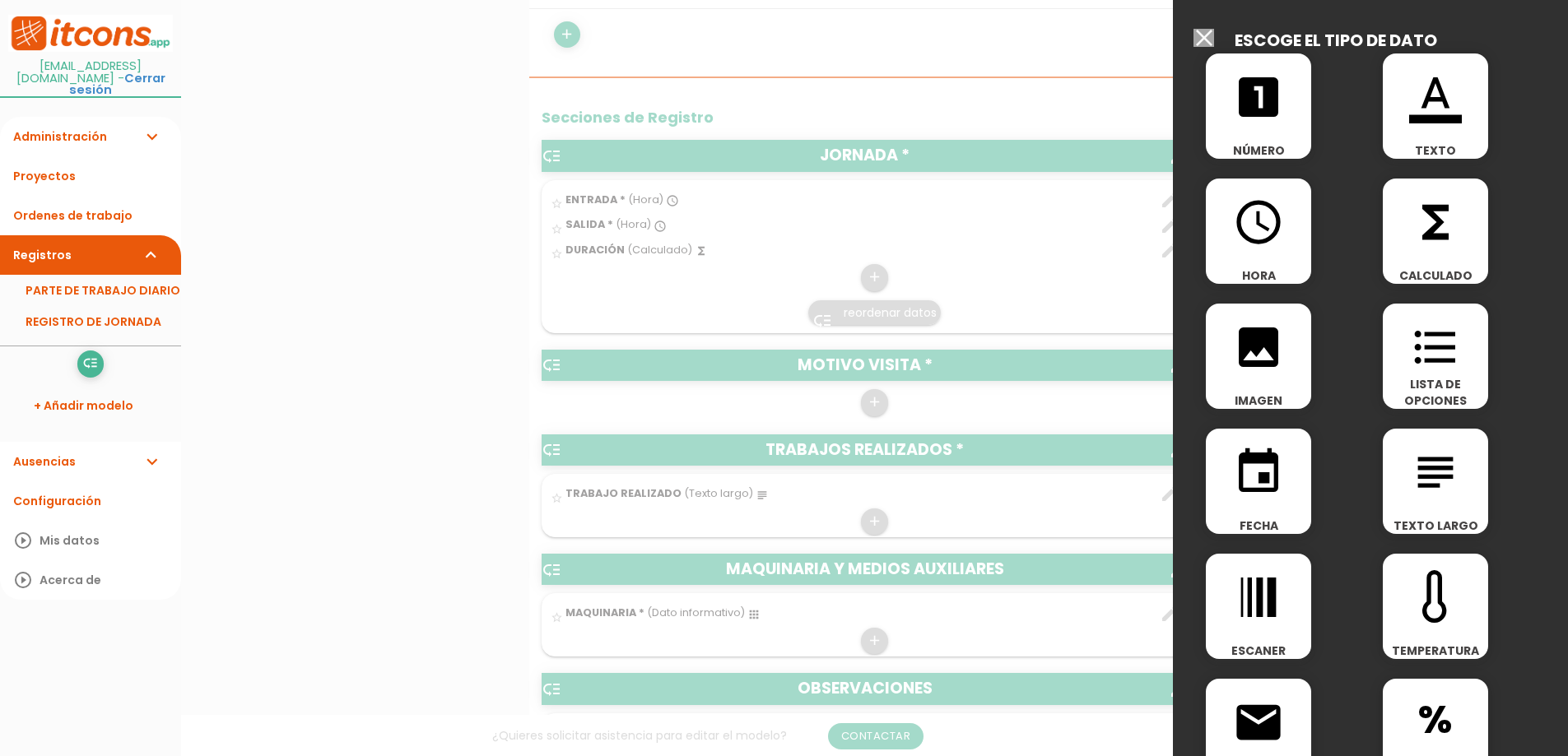
click at [1424, 471] on icon "subject" at bounding box center [1435, 472] width 53 height 53
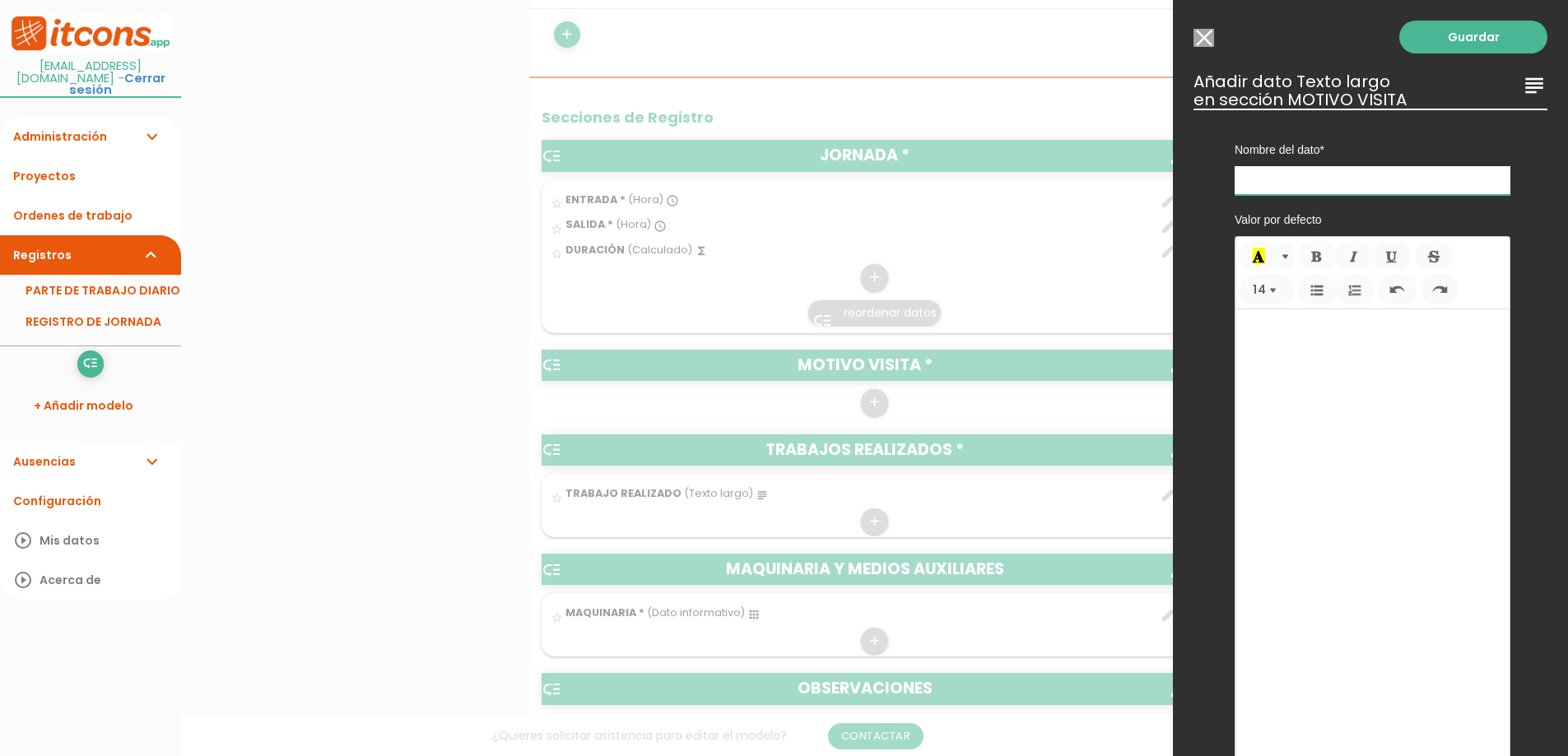
click at [1356, 182] on input "text" at bounding box center [1372, 180] width 275 height 29
type input "MOTIVO DE LA VISITA"
click at [1487, 38] on link "Guardar" at bounding box center [1473, 37] width 148 height 33
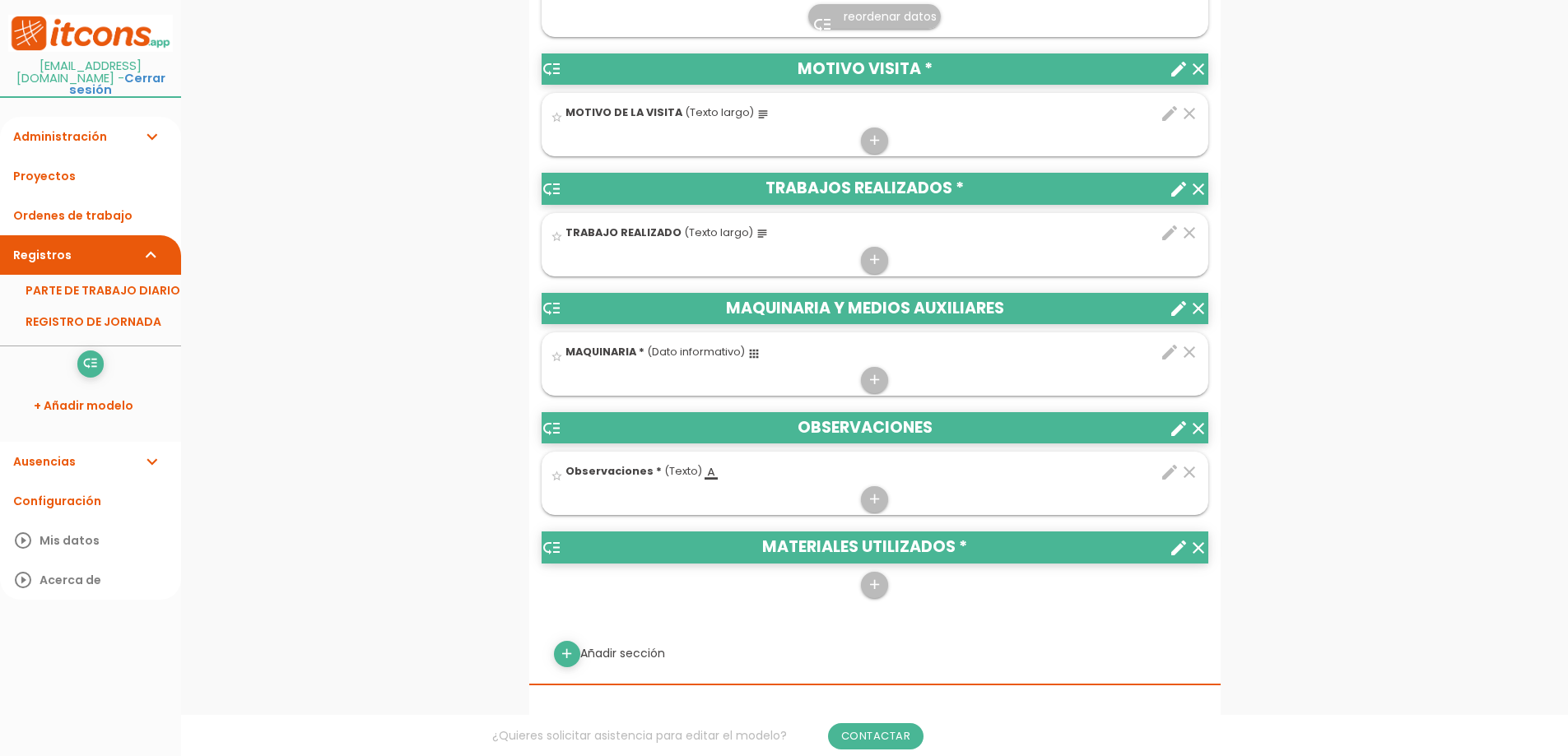
scroll to position [823, 0]
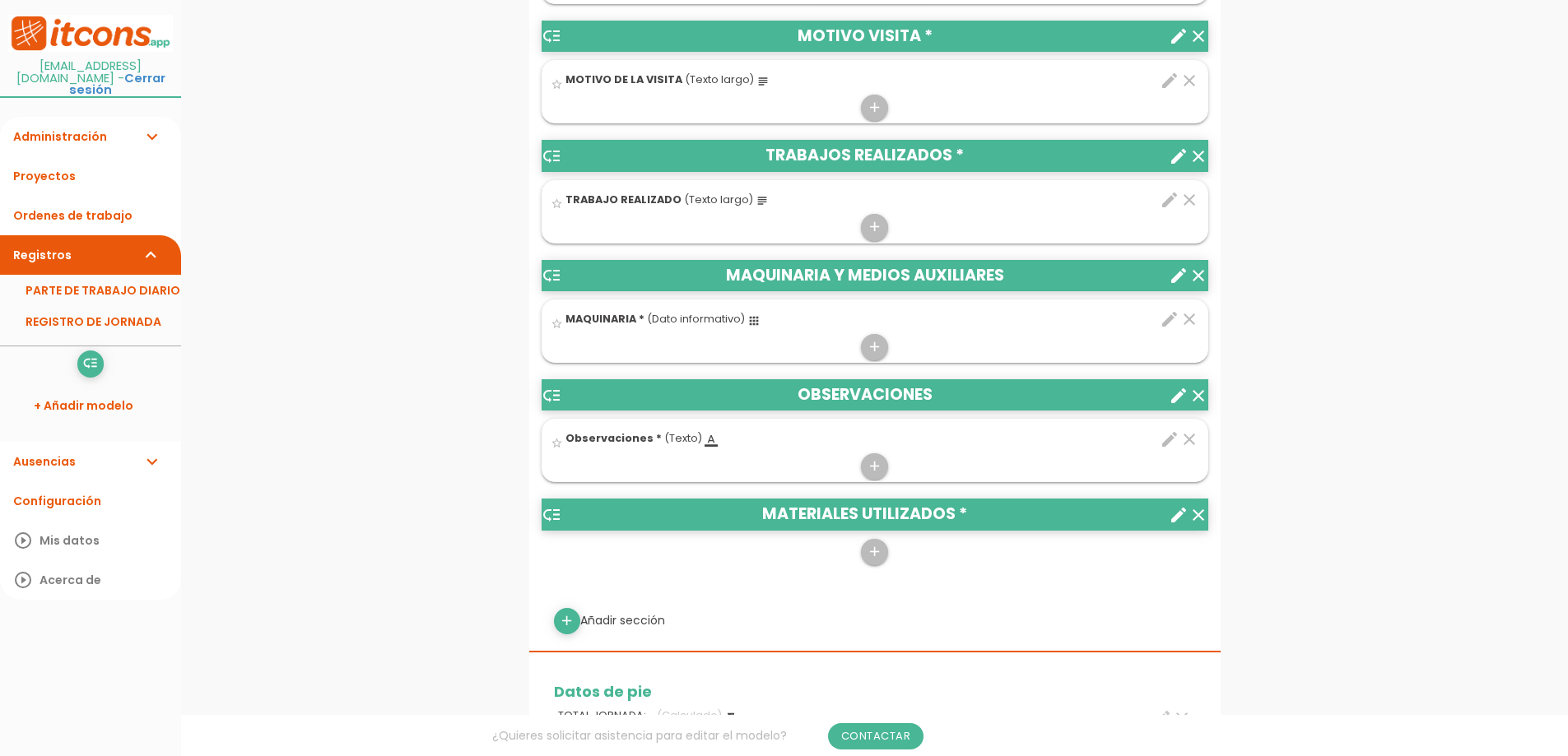
click at [1188, 439] on icon "clear" at bounding box center [1189, 439] width 20 height 20
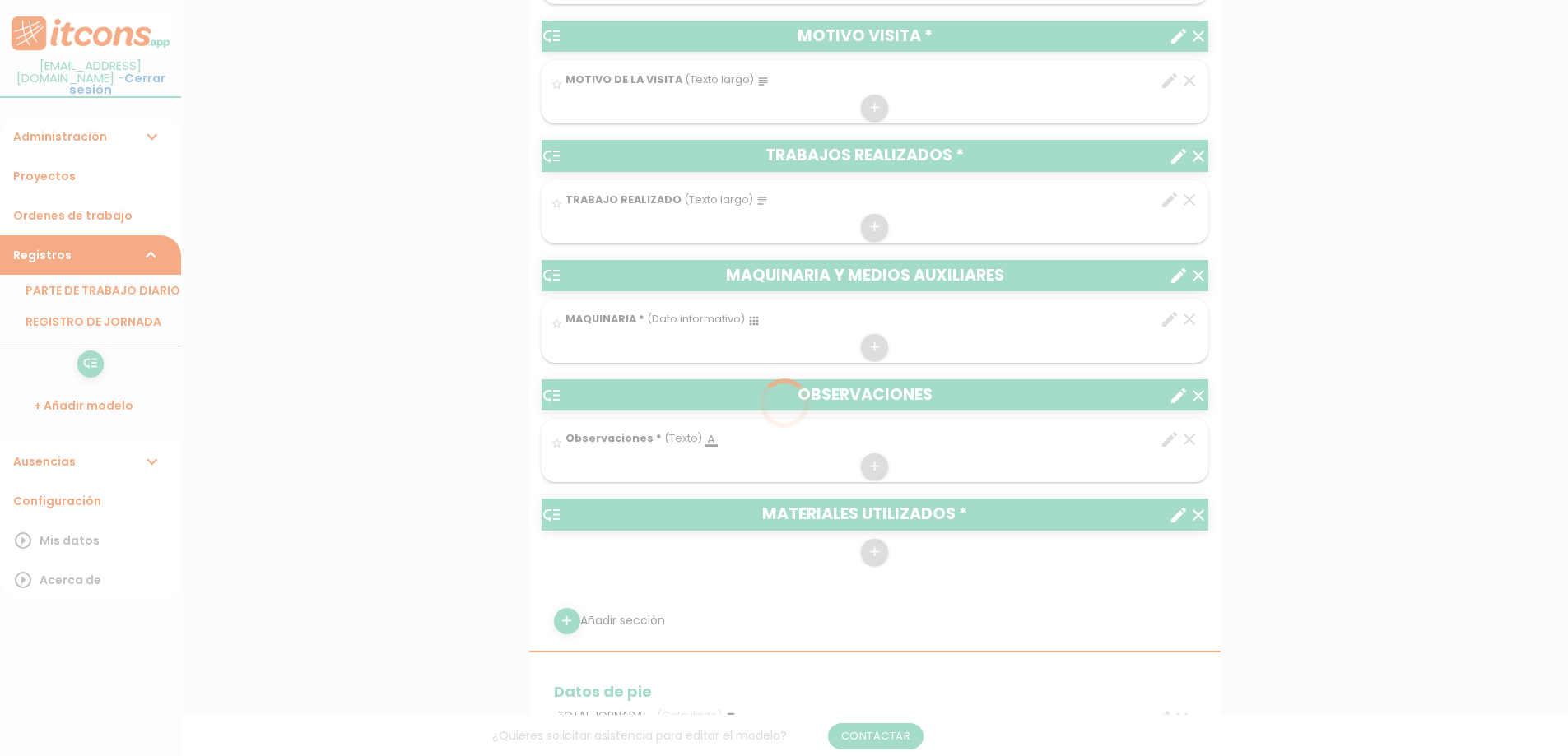
scroll to position [0, 0]
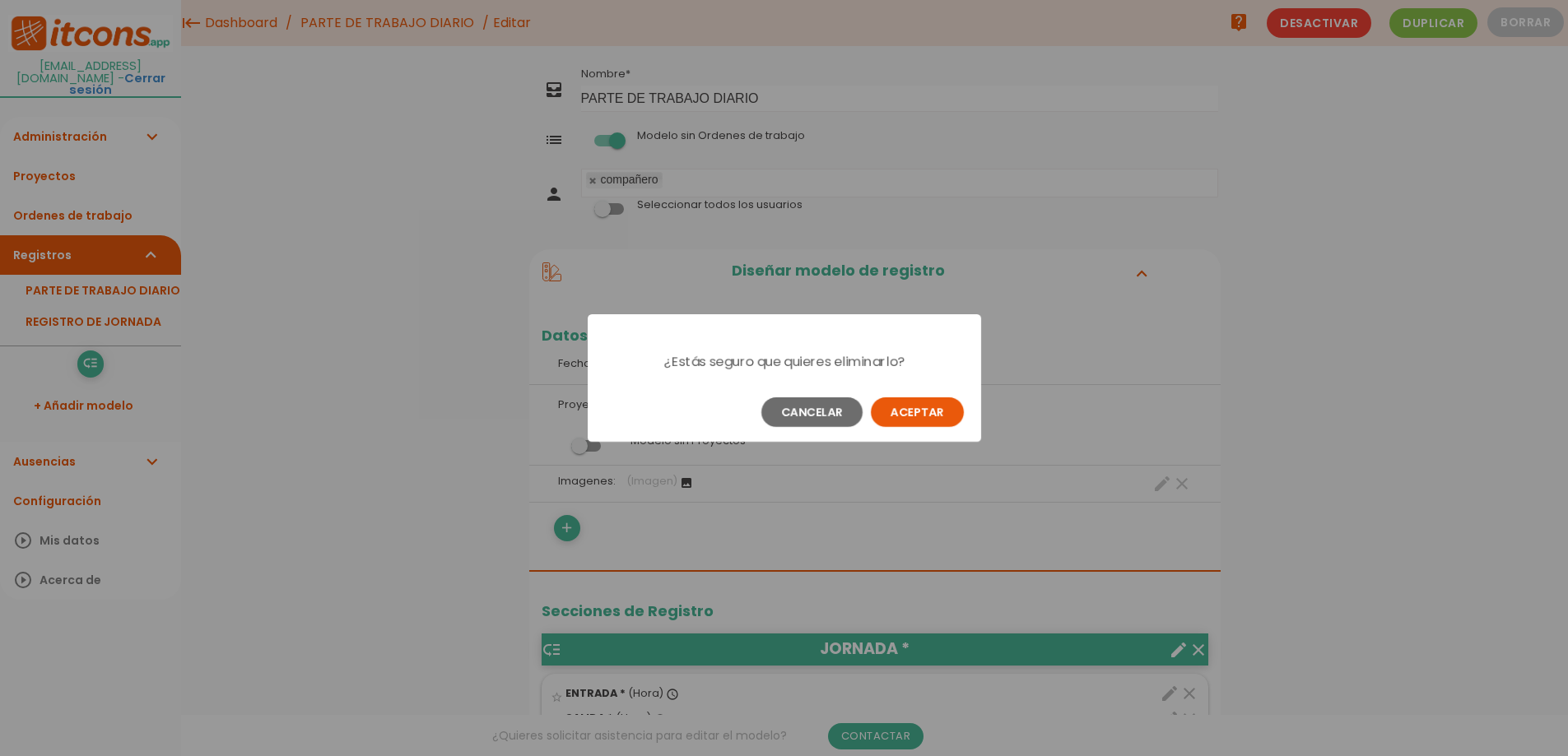
click at [928, 419] on button "Aceptar" at bounding box center [918, 412] width 93 height 30
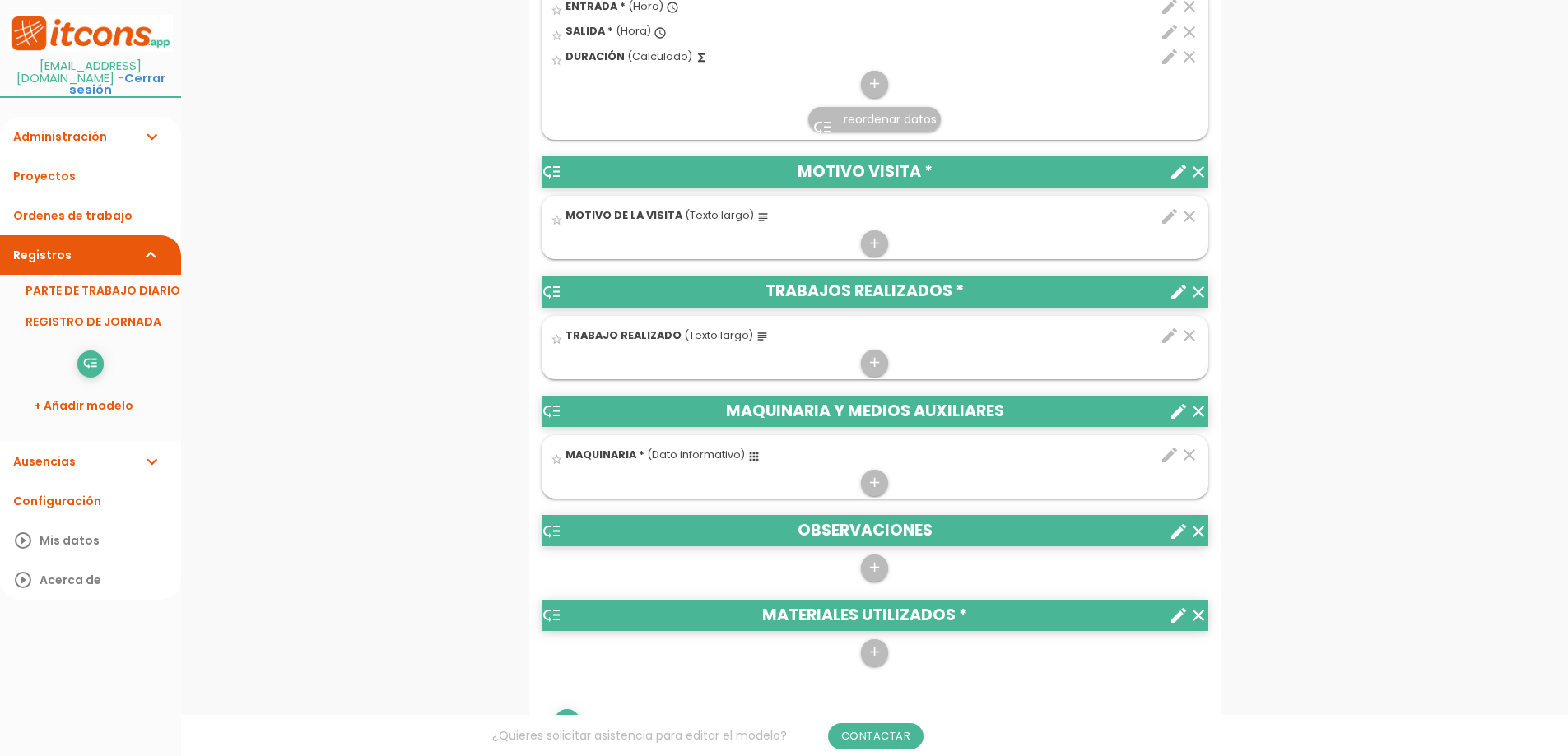
scroll to position [823, 0]
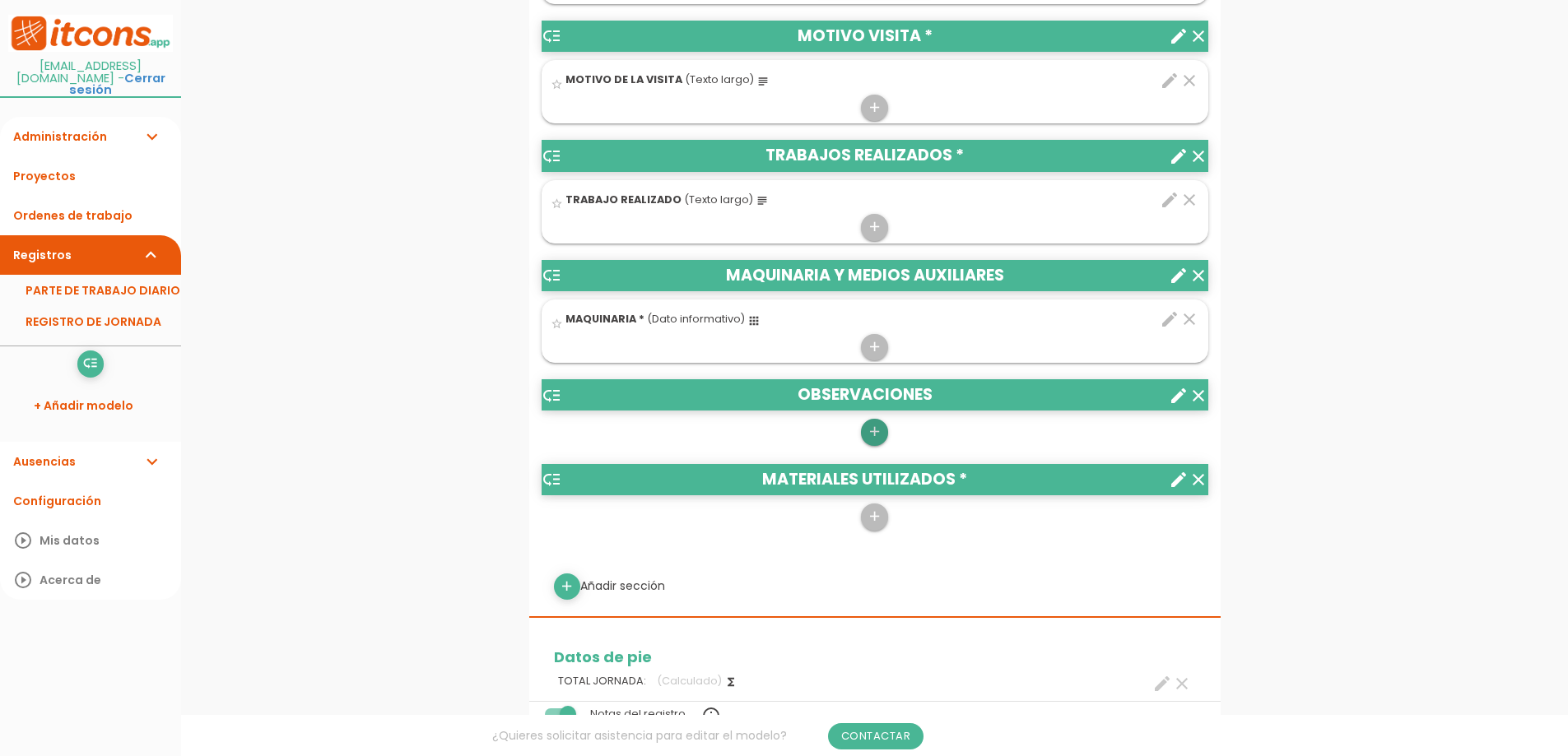
click at [879, 430] on icon "add" at bounding box center [874, 431] width 15 height 26
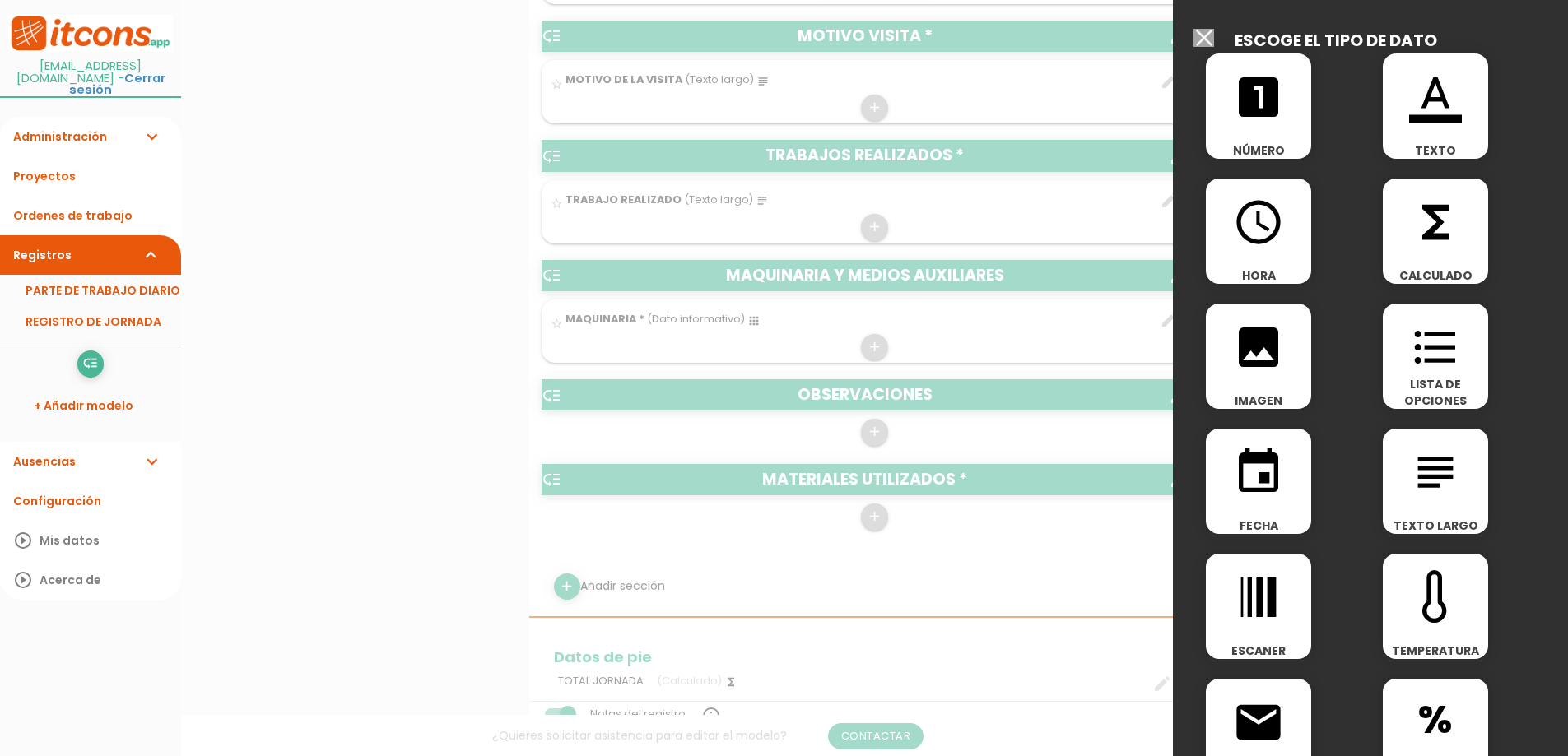
click at [1430, 481] on icon "subject" at bounding box center [1435, 472] width 53 height 53
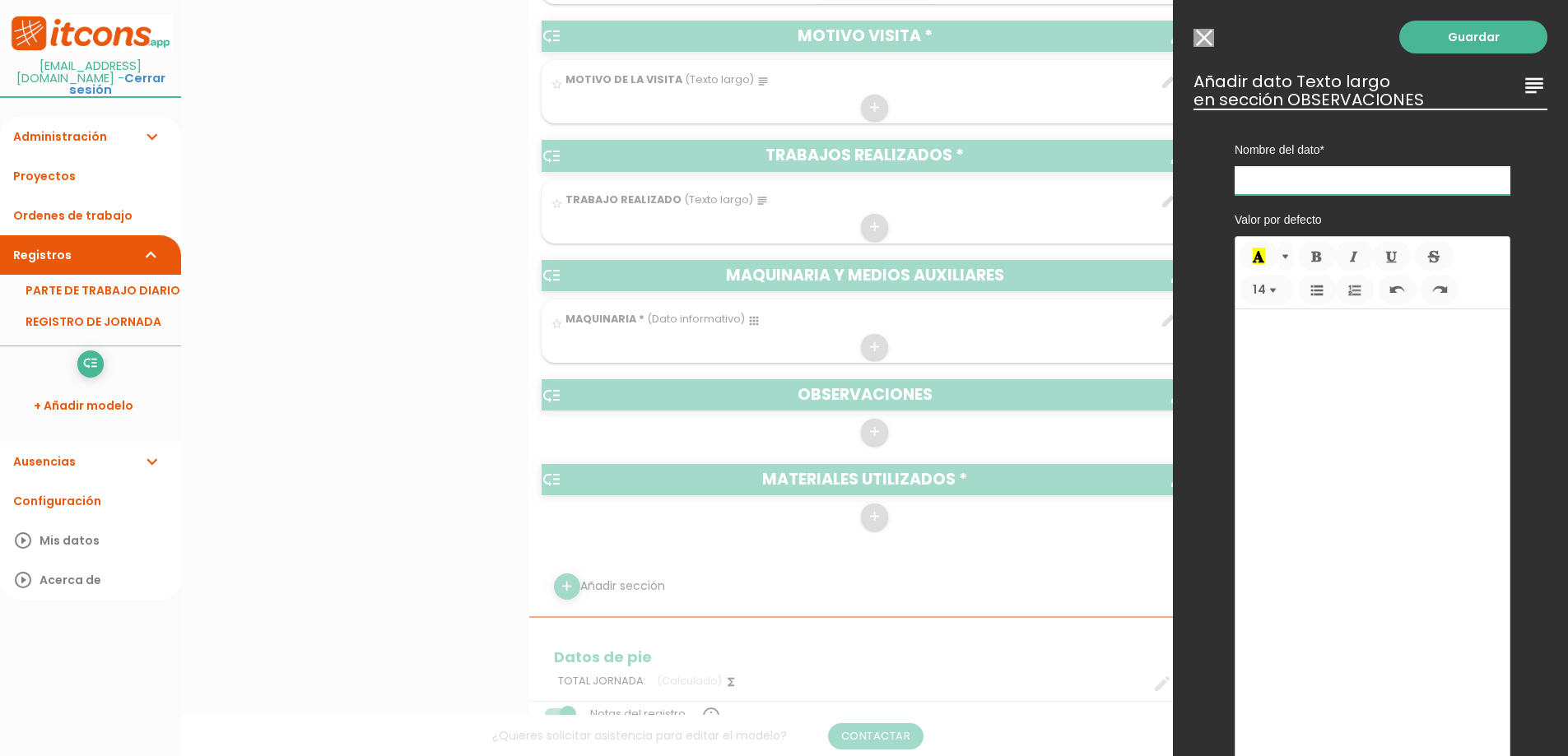
click at [1311, 186] on input "text" at bounding box center [1372, 180] width 275 height 29
type input "OBSERVACIONES"
click at [1487, 44] on link "Guardar" at bounding box center [1473, 37] width 148 height 33
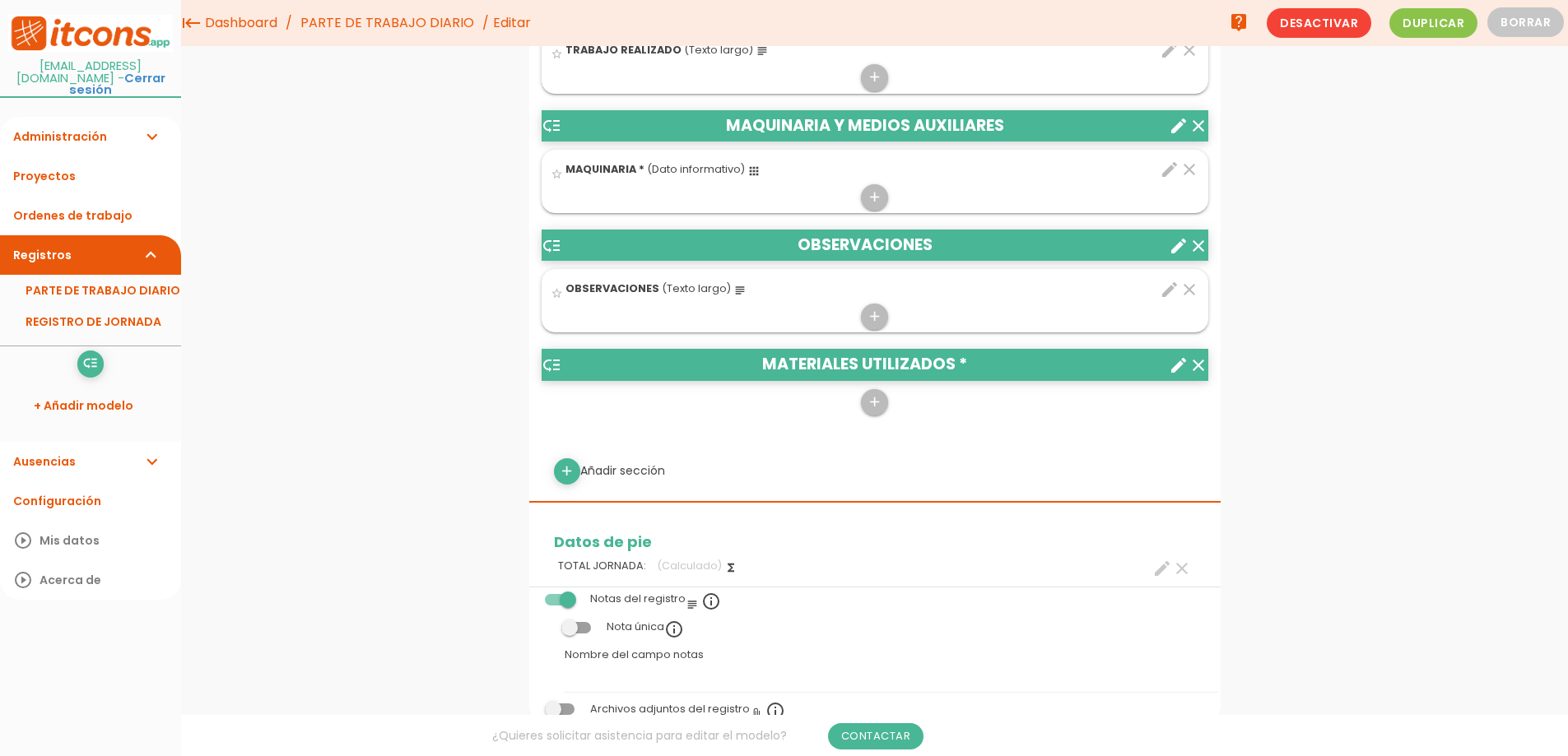
scroll to position [906, 0]
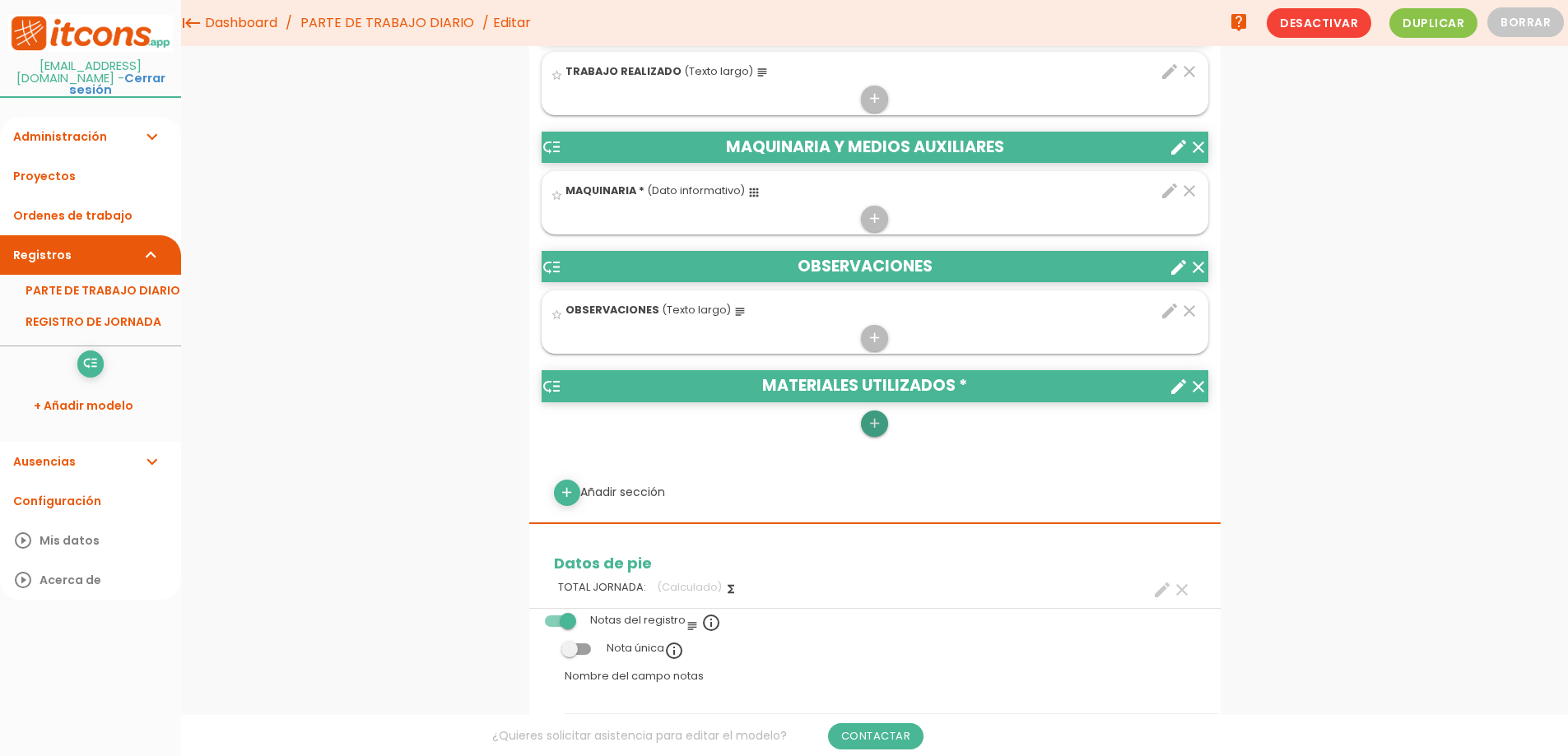
click at [876, 417] on icon "add" at bounding box center [874, 423] width 15 height 26
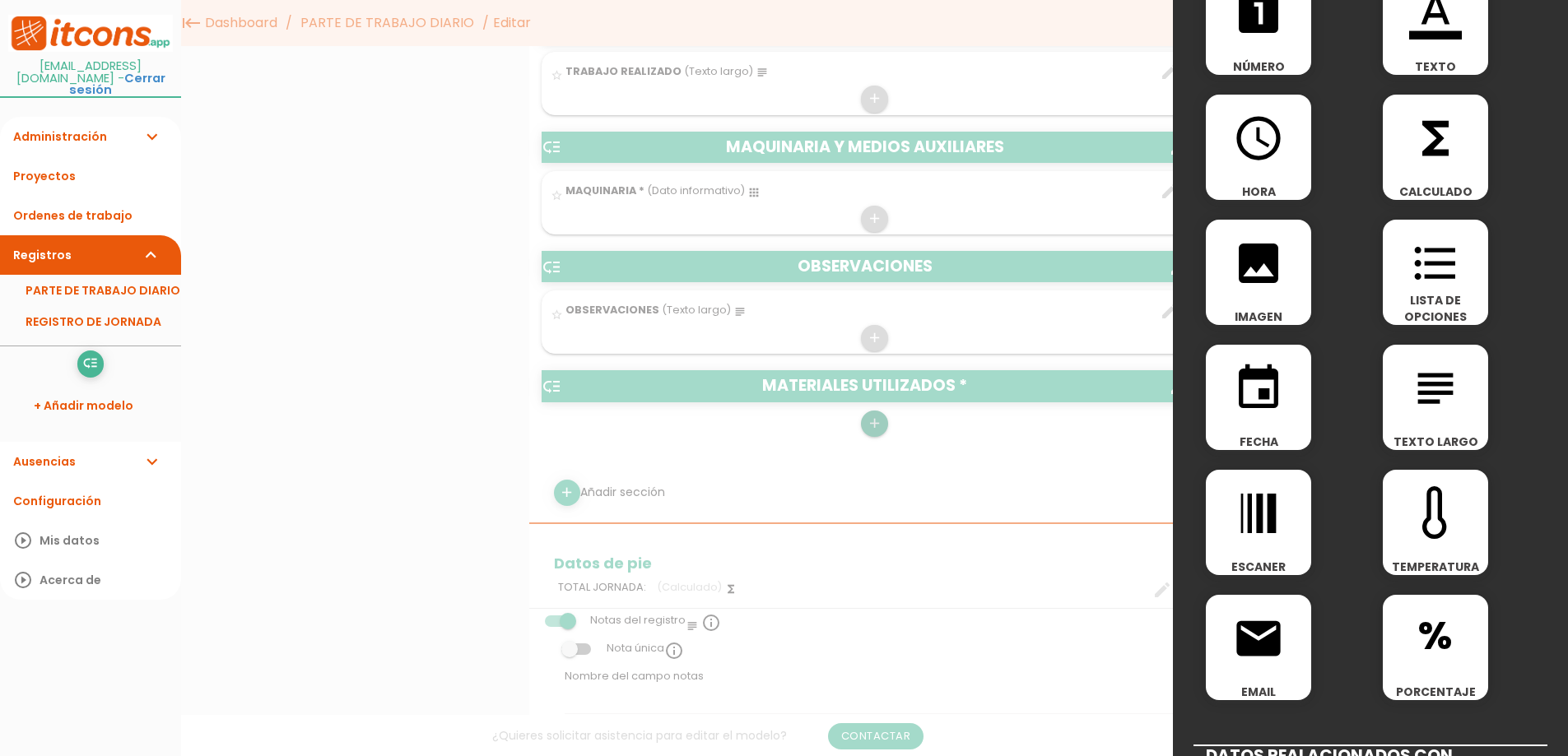
scroll to position [77, 0]
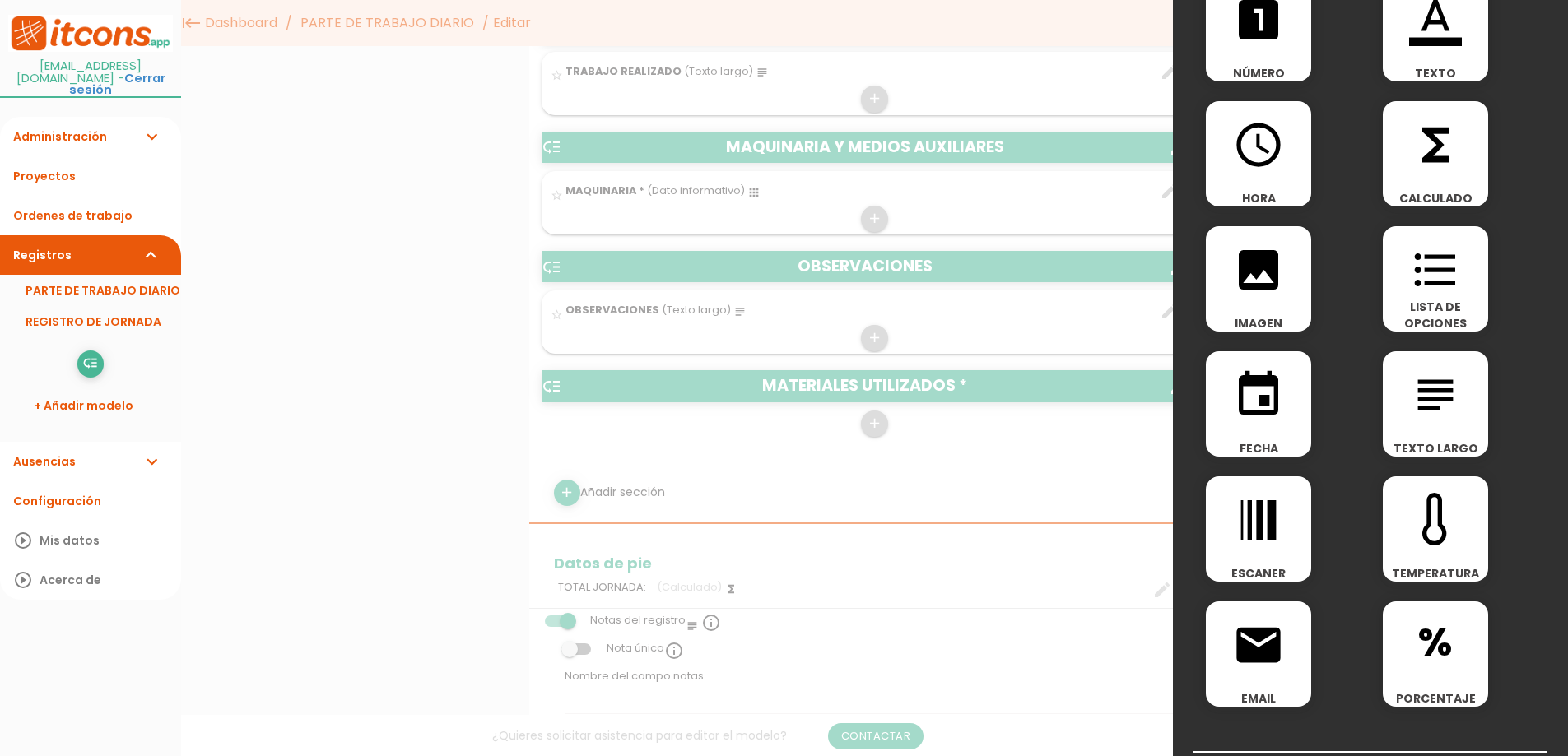
click at [1446, 404] on icon "subject" at bounding box center [1435, 395] width 53 height 53
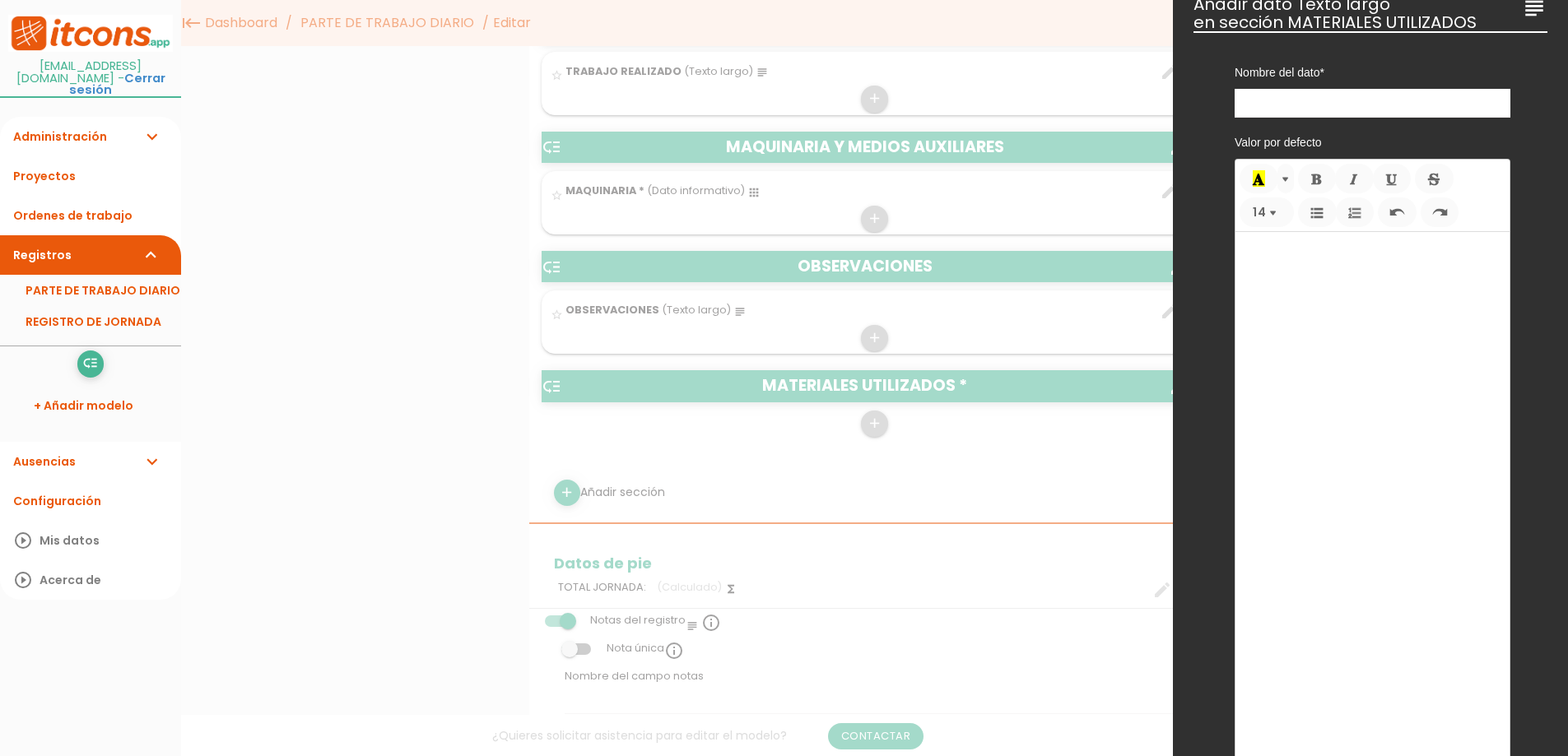
scroll to position [0, 0]
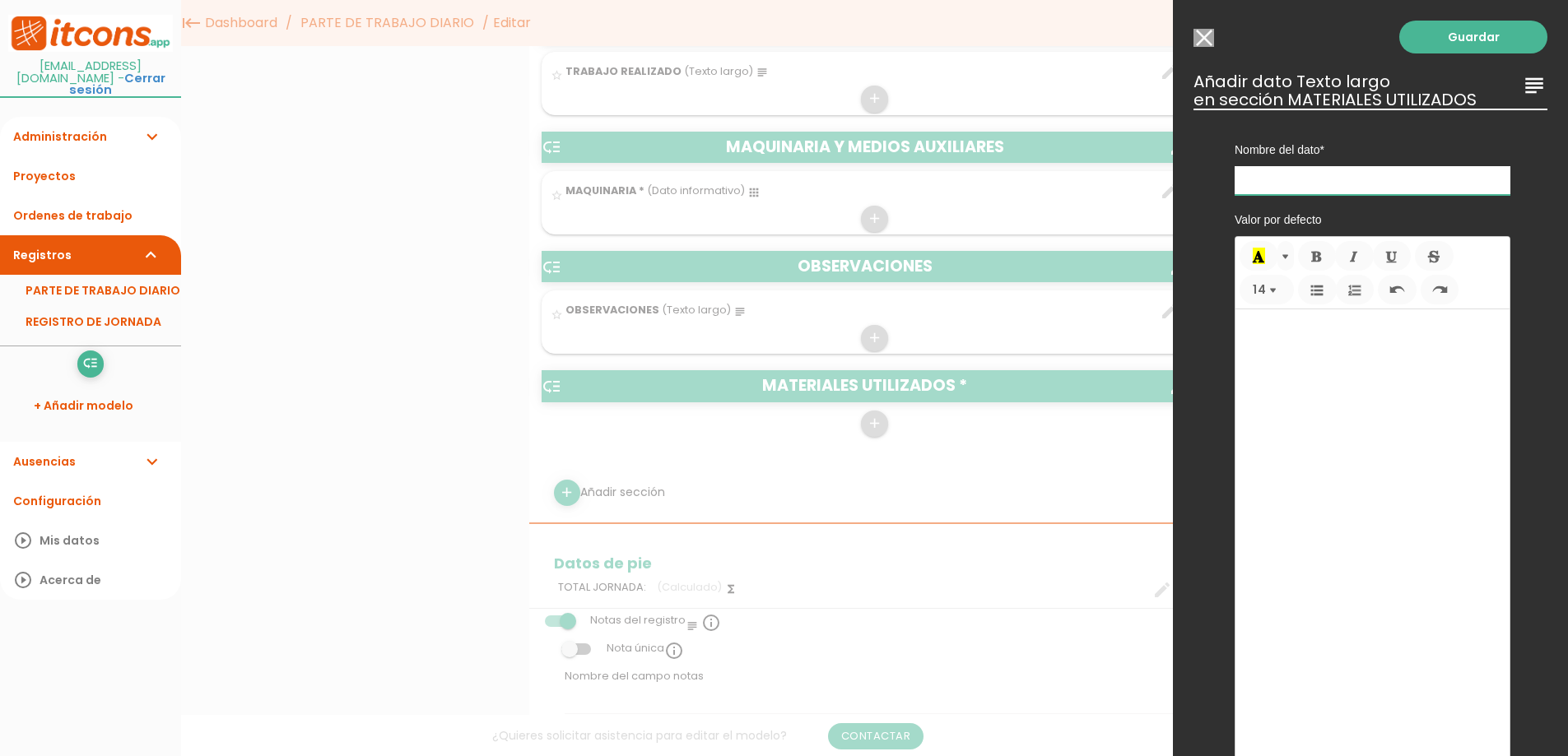
click at [1341, 186] on input "text" at bounding box center [1372, 180] width 275 height 29
type input "MATERIALES UTILIZADOS"
click at [1435, 34] on link "Guardar" at bounding box center [1473, 37] width 148 height 33
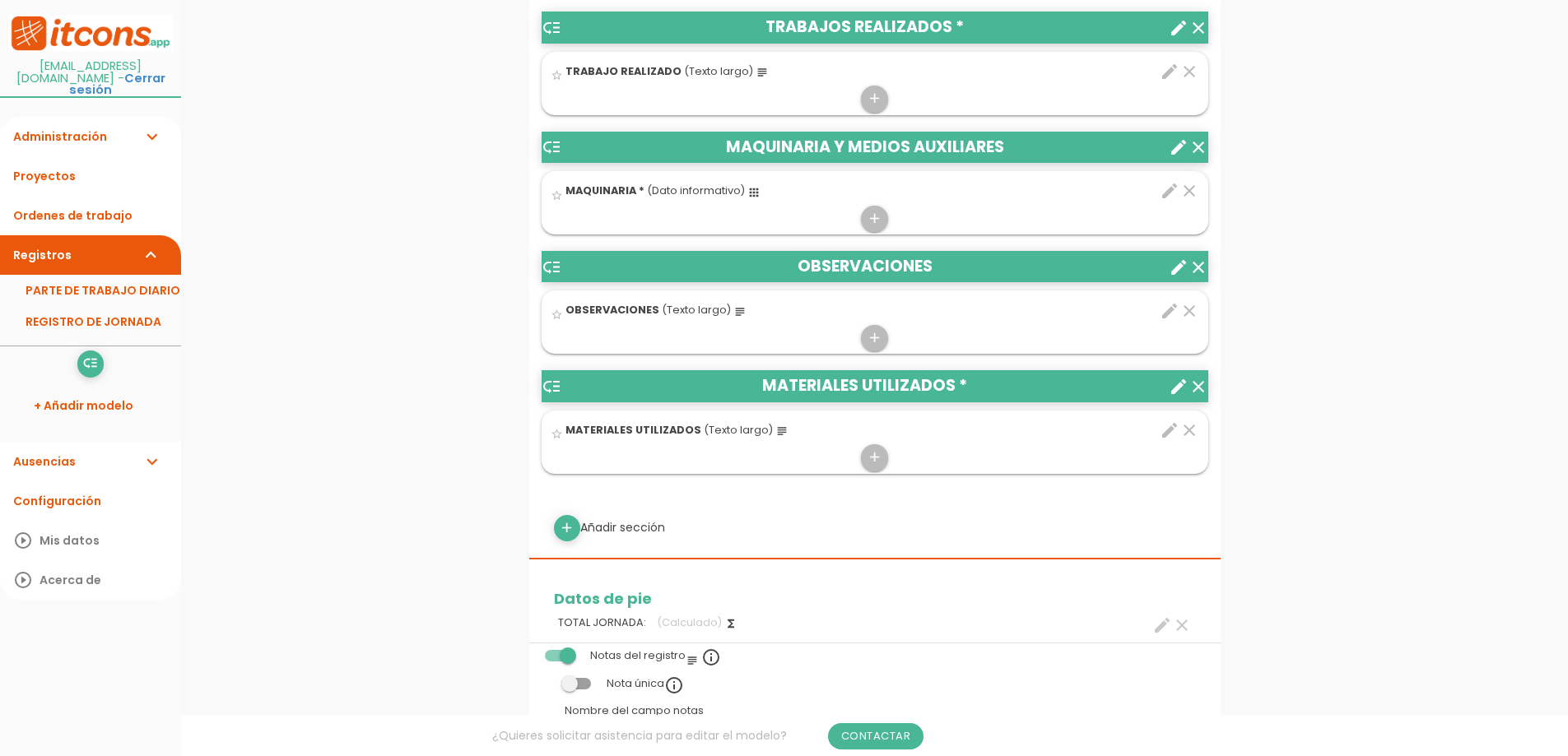
scroll to position [1198, 0]
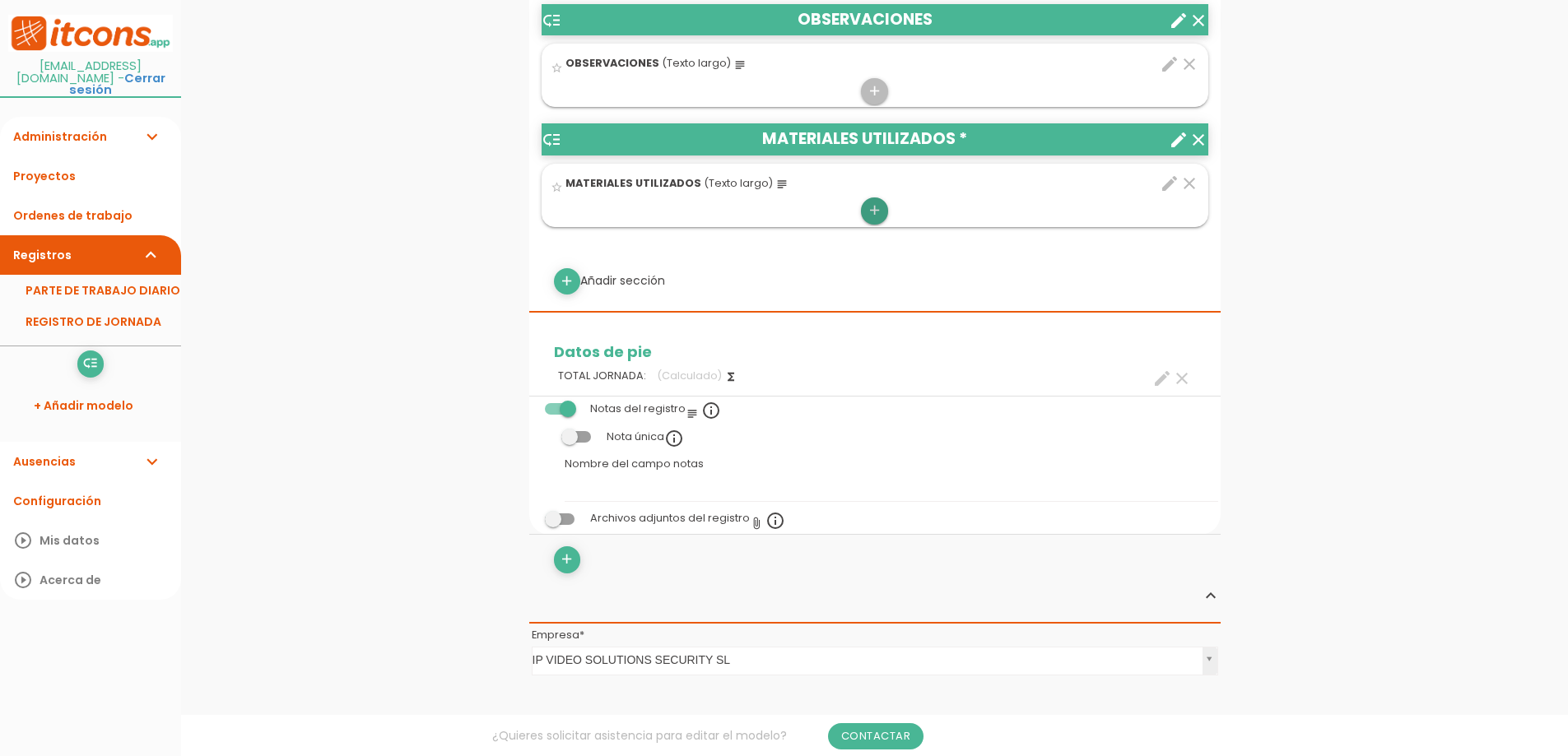
click at [884, 211] on link "add" at bounding box center [874, 210] width 26 height 26
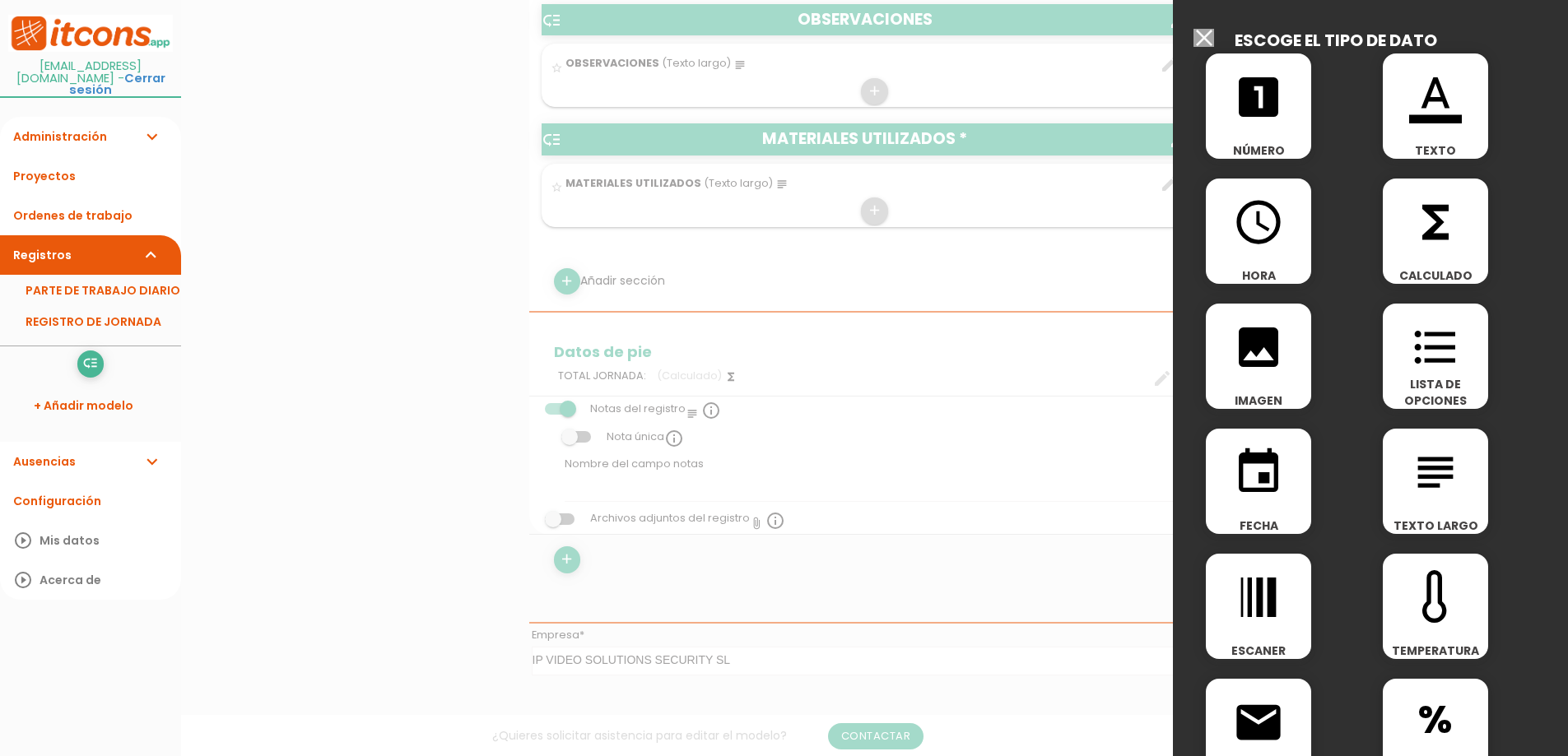
click at [867, 300] on div at bounding box center [784, 283] width 1568 height 946
click at [890, 277] on div at bounding box center [784, 283] width 1568 height 946
click at [1072, 334] on div at bounding box center [784, 283] width 1568 height 946
click at [1201, 35] on input "Modelo sin Ordenes de trabajo" at bounding box center [1204, 38] width 21 height 18
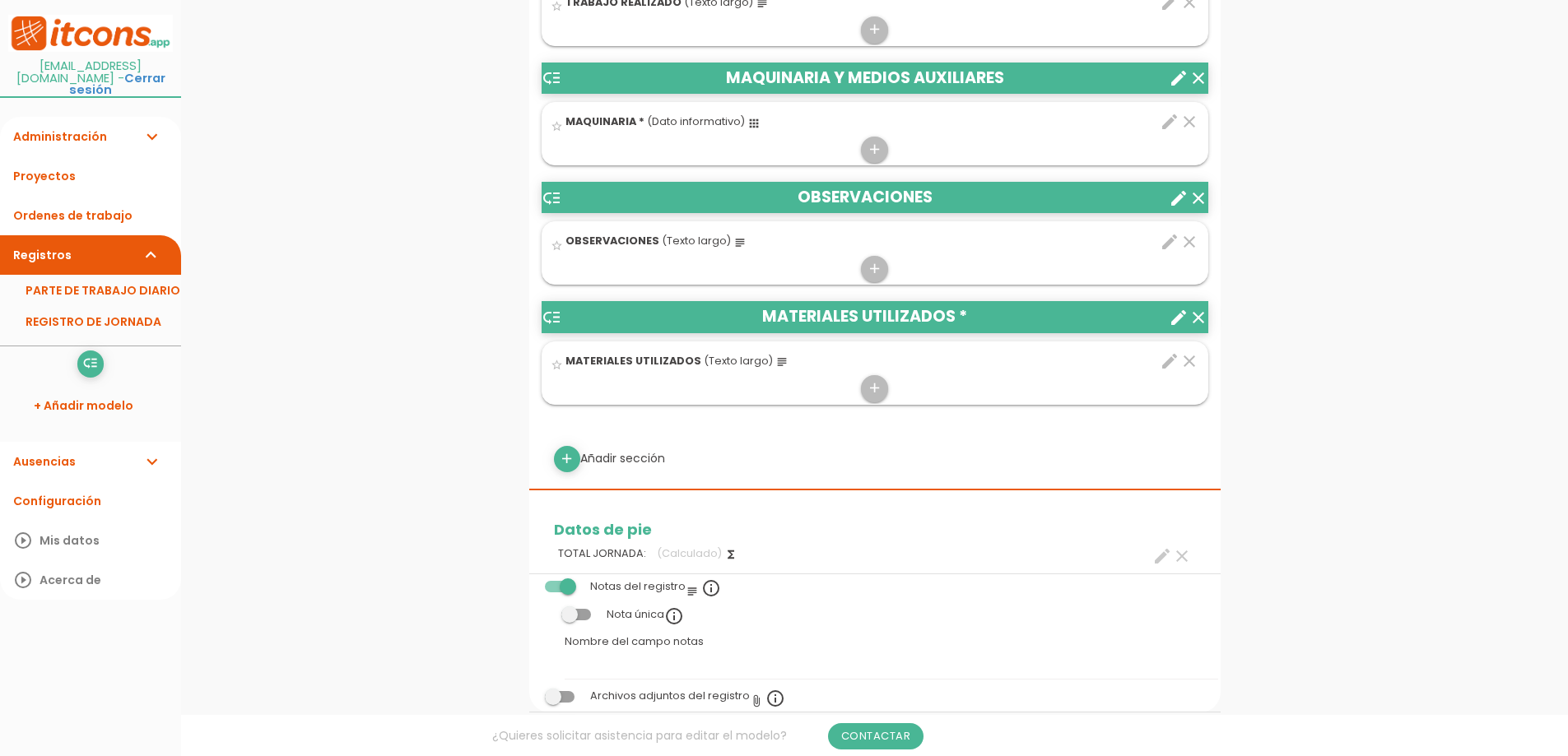
scroll to position [1034, 0]
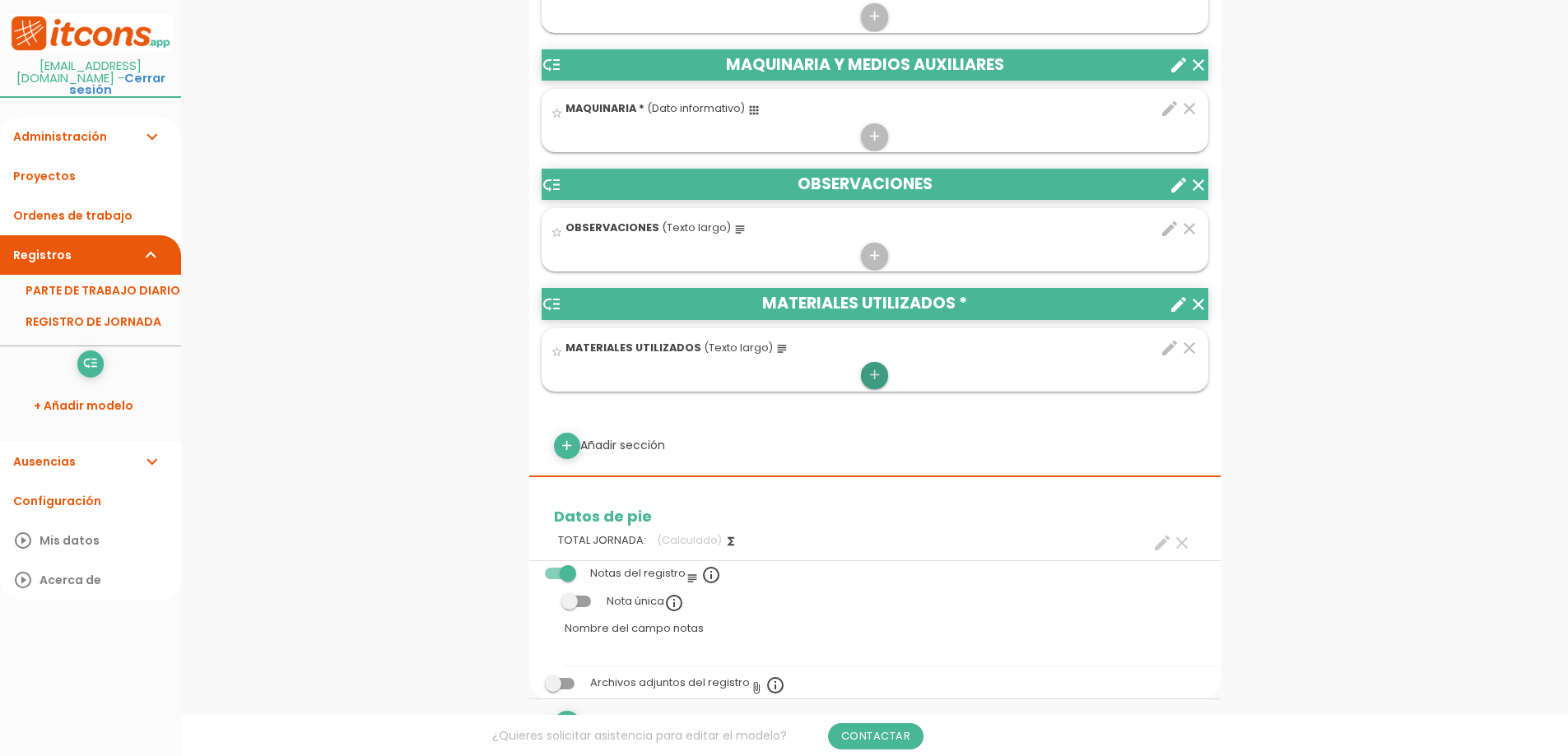
click at [875, 375] on icon "add" at bounding box center [874, 375] width 15 height 26
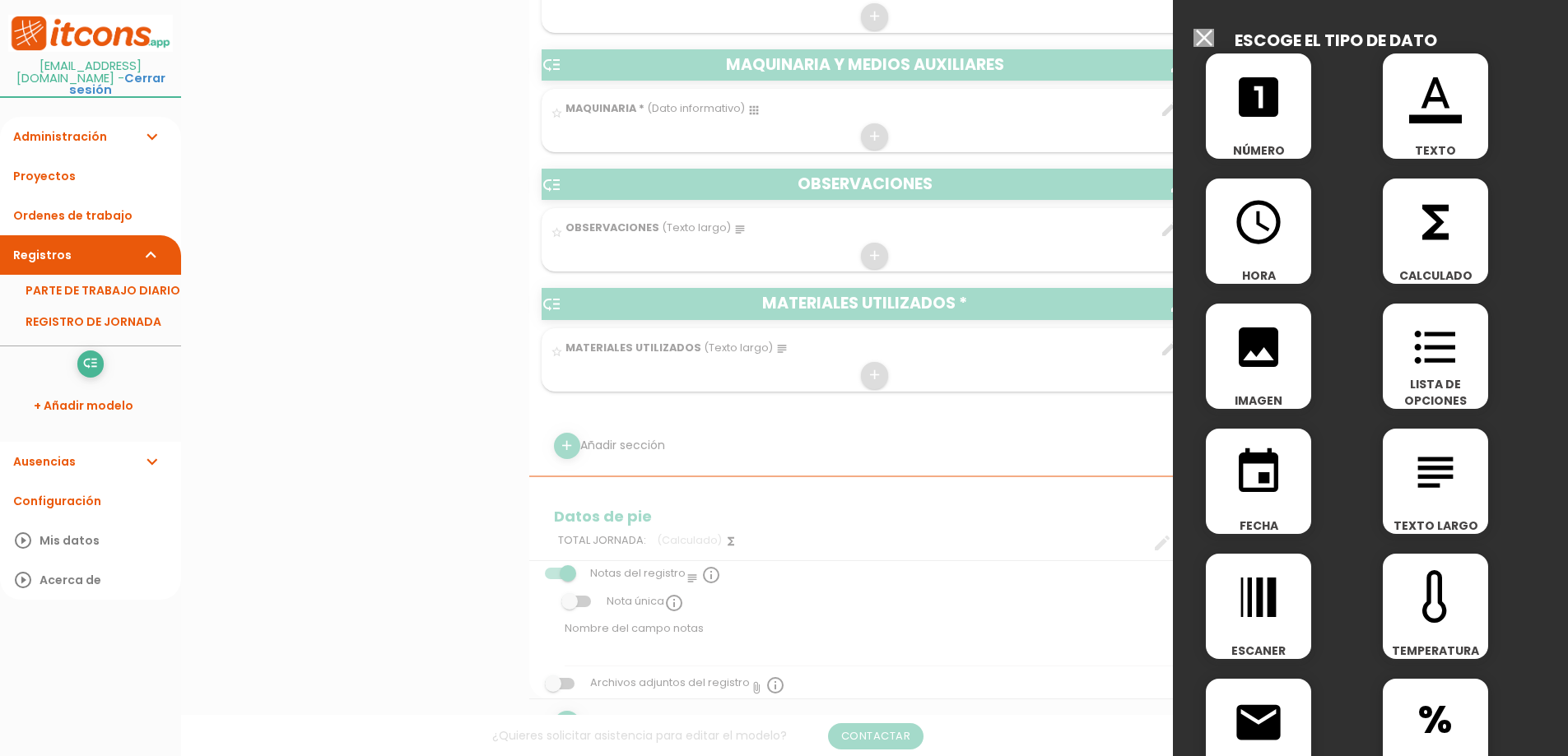
click at [1443, 362] on icon "format_list_bulleted" at bounding box center [1435, 347] width 53 height 53
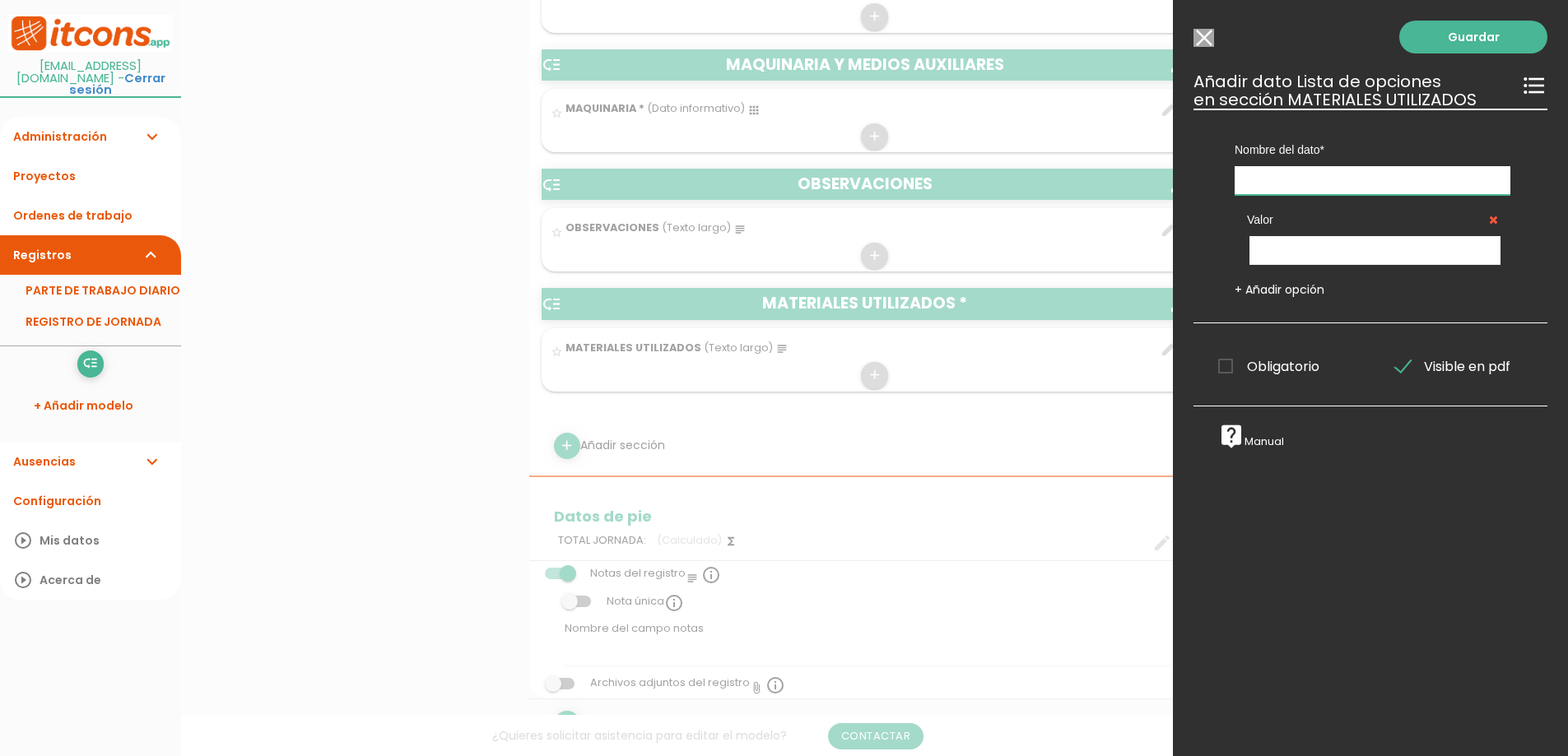
click at [1300, 177] on input "text" at bounding box center [1372, 180] width 275 height 29
click at [1316, 181] on input "LISTA DE OPVIONES" at bounding box center [1372, 180] width 275 height 29
type input "LISTA DE OPCIONES"
click at [1463, 30] on link "Guardar" at bounding box center [1473, 37] width 148 height 33
click at [1329, 245] on input "text" at bounding box center [1375, 249] width 251 height 29
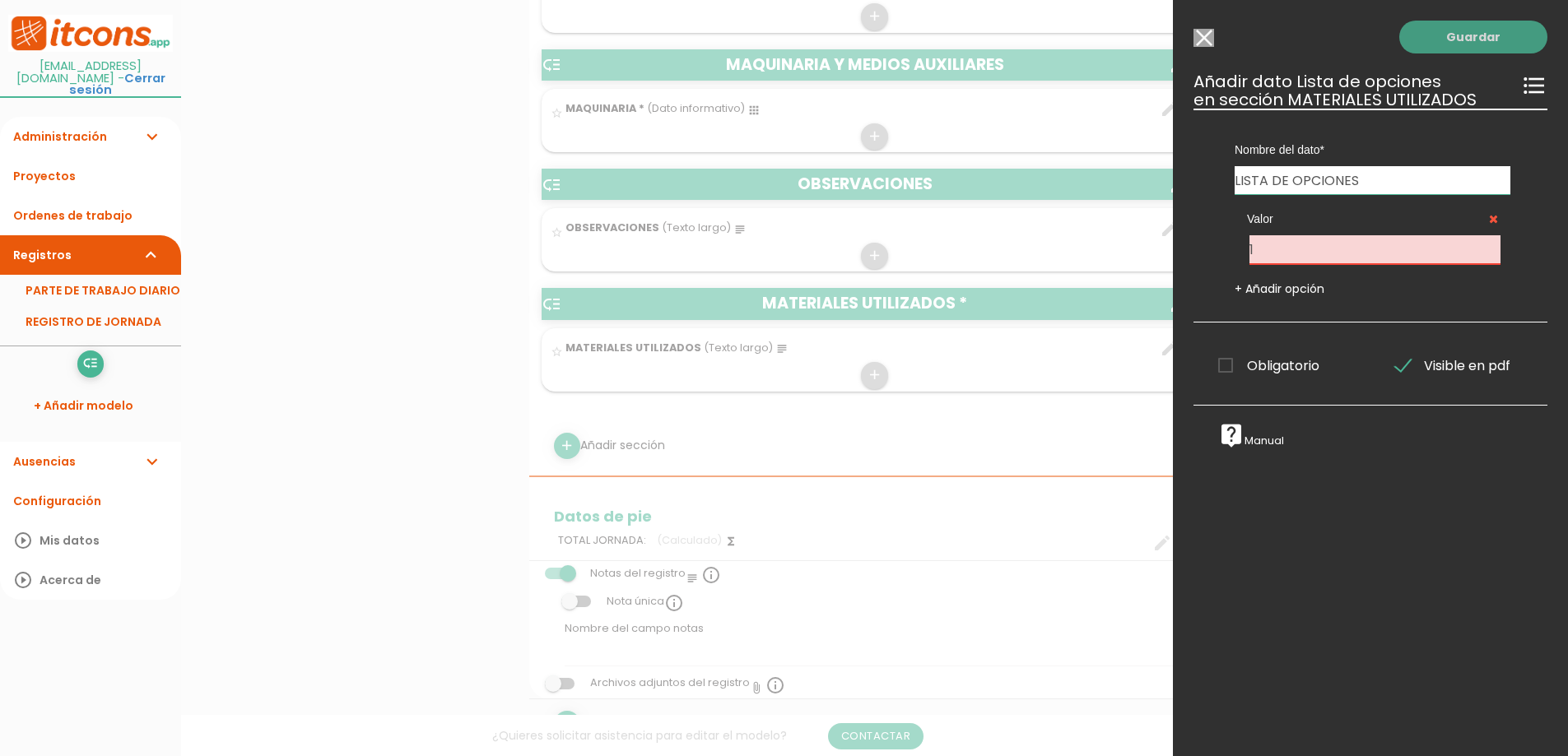
type input "1"
click at [1442, 33] on link "Guardar" at bounding box center [1473, 37] width 148 height 33
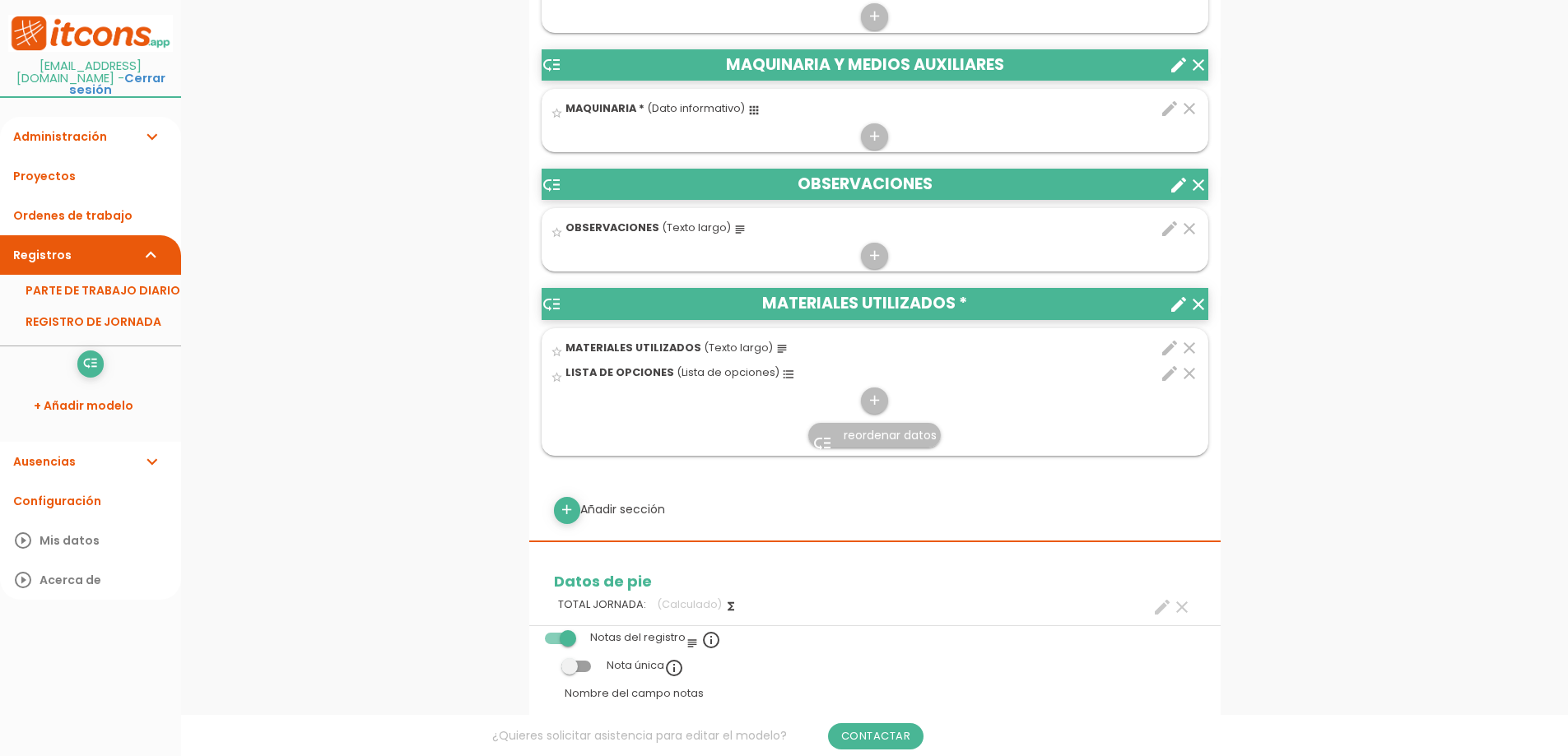
click at [782, 375] on icon "format_list_bulleted" at bounding box center [788, 374] width 13 height 13
click at [0, 0] on input "star_border" at bounding box center [0, 0] width 0 height 0
click at [700, 378] on span "(Lista de opciones)" at bounding box center [727, 373] width 103 height 14
click at [0, 0] on input "star" at bounding box center [0, 0] width 0 height 0
drag, startPoint x: 781, startPoint y: 343, endPoint x: 746, endPoint y: 350, distance: 35.7
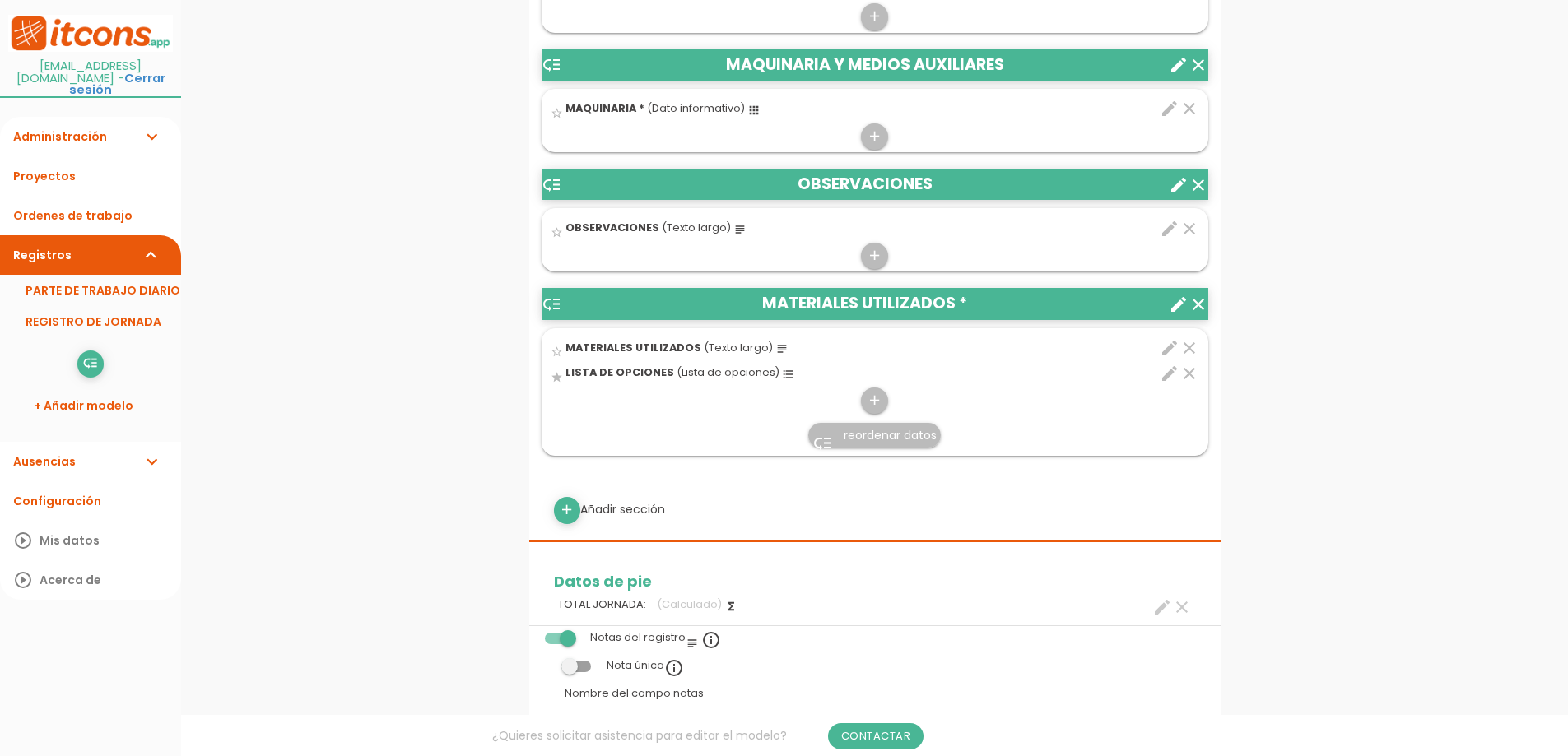
click at [779, 343] on div "star_border MATERIALES UTILIZADOS (Texto largo) subject" at bounding box center [821, 350] width 541 height 25
click at [0, 0] on input "star_border" at bounding box center [0, 0] width 0 height 0
click at [716, 354] on span "(Texto largo)" at bounding box center [738, 348] width 69 height 14
click at [0, 0] on input "star" at bounding box center [0, 0] width 0 height 0
click at [717, 347] on span "(Texto largo)" at bounding box center [738, 348] width 69 height 14
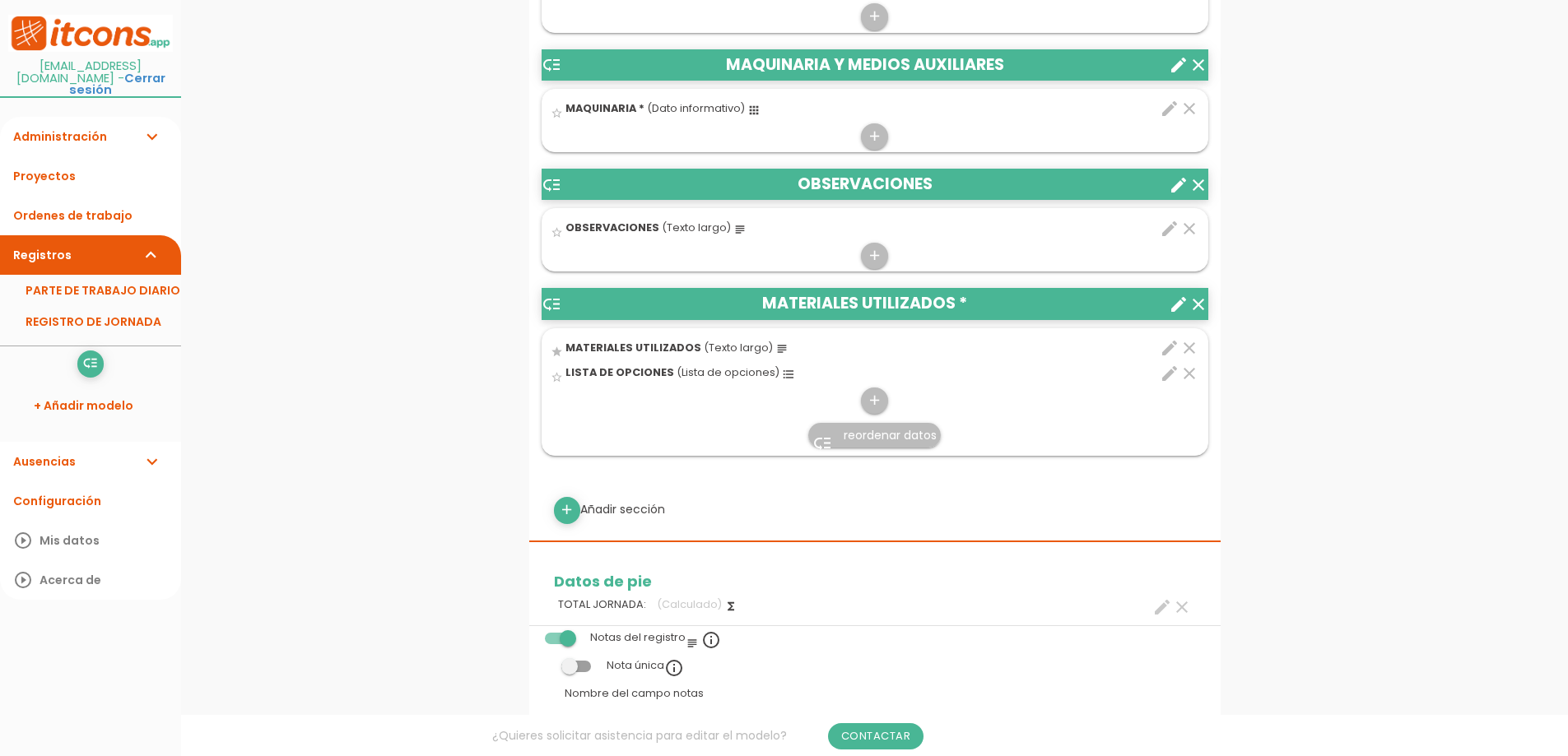
click at [0, 0] on input "star" at bounding box center [0, 0] width 0 height 0
click at [717, 347] on span "(Texto largo)" at bounding box center [738, 348] width 69 height 14
click at [0, 0] on input "star" at bounding box center [0, 0] width 0 height 0
click at [717, 347] on span "(Texto largo)" at bounding box center [738, 348] width 69 height 14
click at [0, 0] on input "star" at bounding box center [0, 0] width 0 height 0
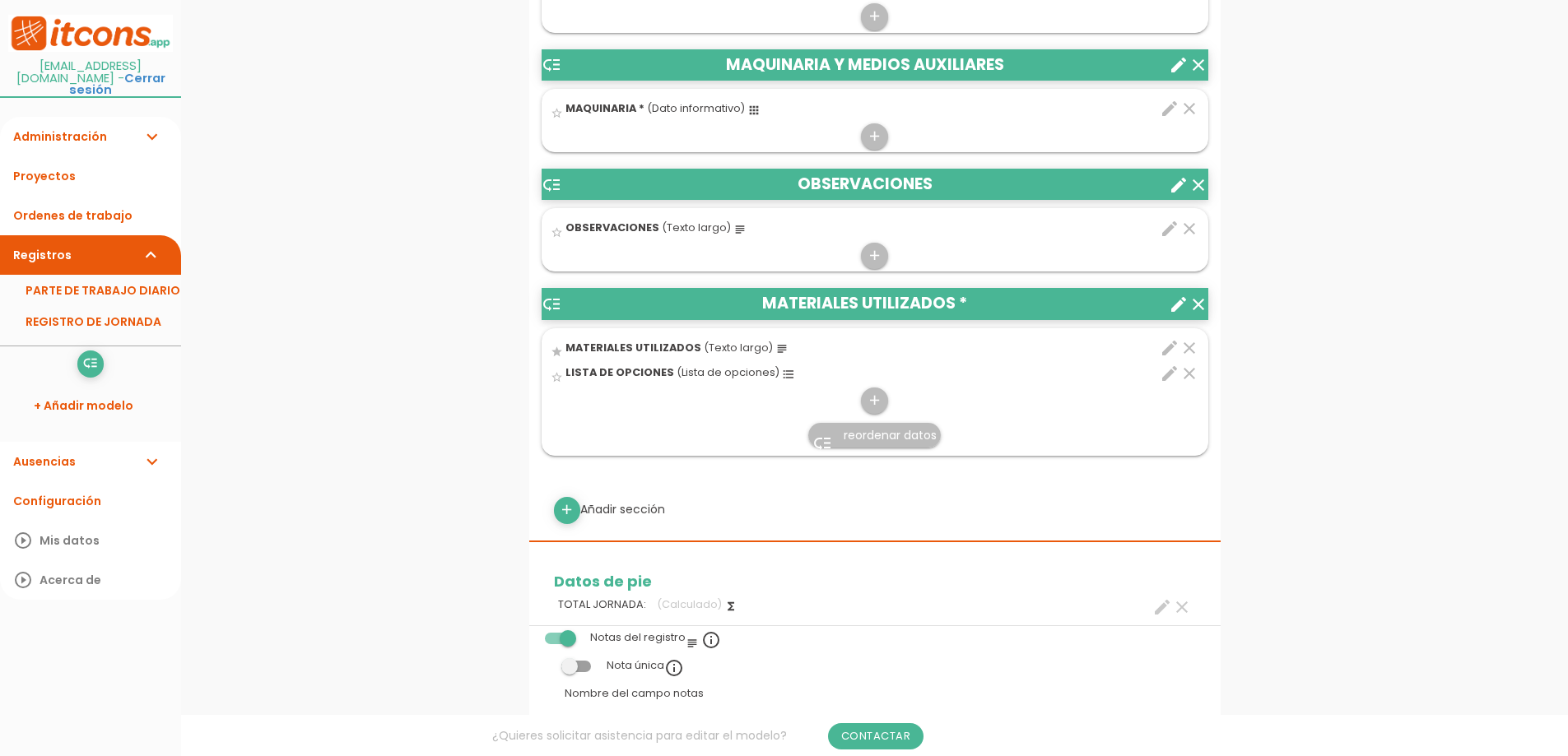
click at [578, 375] on span "LISTA DE OPCIONES" at bounding box center [620, 373] width 109 height 14
click at [0, 0] on input "star_border" at bounding box center [0, 0] width 0 height 0
click at [578, 375] on span "LISTA DE OPCIONES" at bounding box center [620, 373] width 109 height 14
click at [0, 0] on input "star" at bounding box center [0, 0] width 0 height 0
click at [588, 348] on span "MATERIALES UTILIZADOS" at bounding box center [633, 348] width 135 height 14
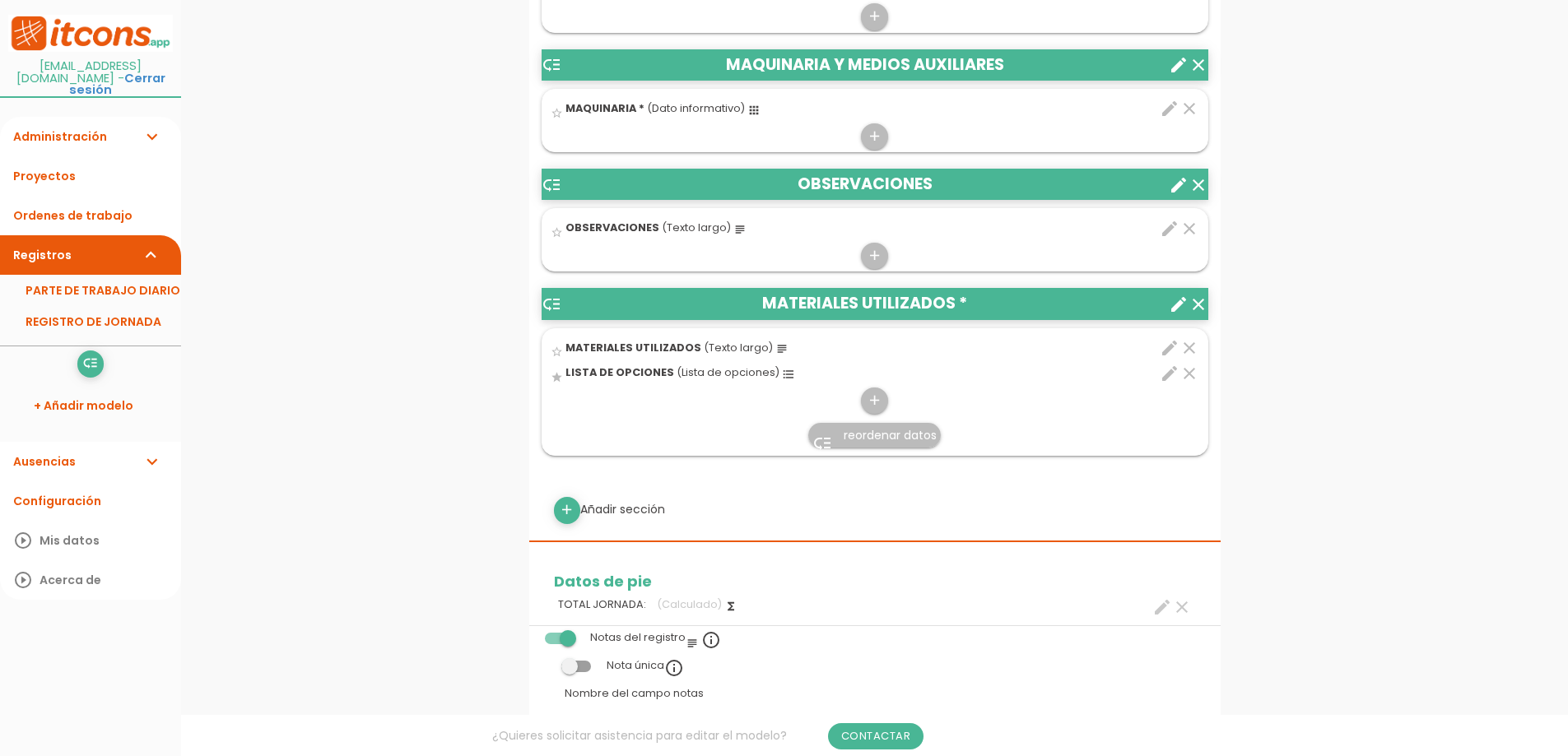
click at [0, 0] on input "star_border" at bounding box center [0, 0] width 0 height 0
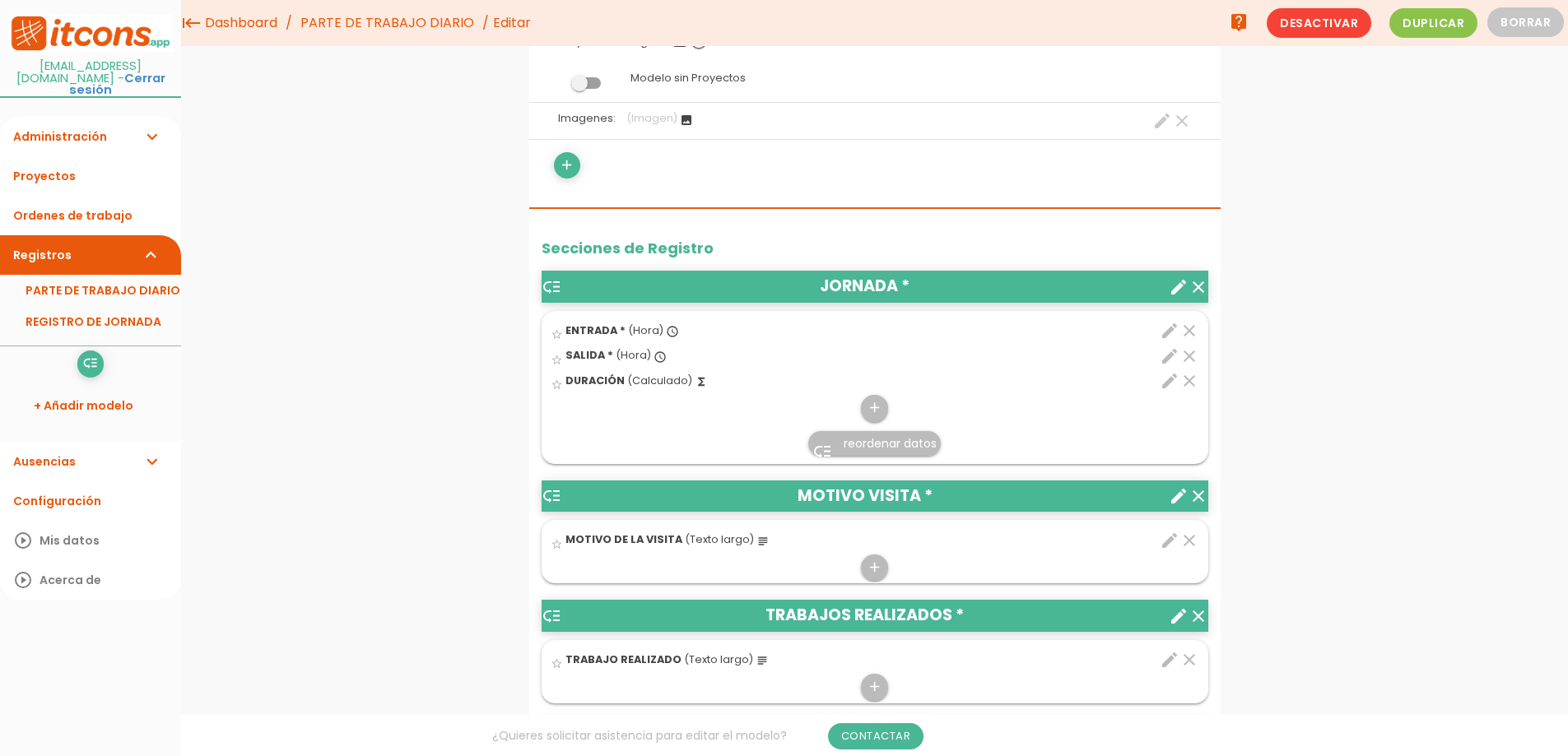
scroll to position [293, 0]
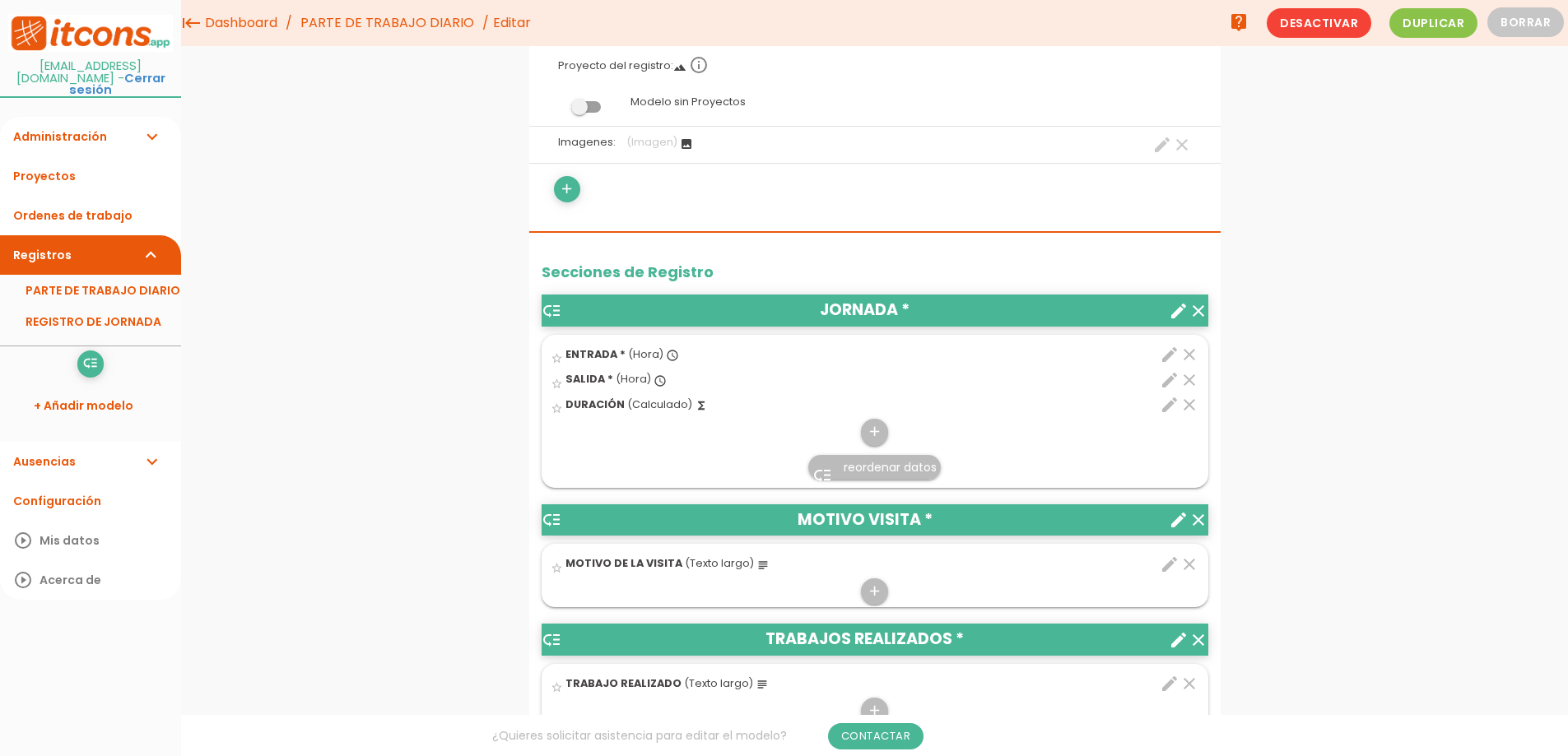
click at [550, 318] on icon "low_priority" at bounding box center [552, 311] width 20 height 20
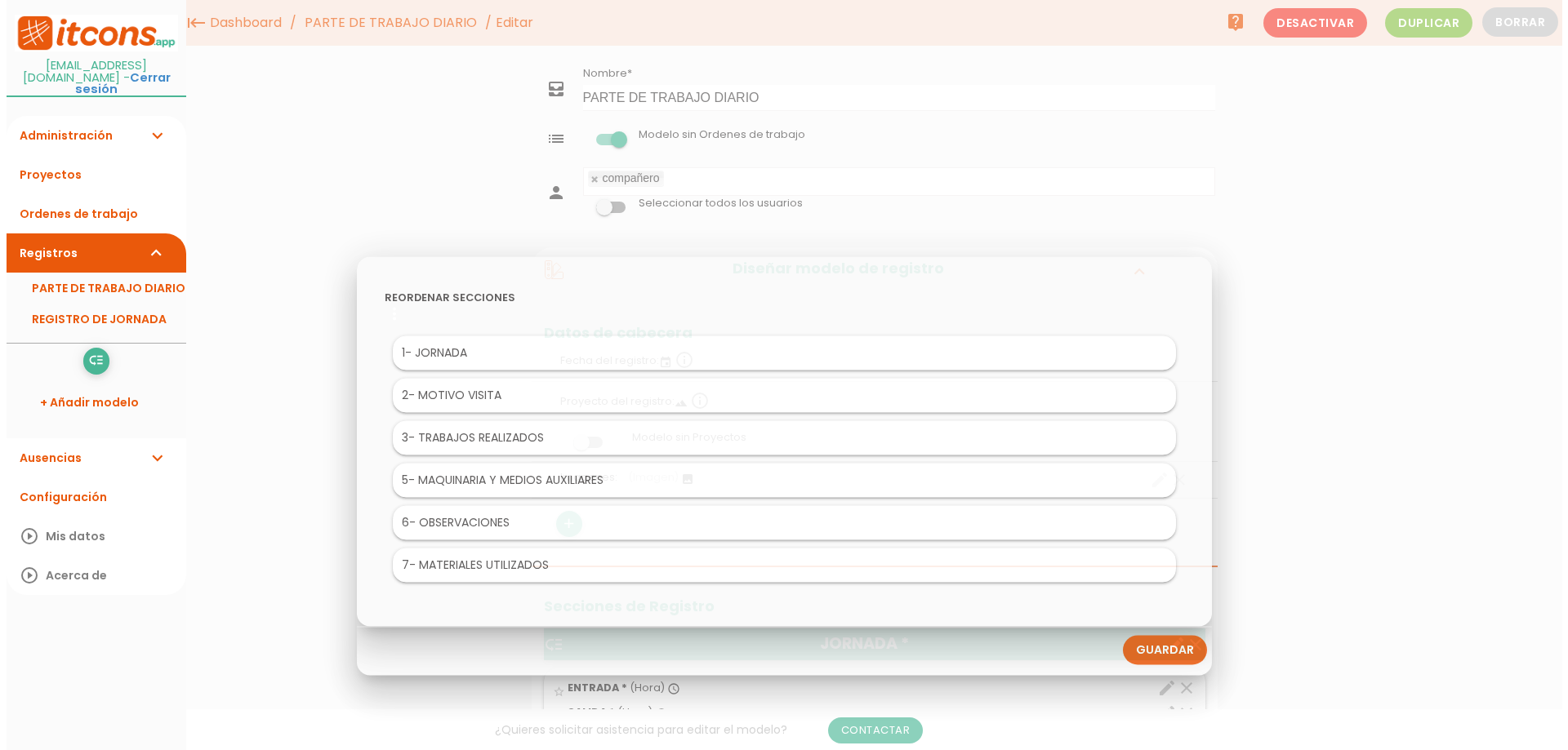
scroll to position [0, 0]
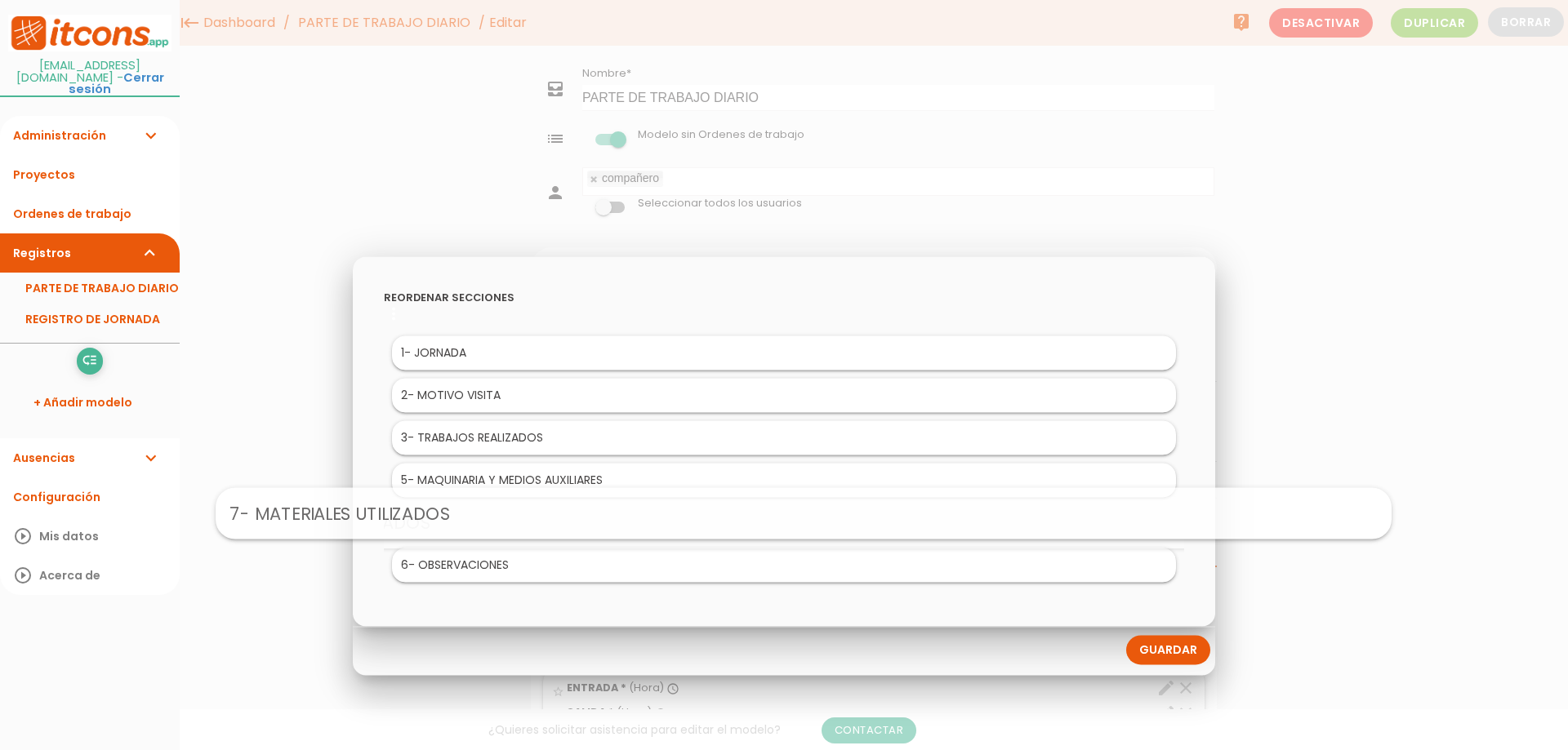
drag, startPoint x: 535, startPoint y: 566, endPoint x: 556, endPoint y: 513, distance: 57.0
drag, startPoint x: 515, startPoint y: 479, endPoint x: 598, endPoint y: 519, distance: 92.1
click at [1158, 654] on link "Guardar" at bounding box center [1168, 649] width 85 height 29
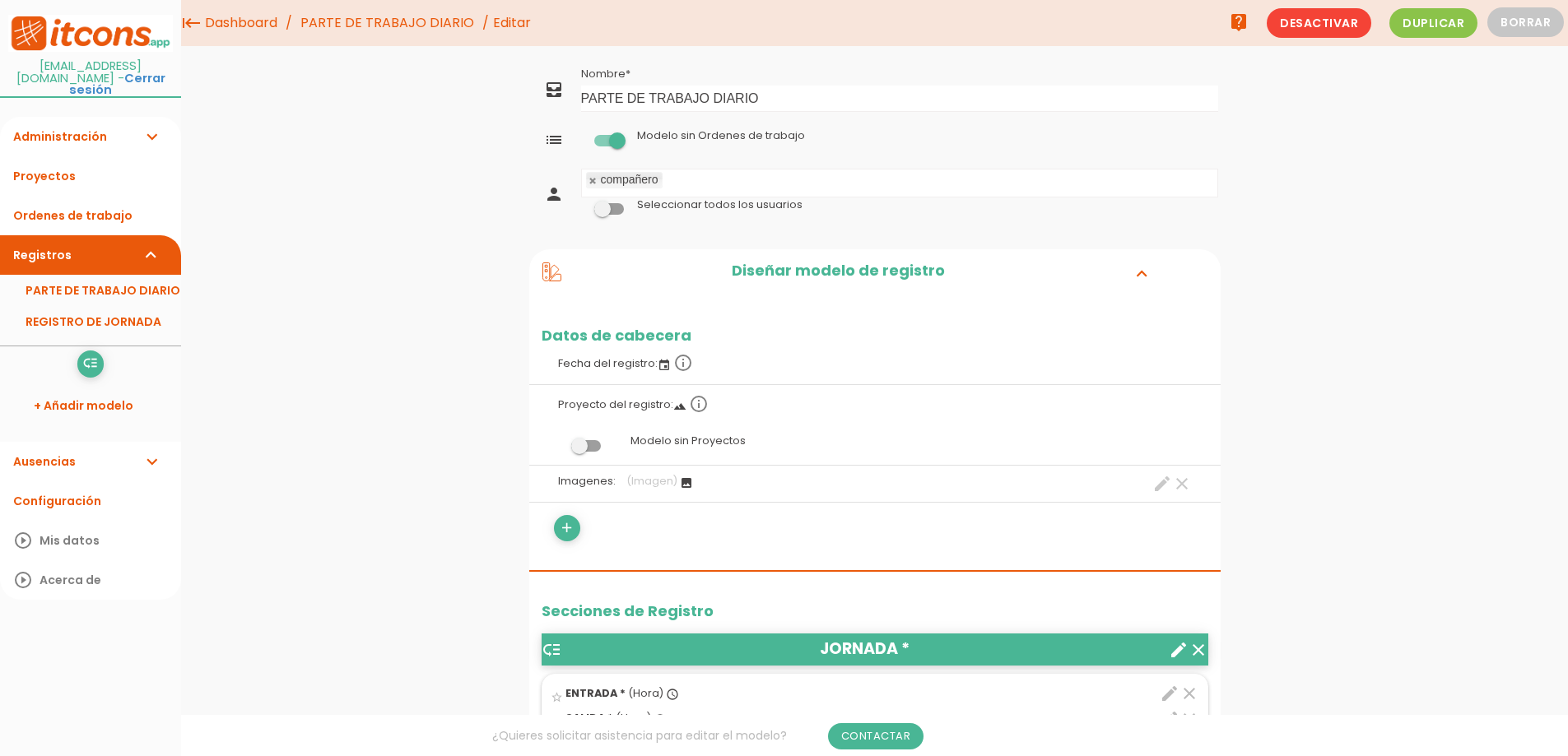
click at [92, 275] on link "PARTE DE TRABAJO DIARIO" at bounding box center [91, 291] width 181 height 31
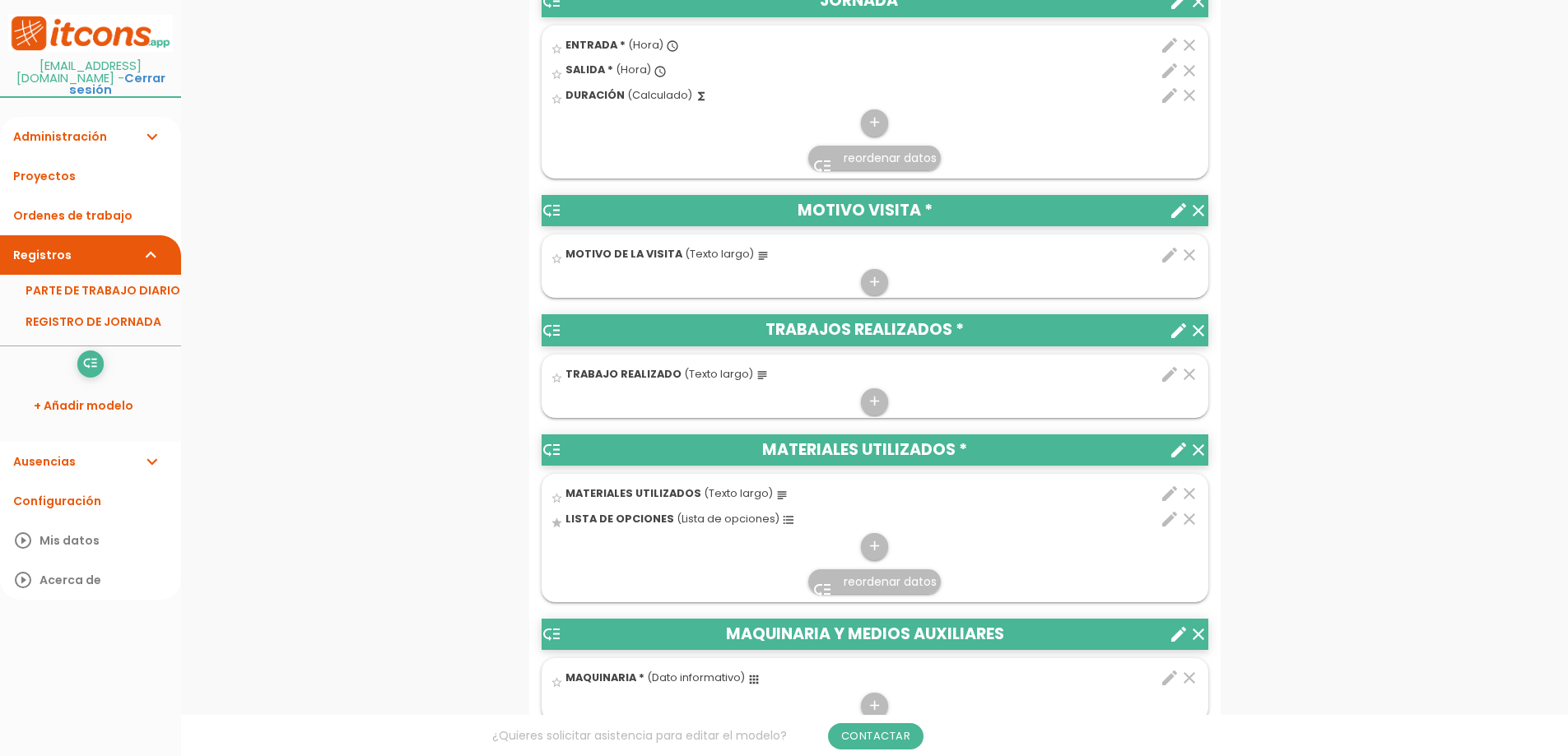
scroll to position [823, 0]
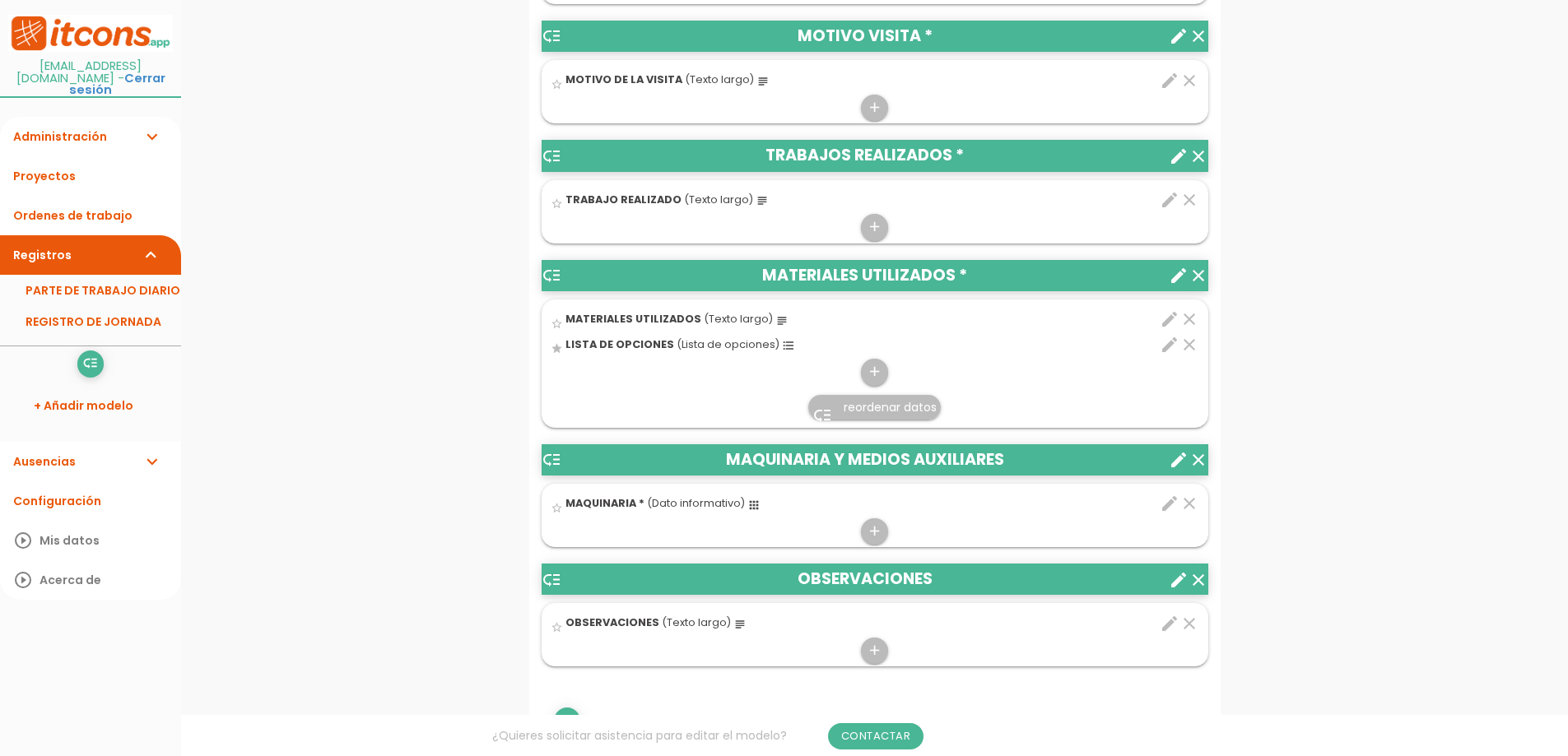
click at [302, 478] on div "menu keyboard_tab Dashboard PARTE DE TRABAJO DIARIO Editar" at bounding box center [875, 493] width 1387 height 2633
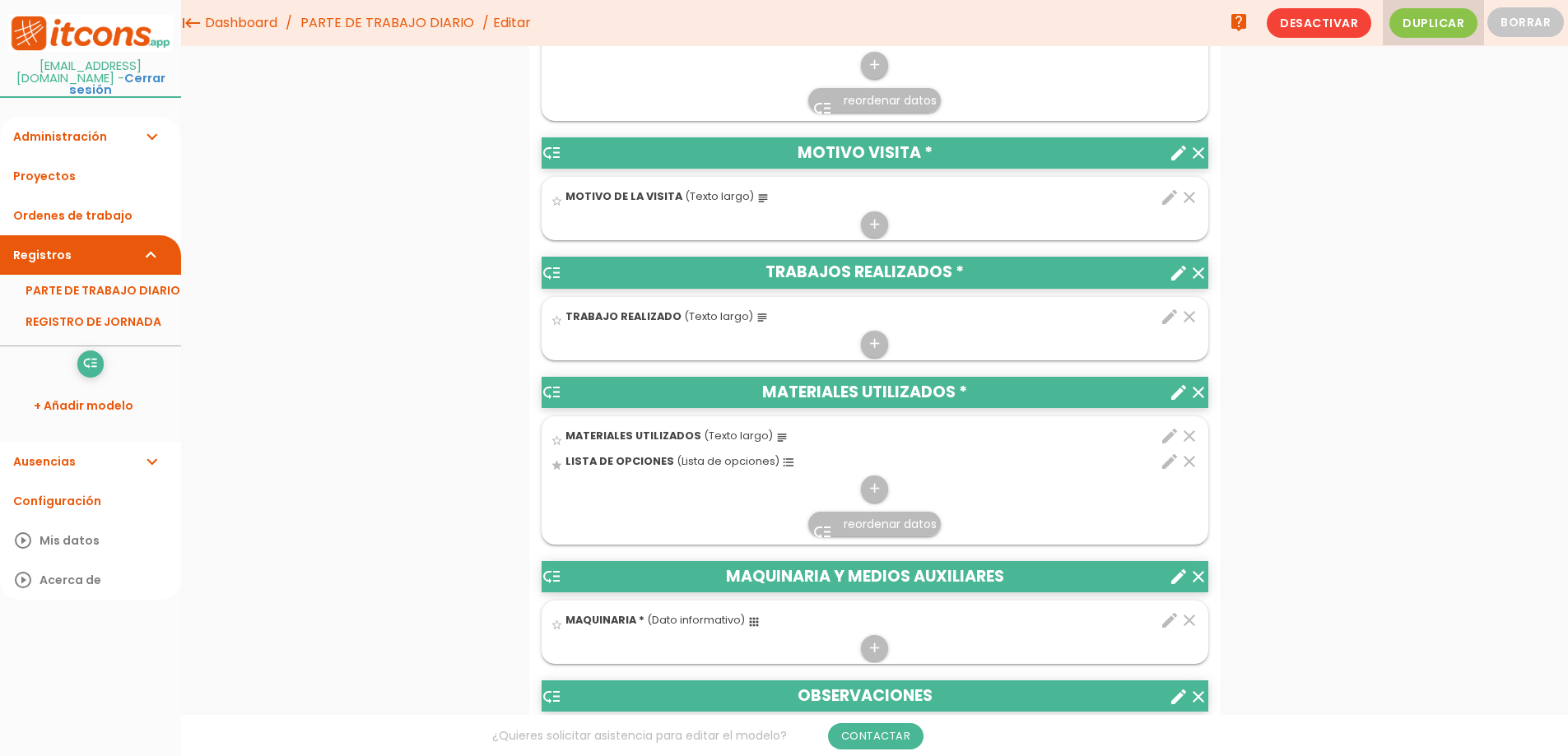
scroll to position [658, 0]
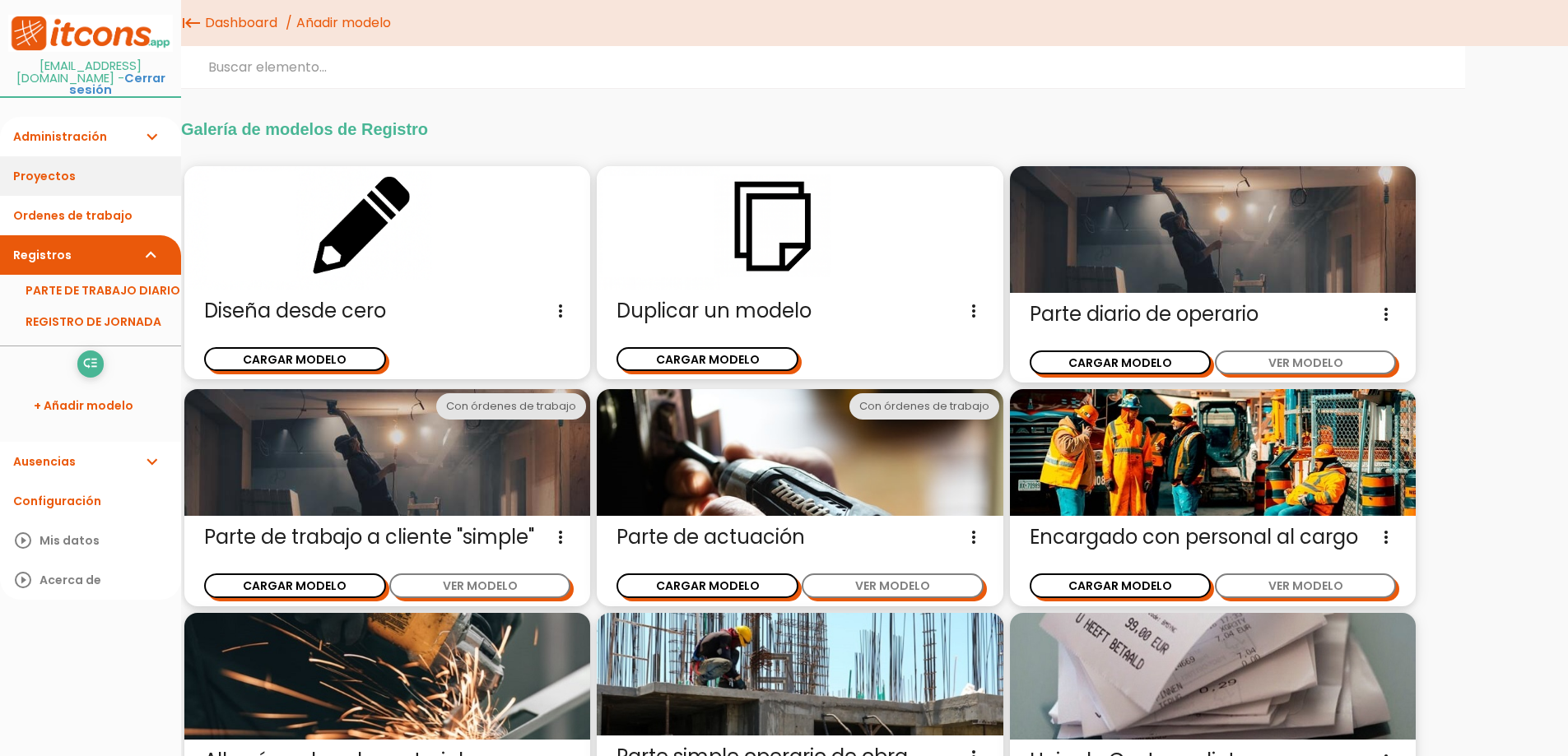
click at [46, 156] on link "Proyectos" at bounding box center [91, 176] width 181 height 39
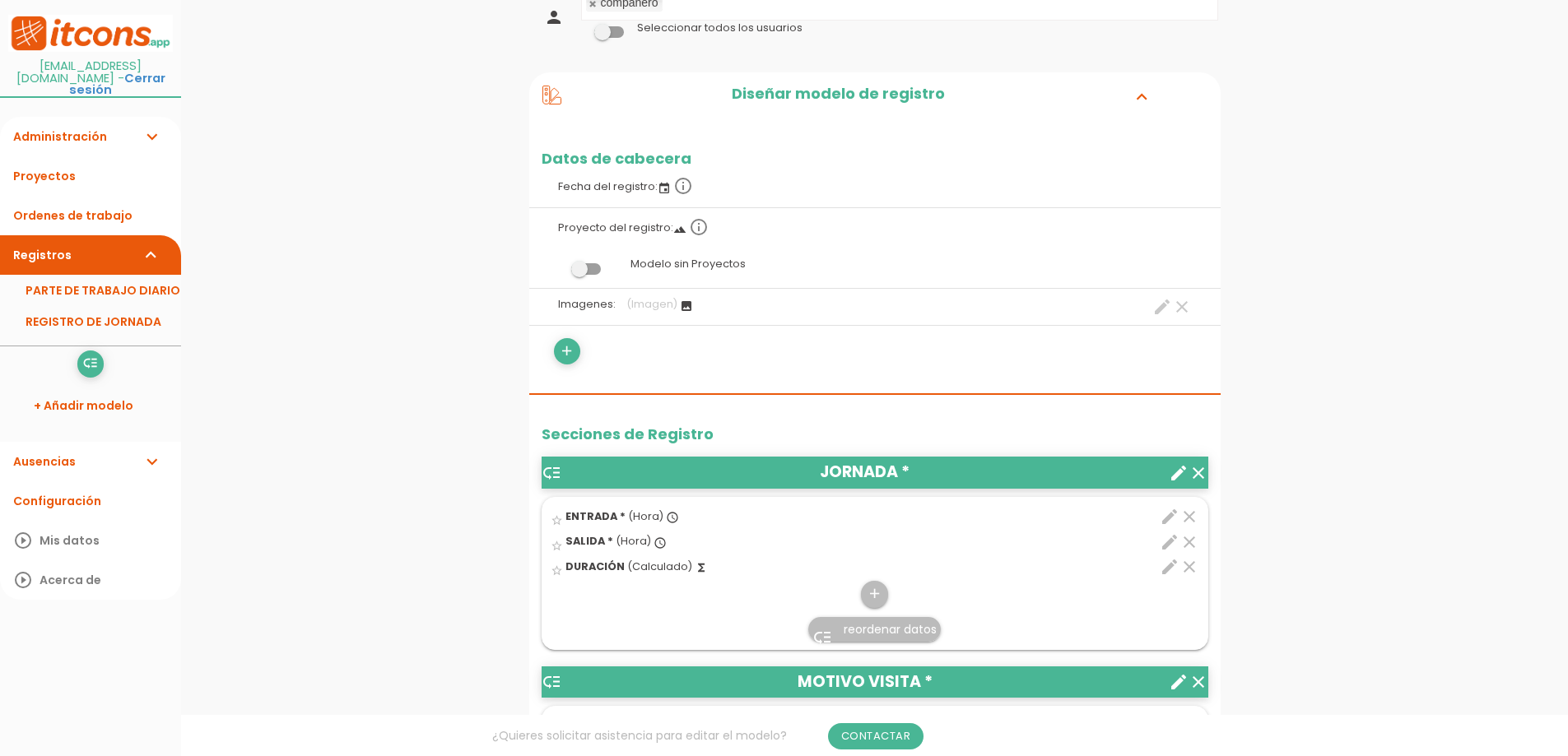
scroll to position [165, 0]
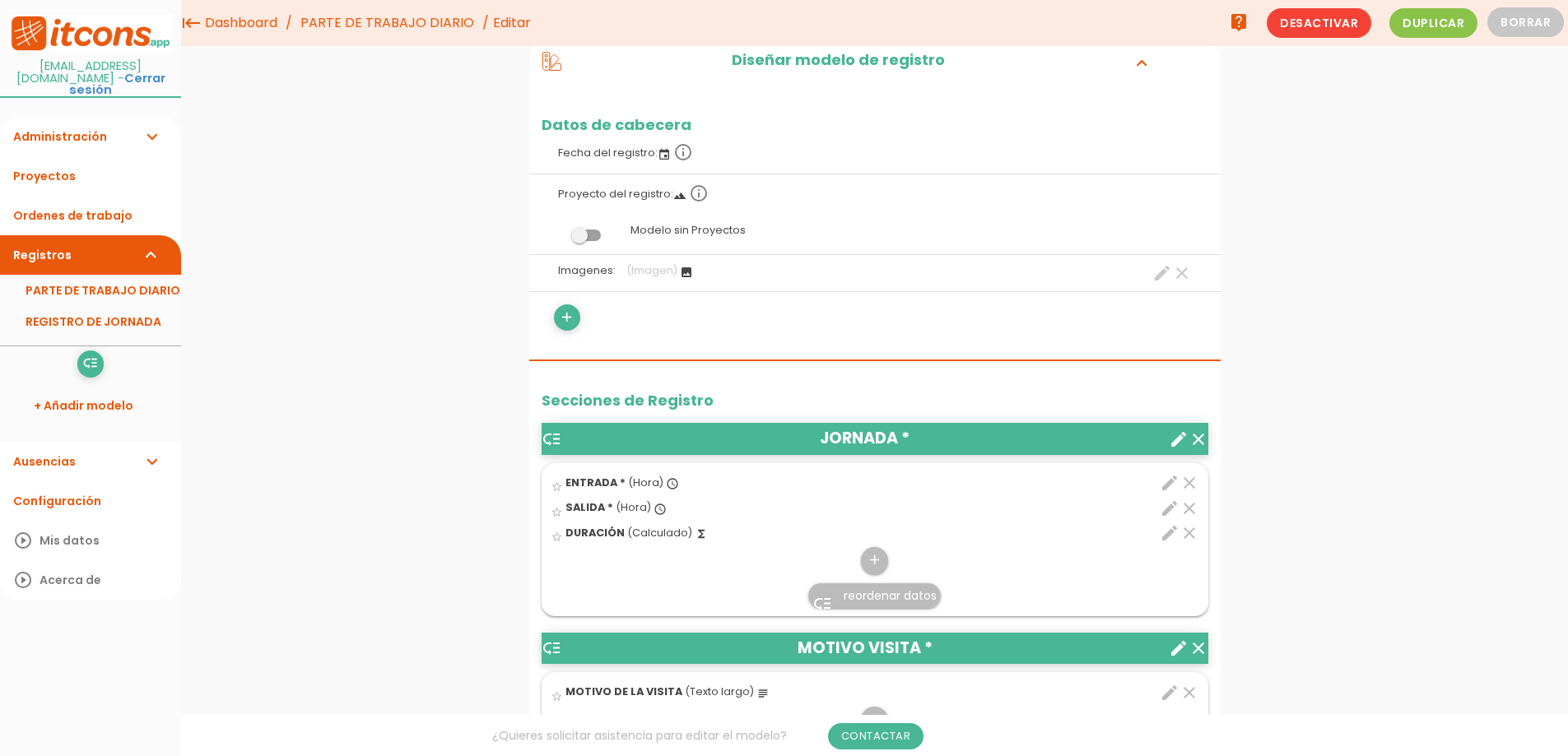
click at [198, 18] on icon "keyboard_tab" at bounding box center [191, 22] width 20 height 46
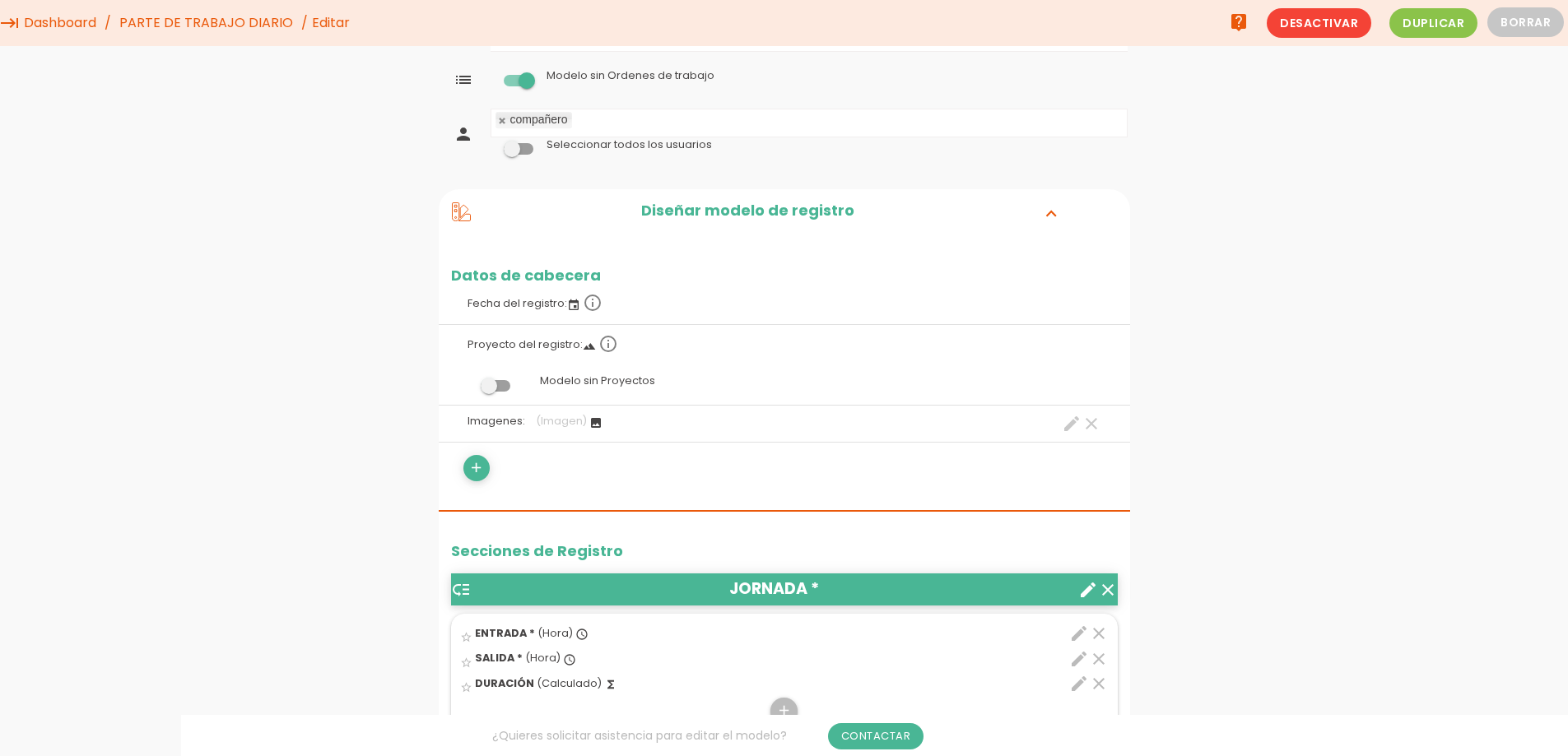
scroll to position [0, 0]
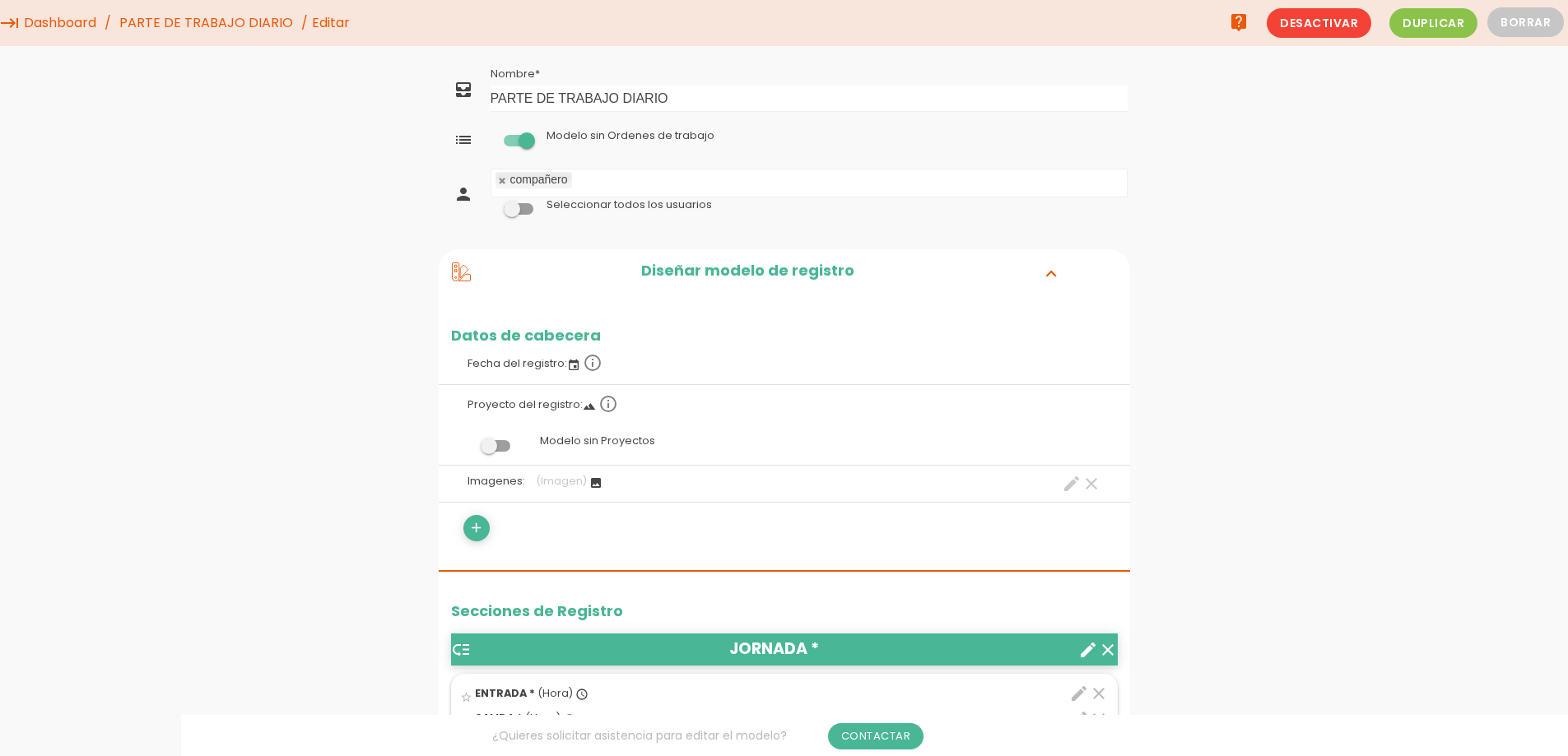
click at [49, 23] on link "Dashboard" at bounding box center [60, 22] width 81 height 46
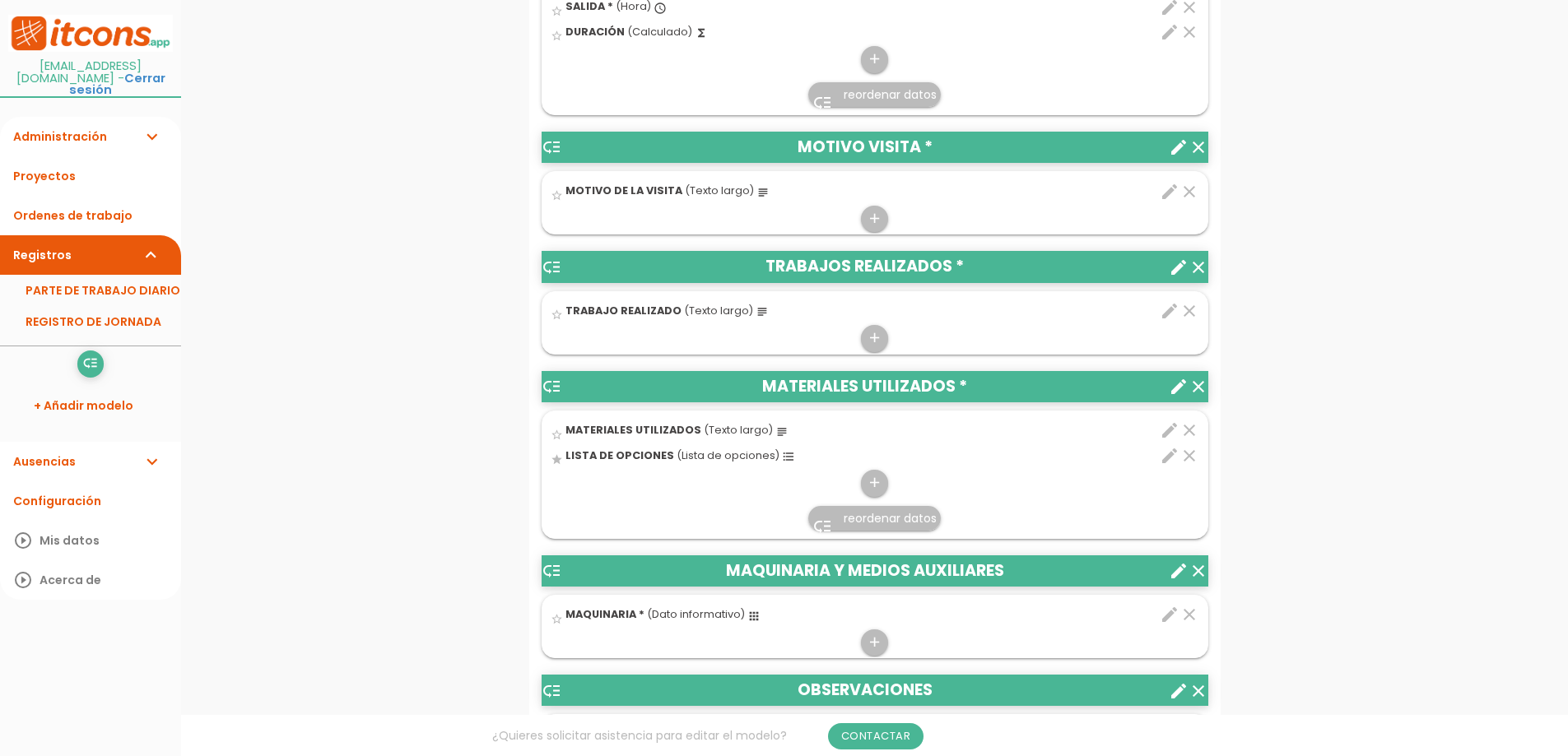
scroll to position [741, 0]
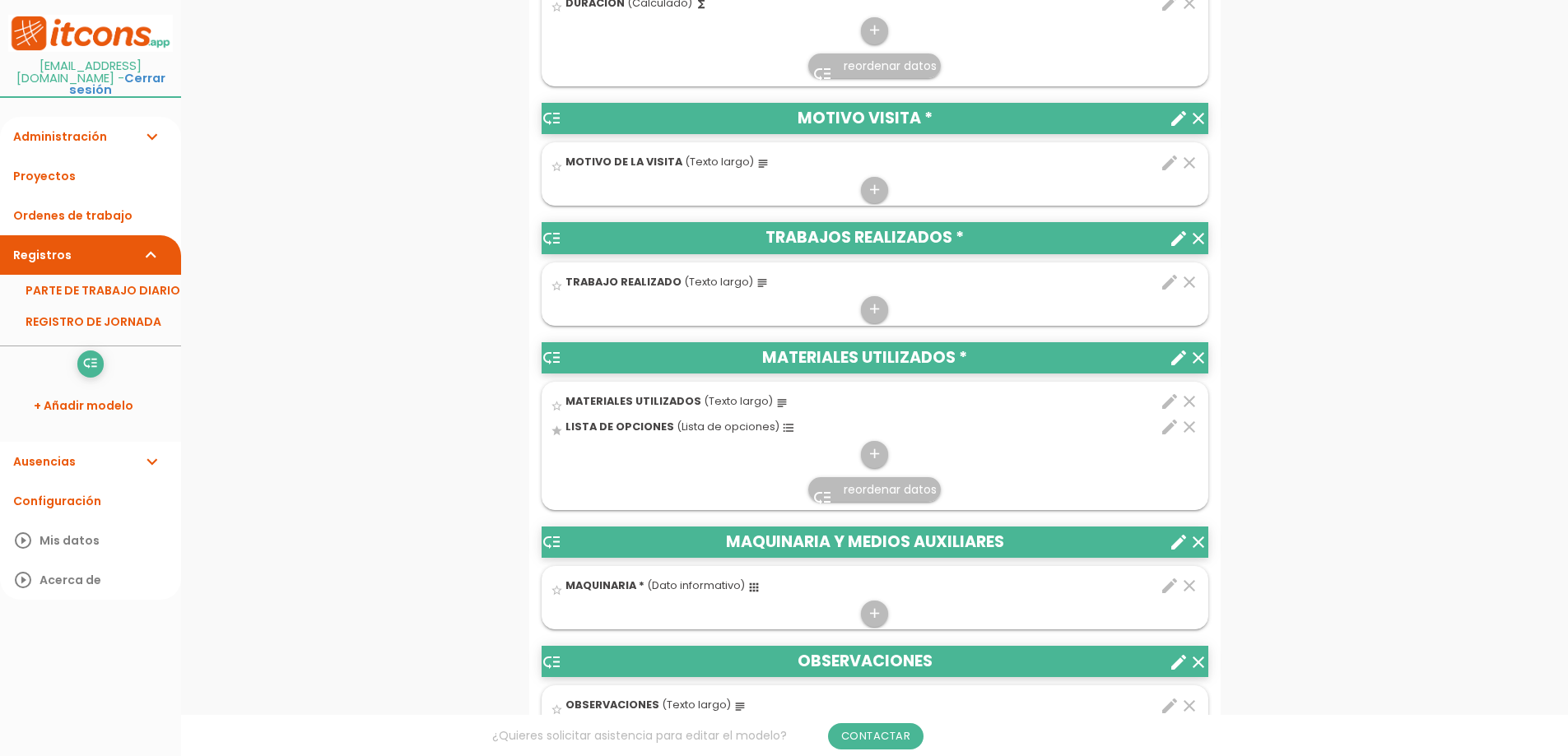
click at [1189, 430] on icon "clear" at bounding box center [1189, 427] width 20 height 20
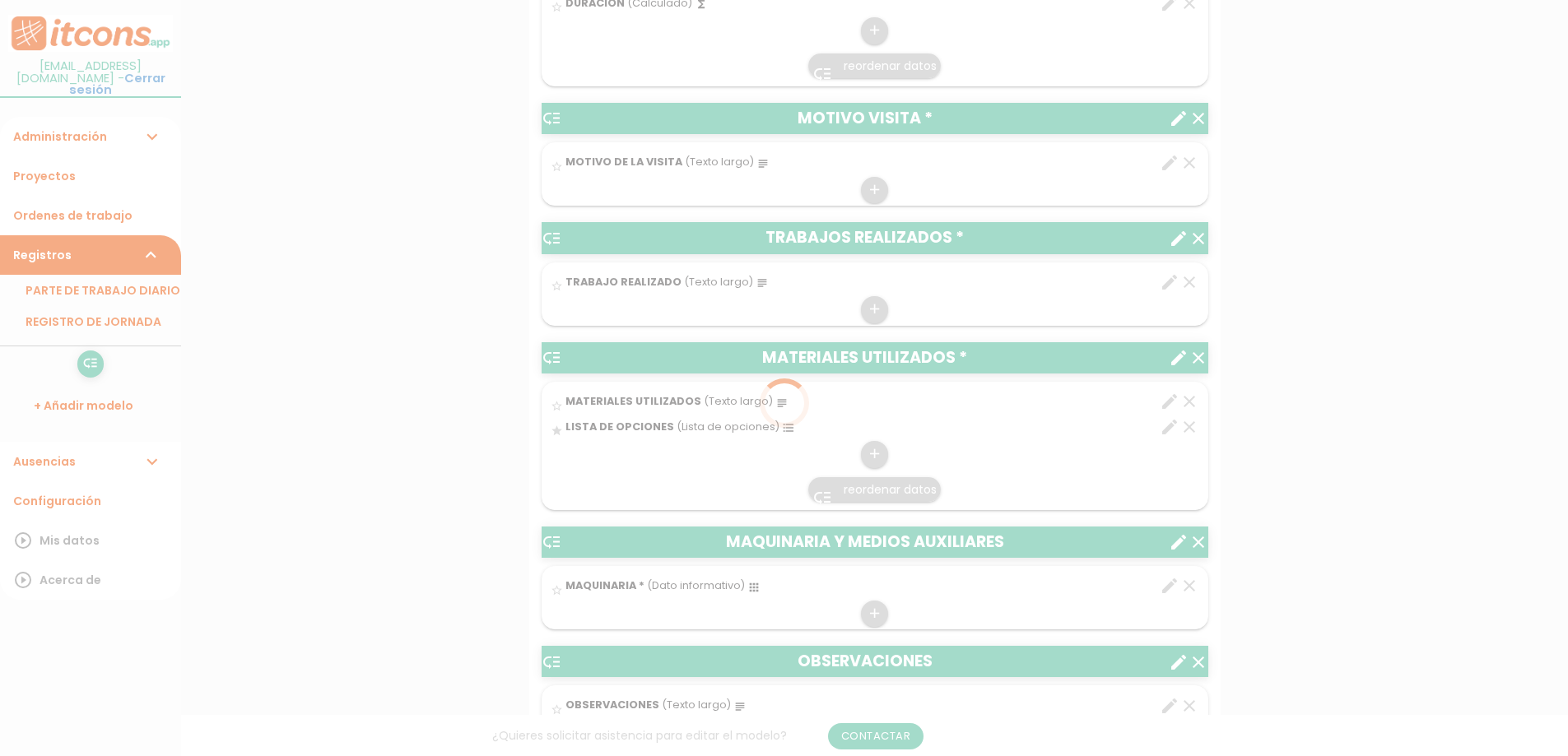
scroll to position [0, 0]
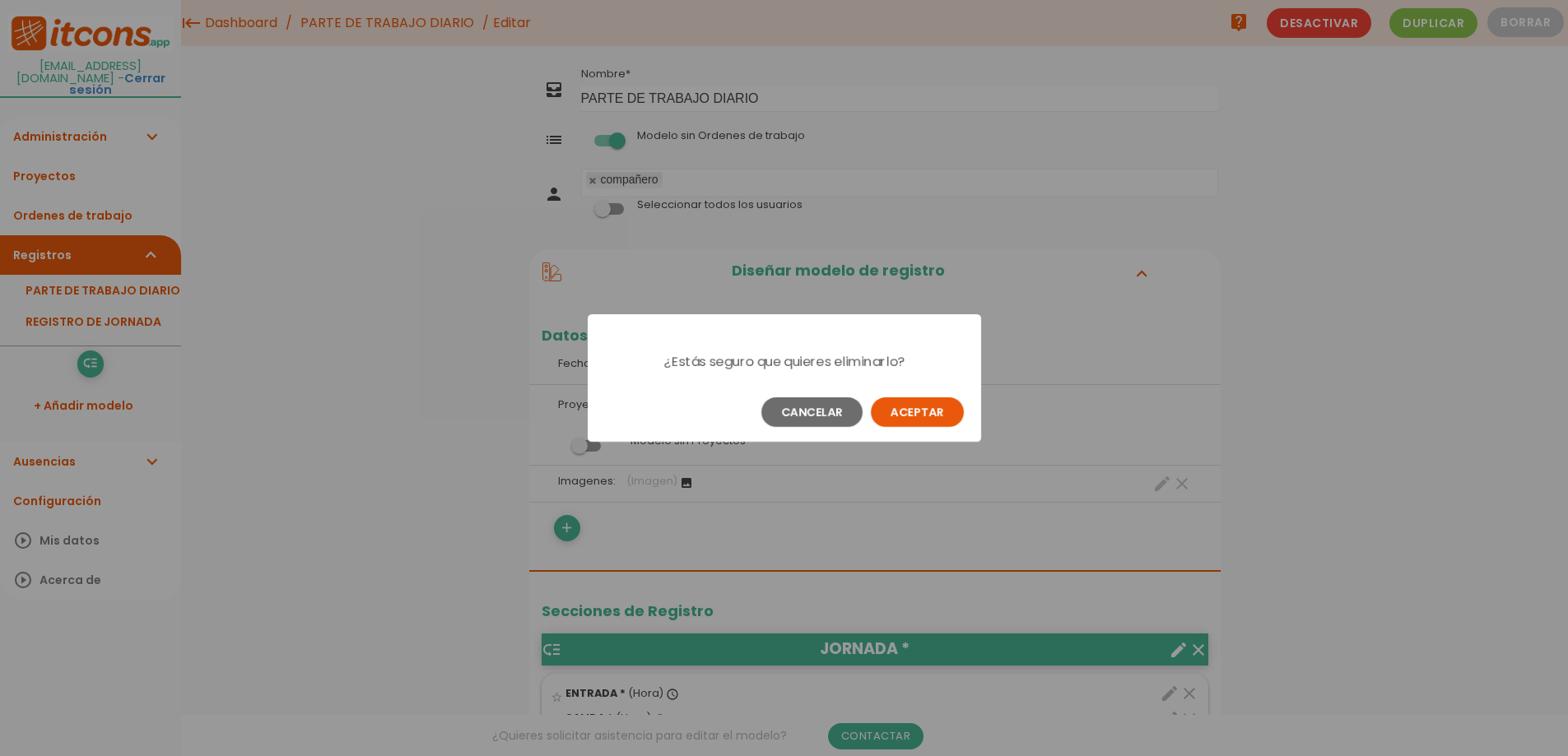
click at [907, 416] on button "Aceptar" at bounding box center [918, 412] width 93 height 30
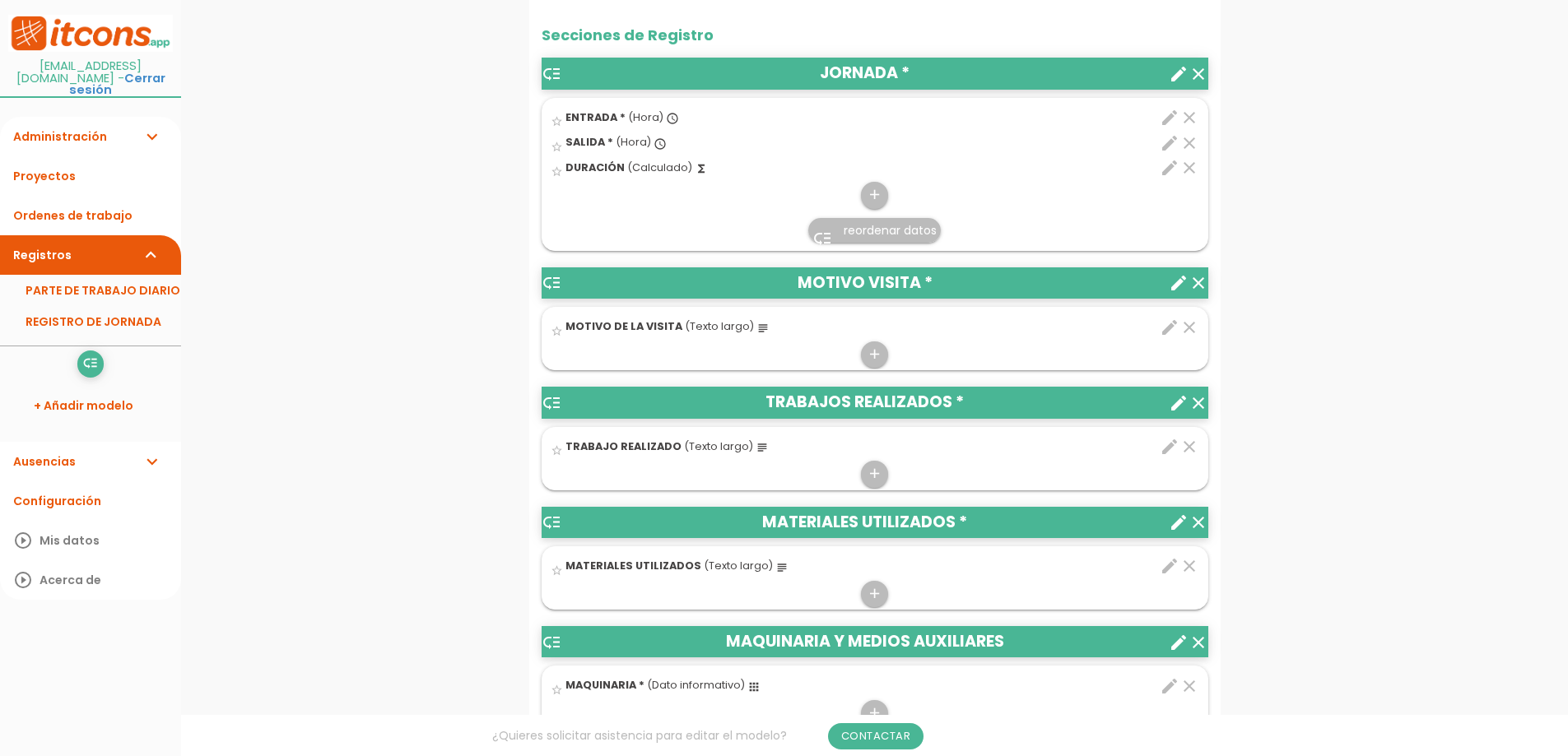
scroll to position [741, 0]
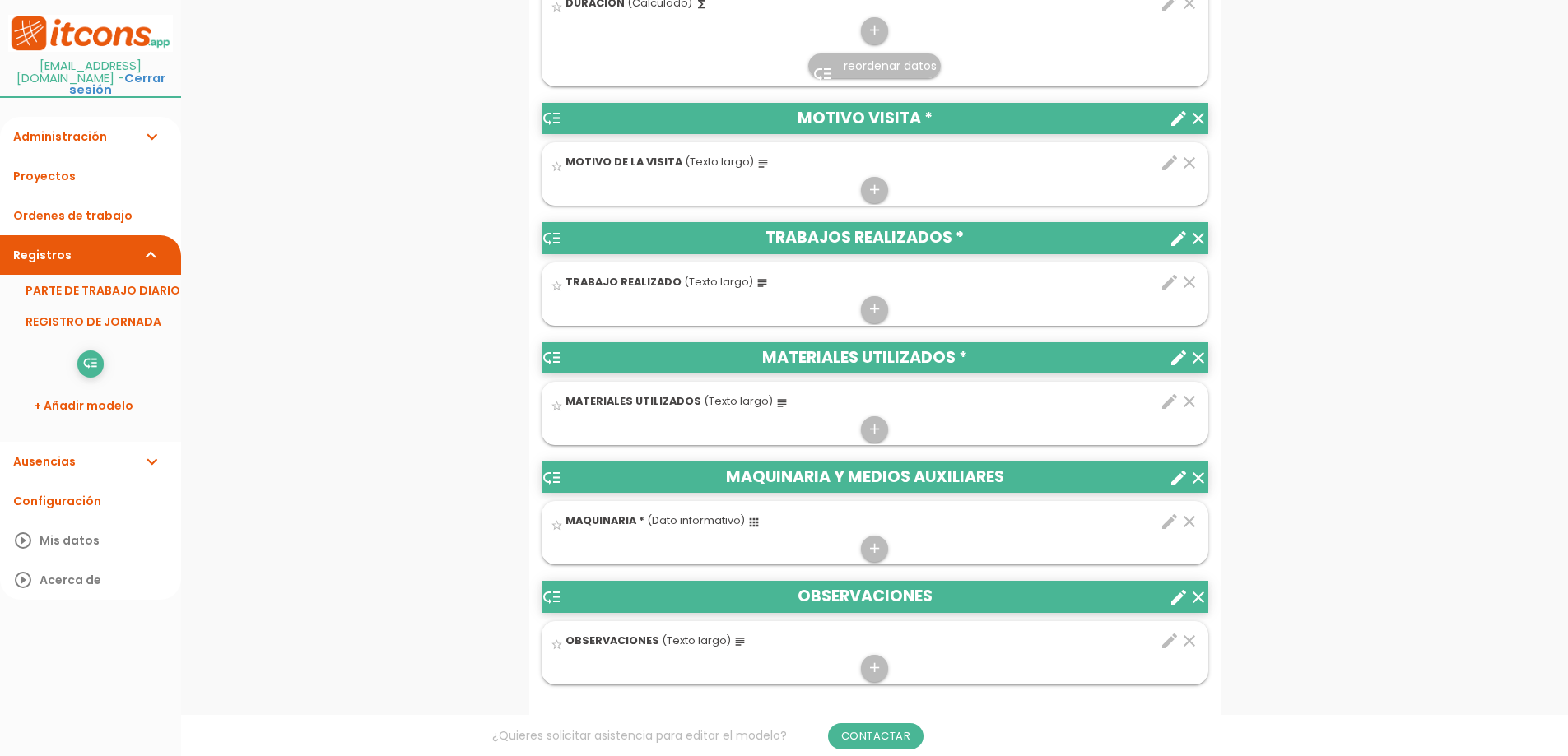
click at [1164, 283] on icon "edit" at bounding box center [1170, 282] width 20 height 20
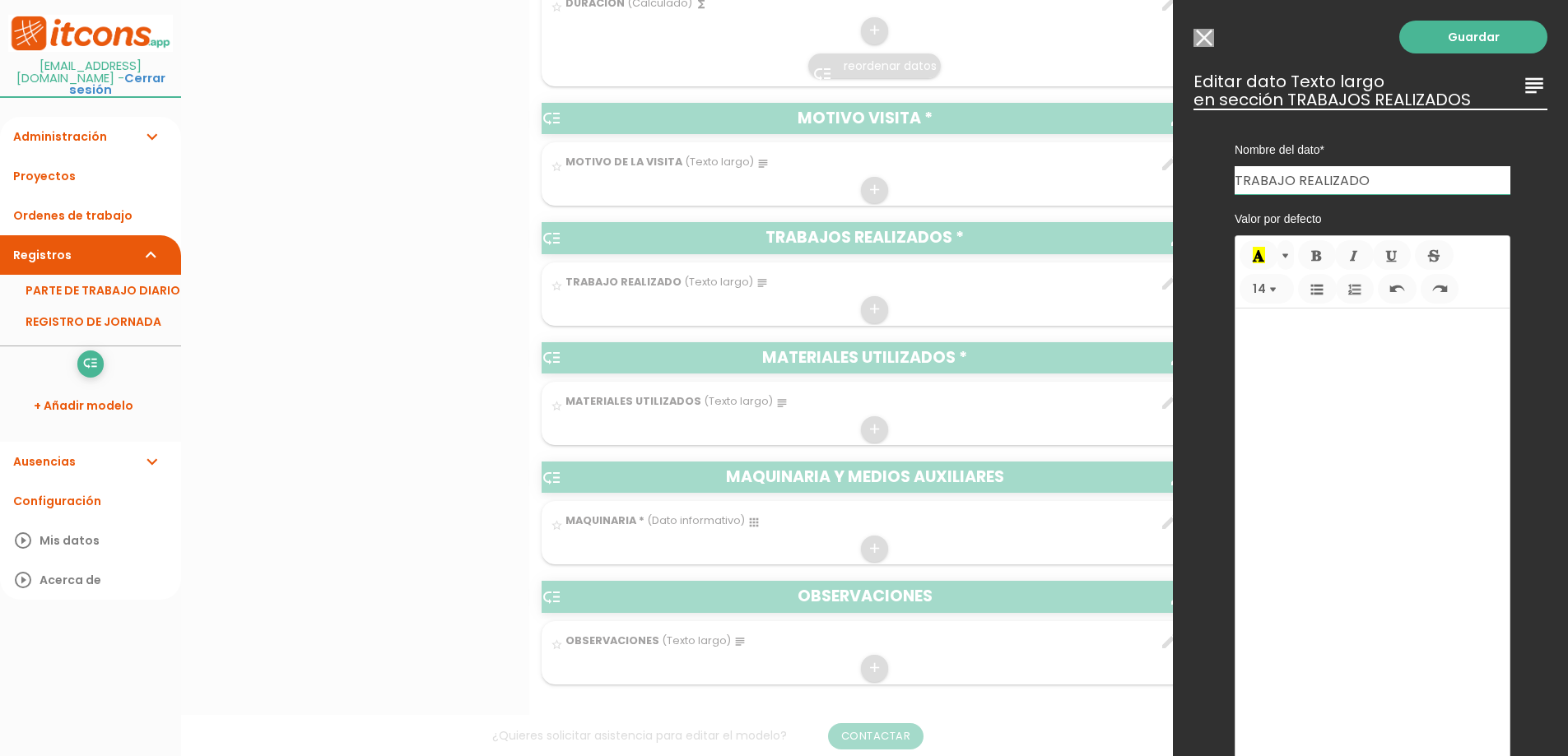
click at [1524, 82] on icon "subject" at bounding box center [1534, 85] width 26 height 26
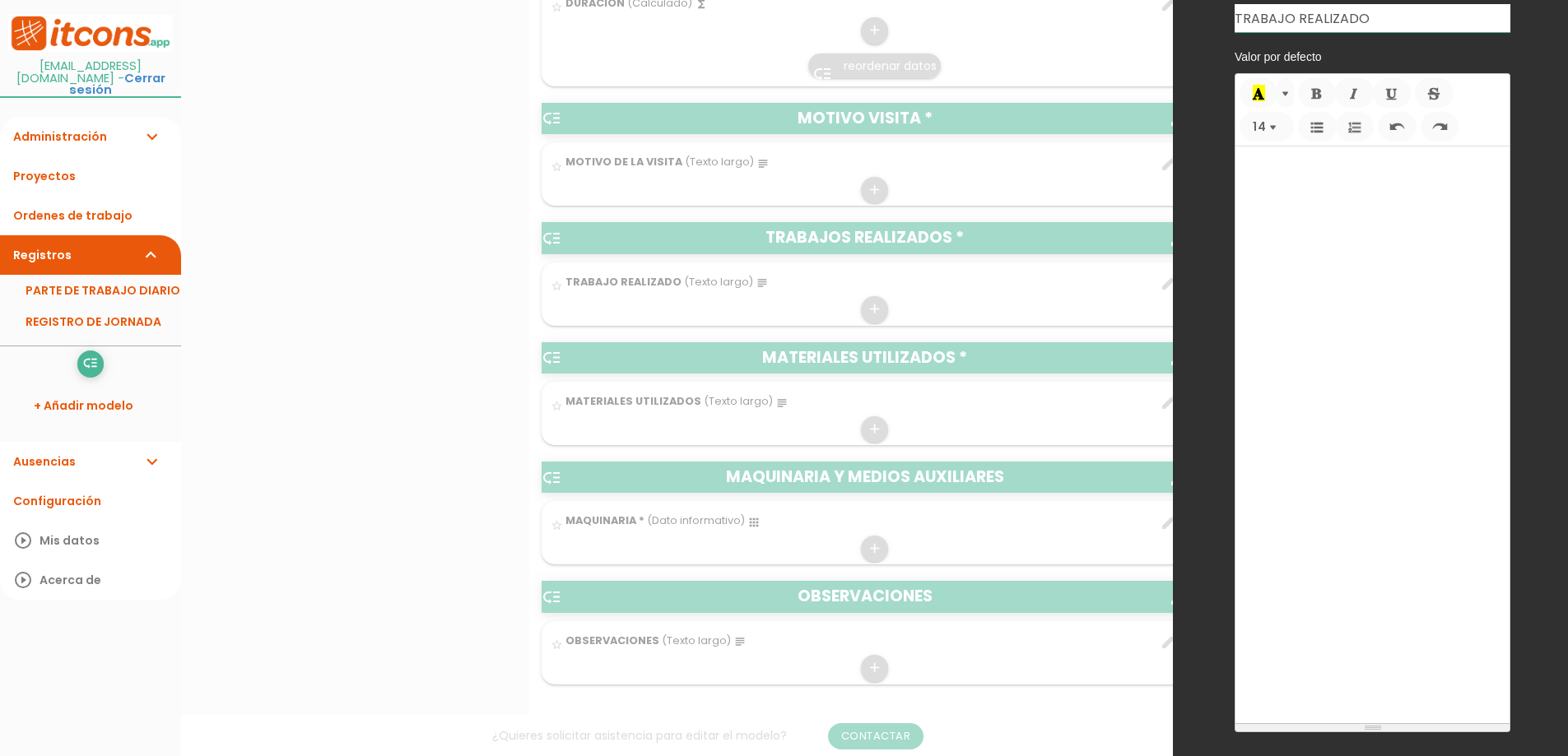
scroll to position [323, 0]
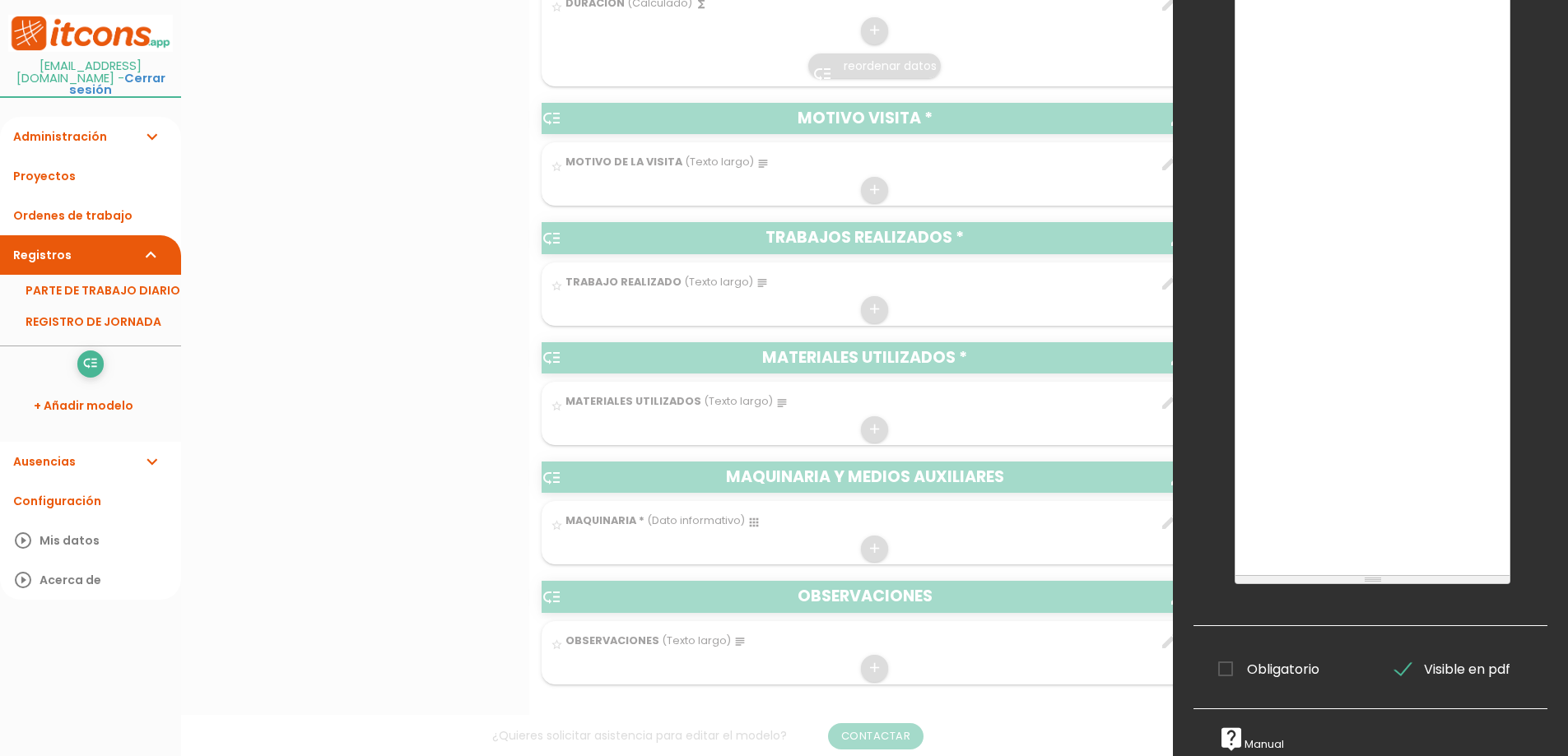
click at [1065, 626] on div at bounding box center [784, 283] width 1568 height 946
click at [1060, 639] on div at bounding box center [784, 283] width 1568 height 946
click at [997, 498] on div at bounding box center [784, 283] width 1568 height 946
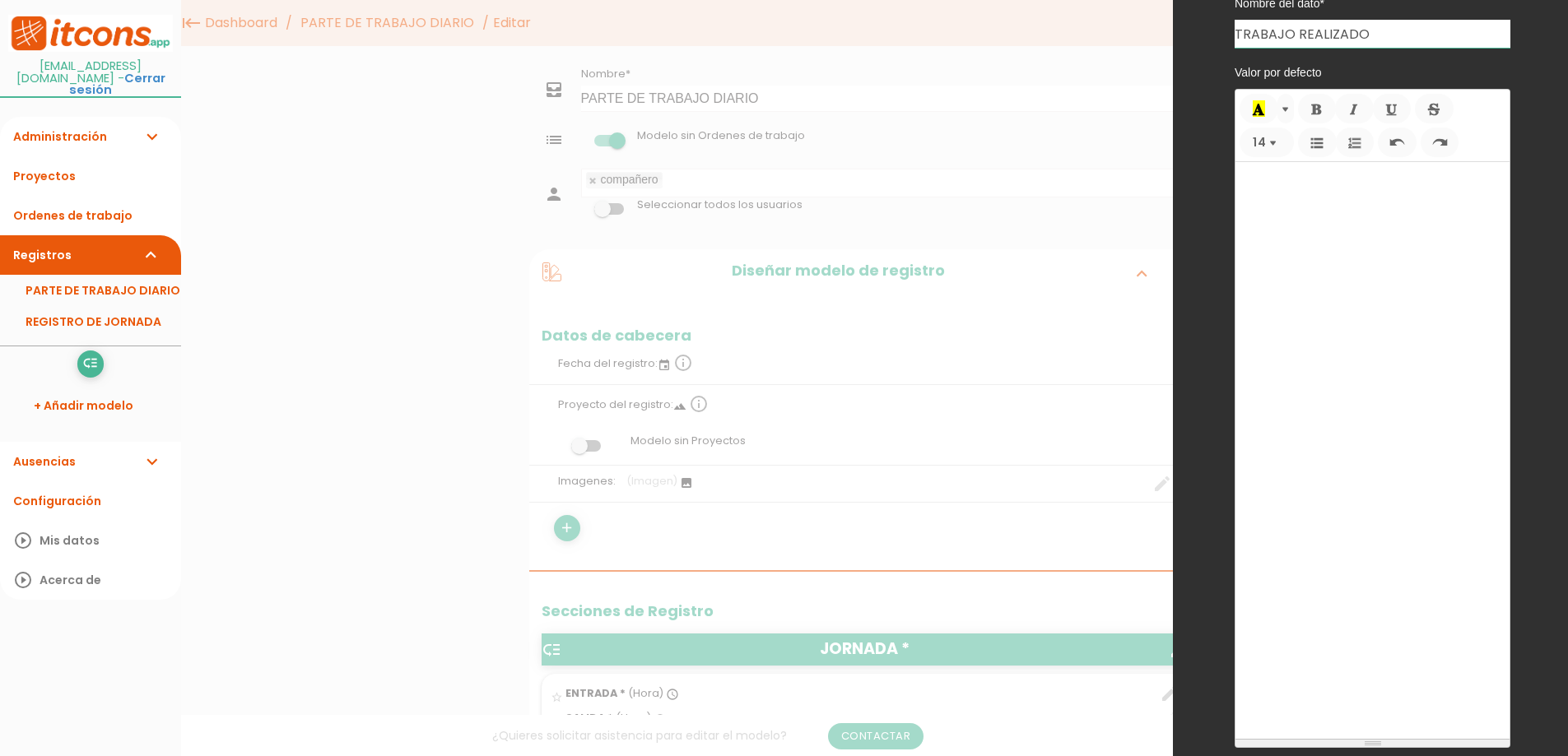
scroll to position [0, 0]
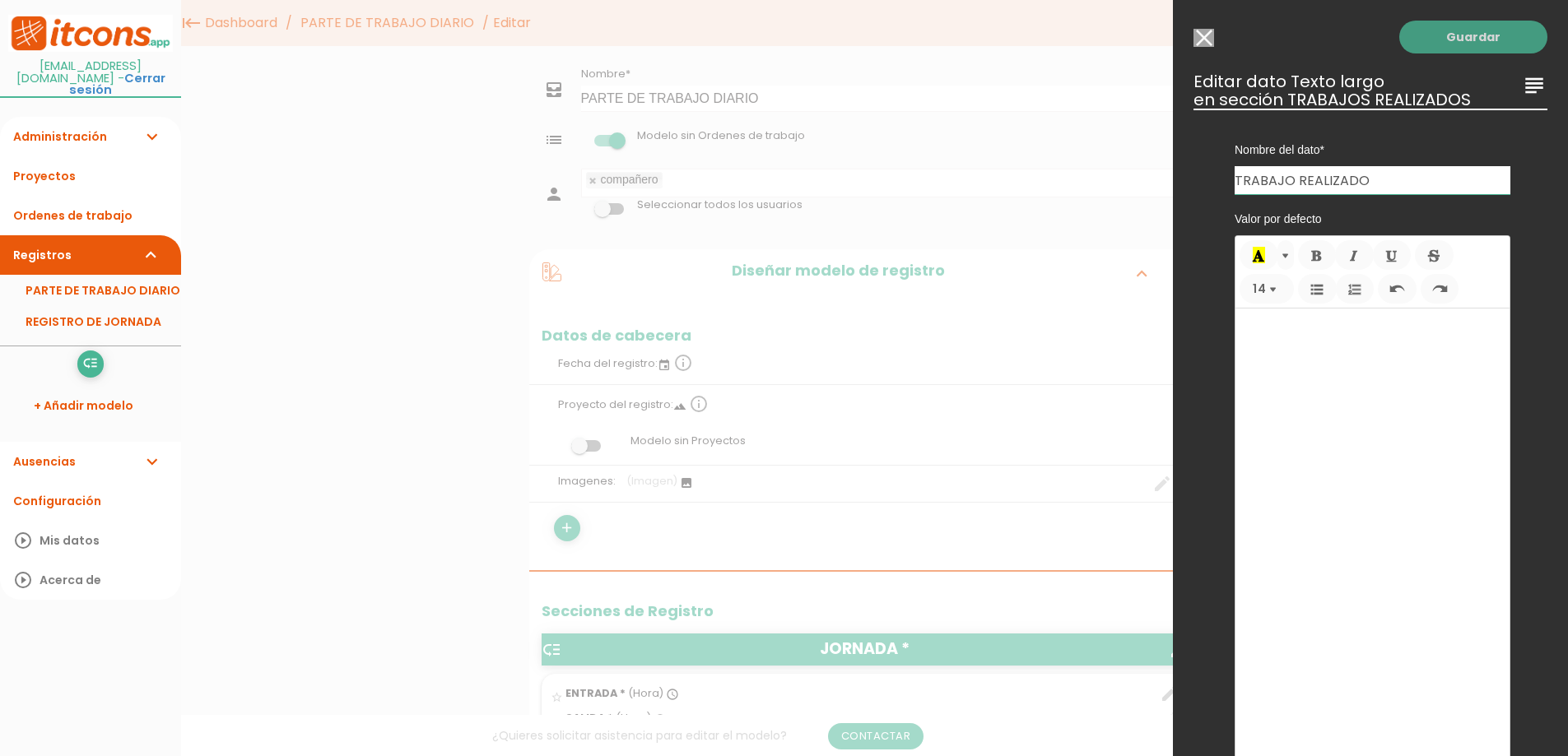
click at [1407, 34] on link "Guardar" at bounding box center [1473, 37] width 148 height 33
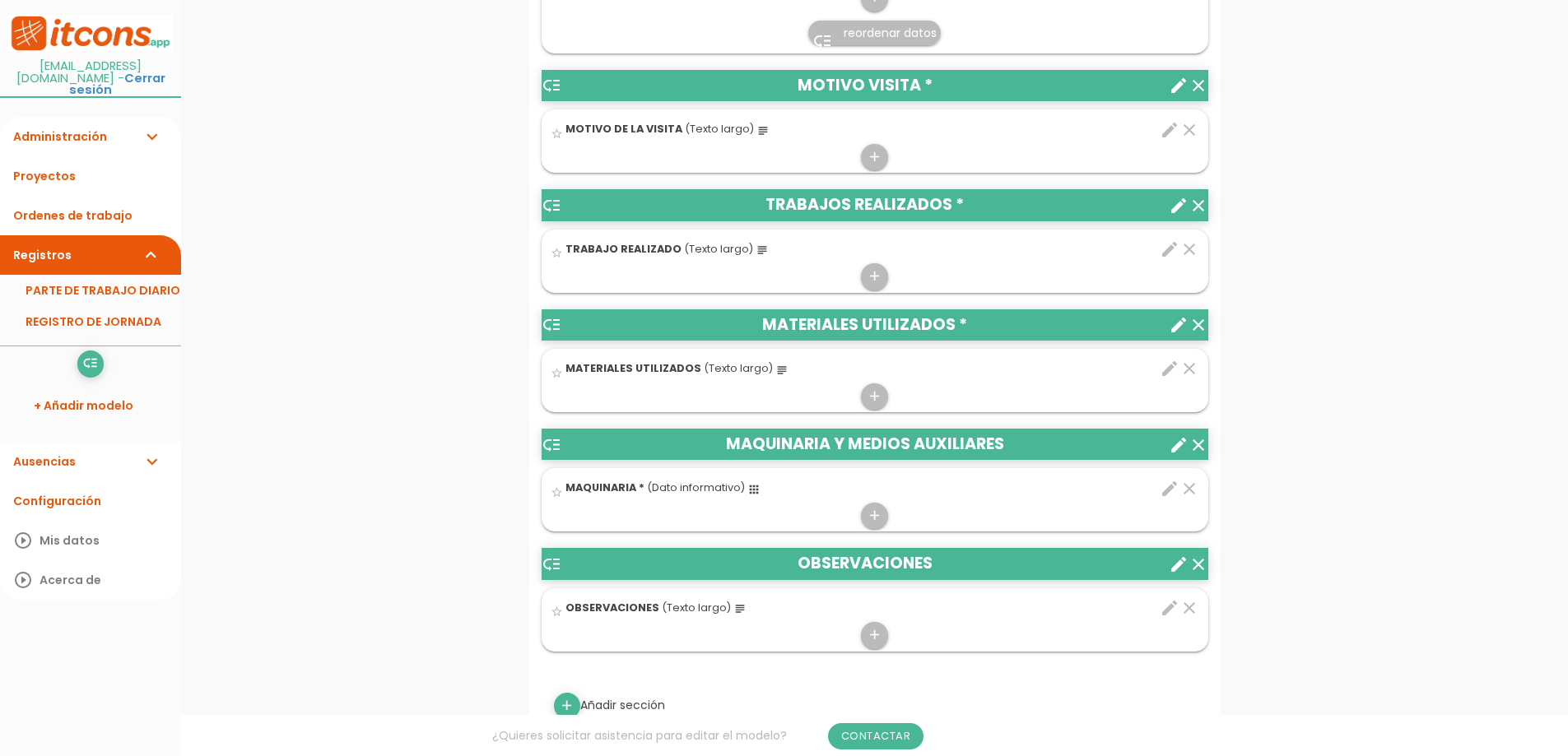
scroll to position [823, 0]
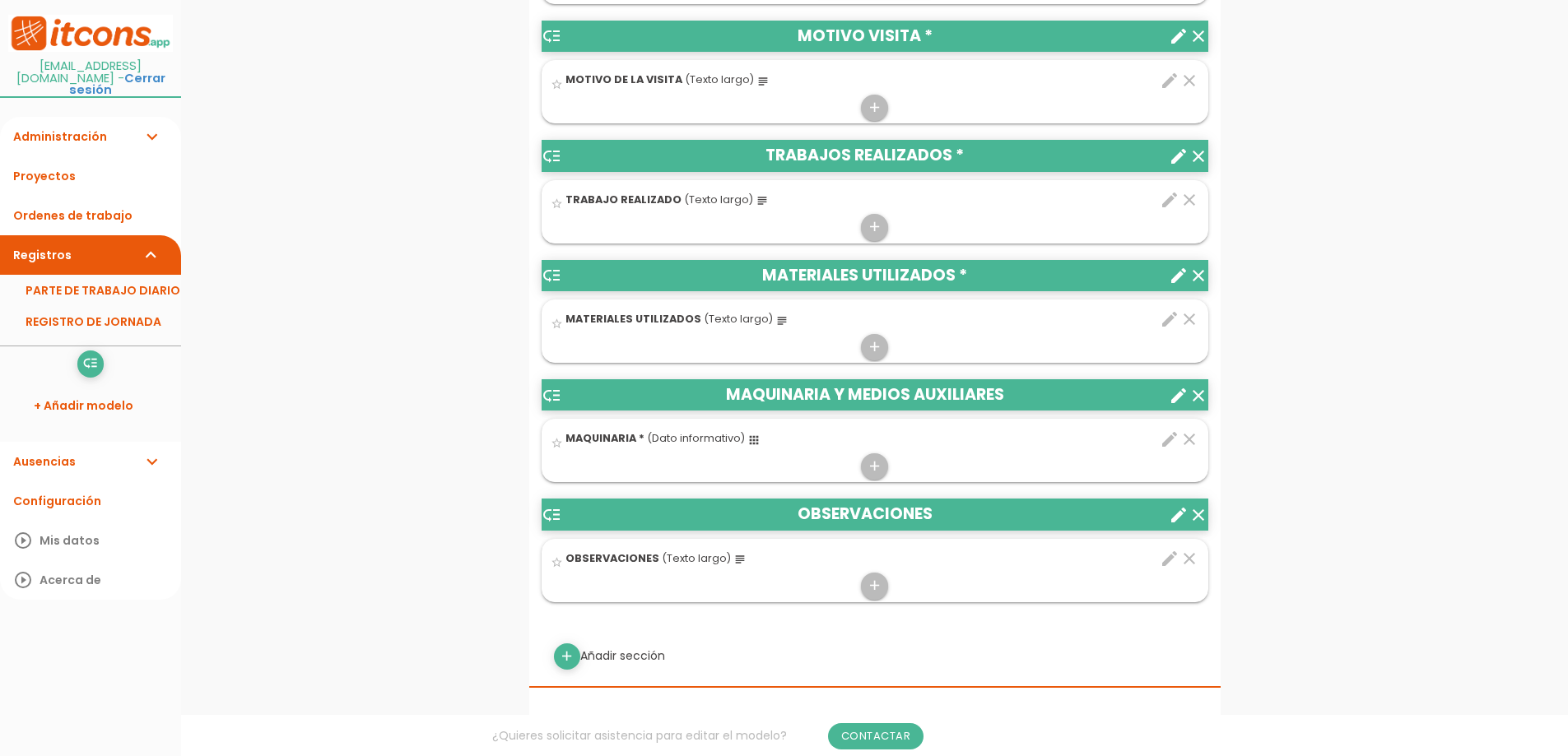
click at [135, 275] on link "PARTE DE TRABAJO DIARIO" at bounding box center [91, 291] width 181 height 31
